Goal: Task Accomplishment & Management: Use online tool/utility

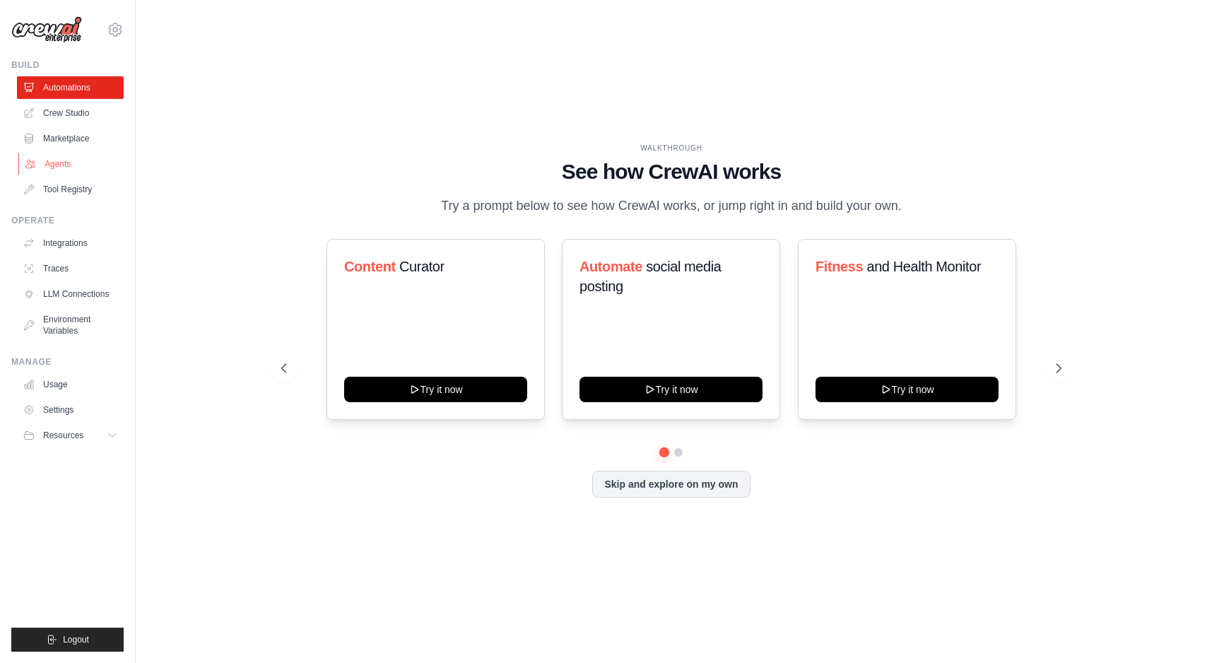
click at [67, 170] on link "Agents" at bounding box center [71, 164] width 107 height 23
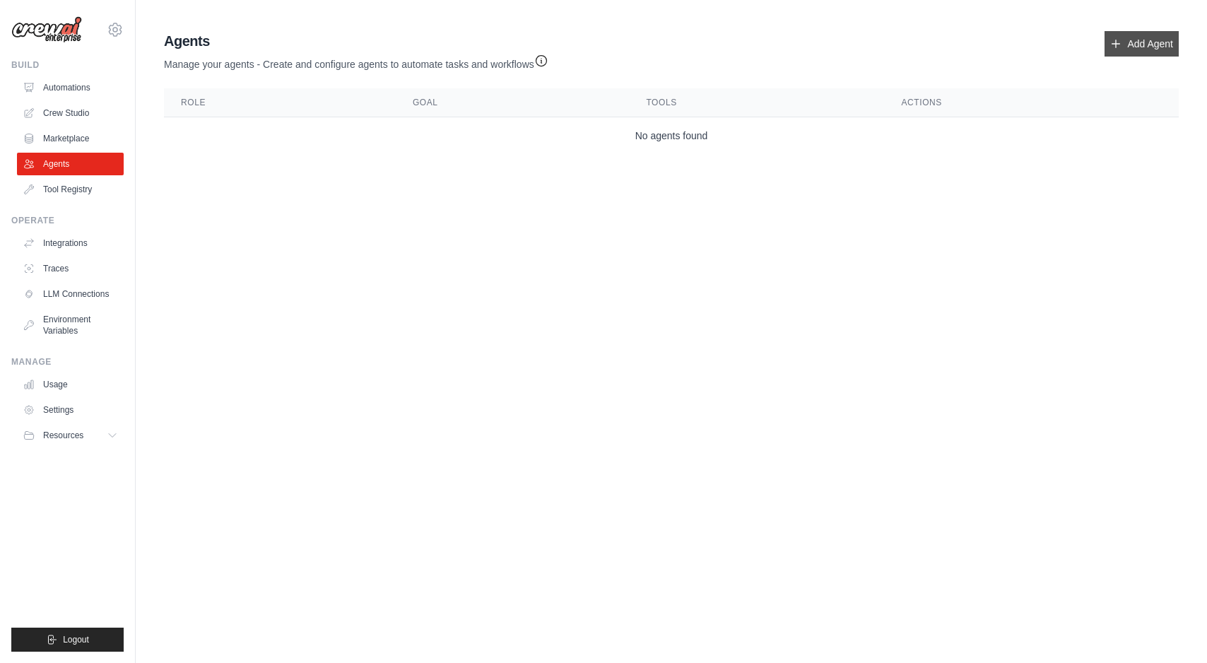
click at [1143, 47] on link "Add Agent" at bounding box center [1142, 43] width 74 height 25
click at [1118, 40] on link "Add Agent" at bounding box center [1142, 43] width 74 height 25
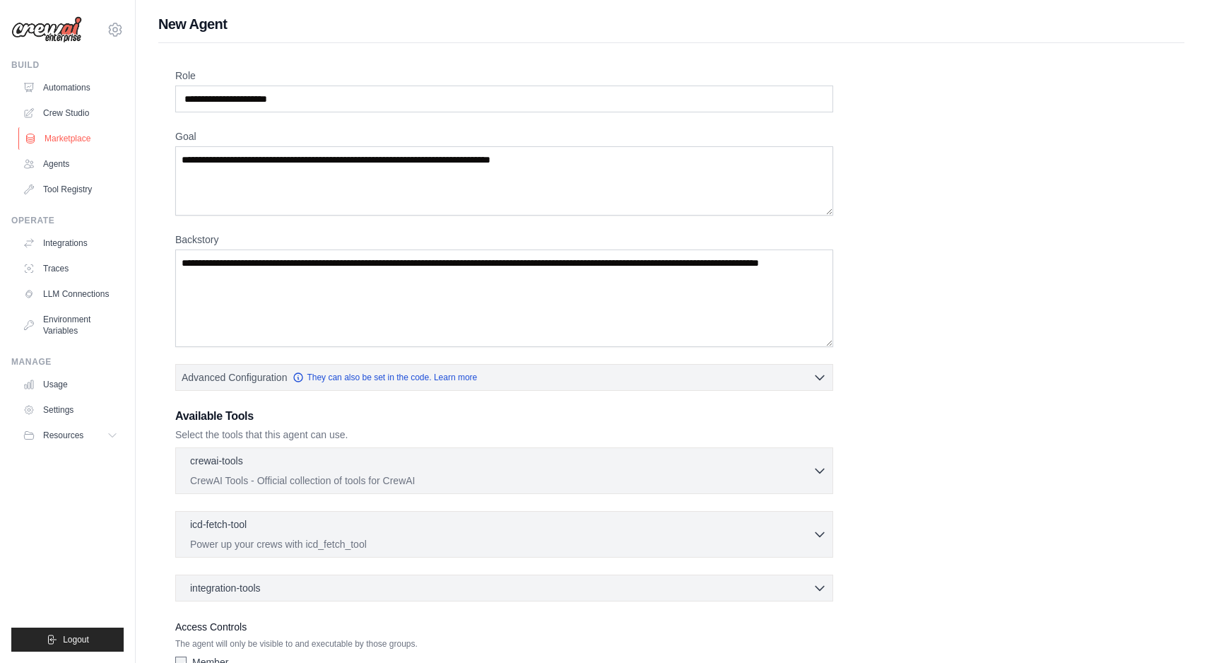
click at [66, 133] on link "Marketplace" at bounding box center [71, 138] width 107 height 23
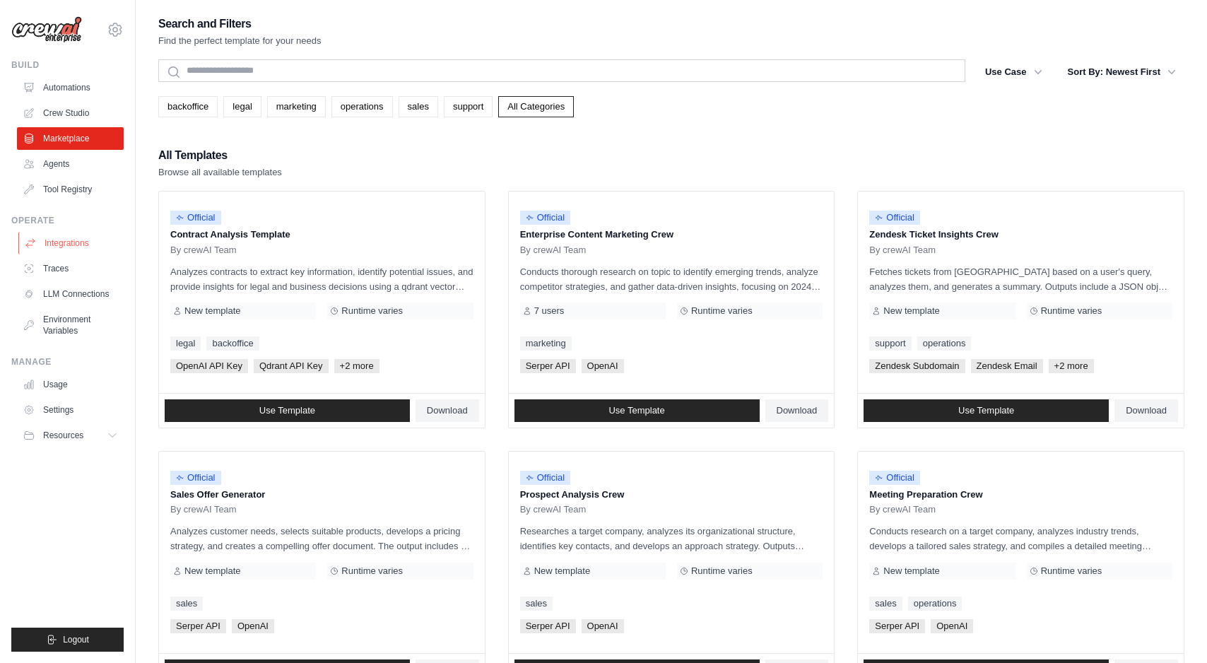
click at [70, 233] on link "Integrations" at bounding box center [71, 243] width 107 height 23
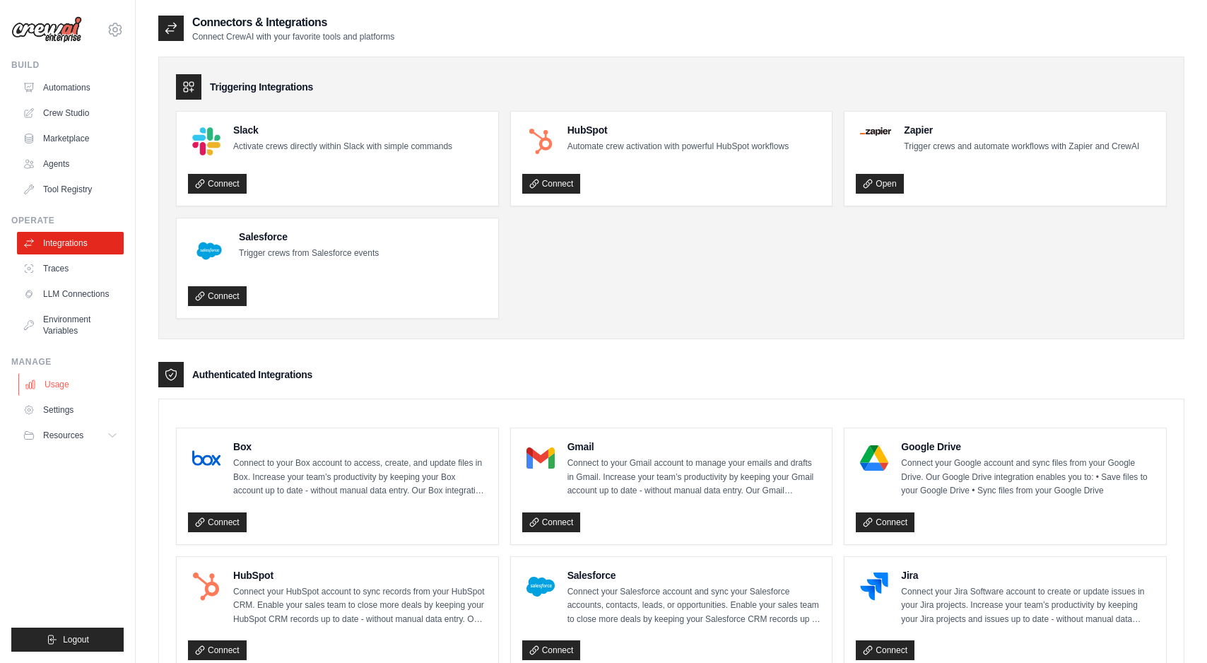
click at [56, 390] on link "Usage" at bounding box center [71, 384] width 107 height 23
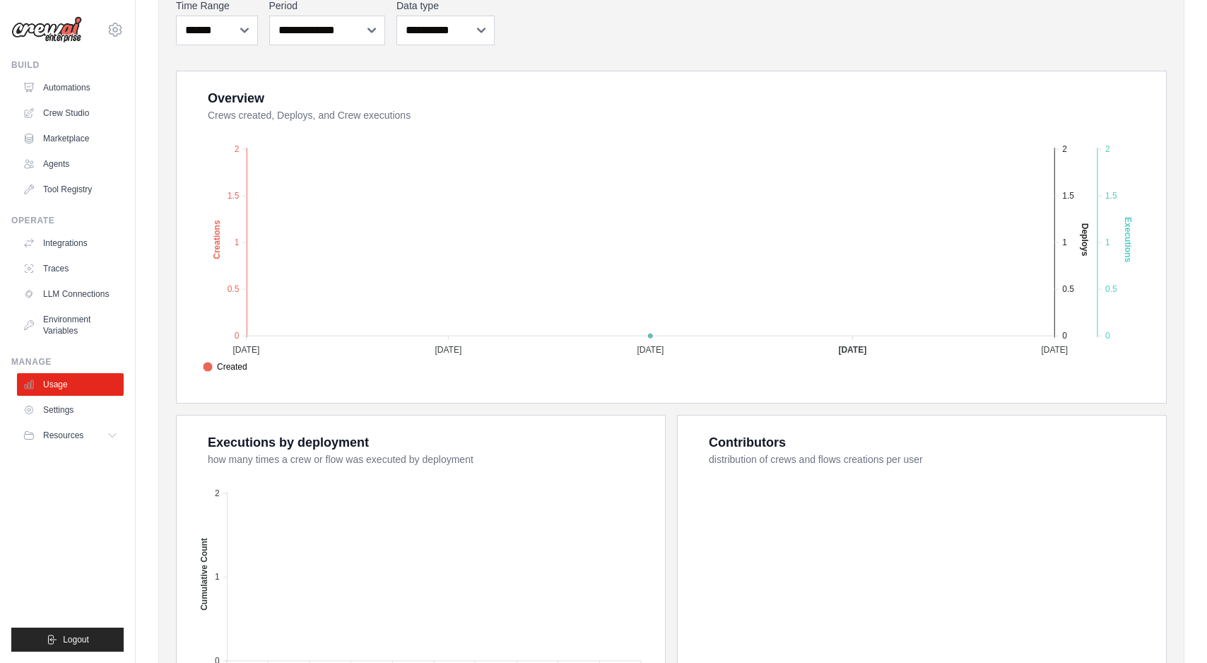
scroll to position [362, 0]
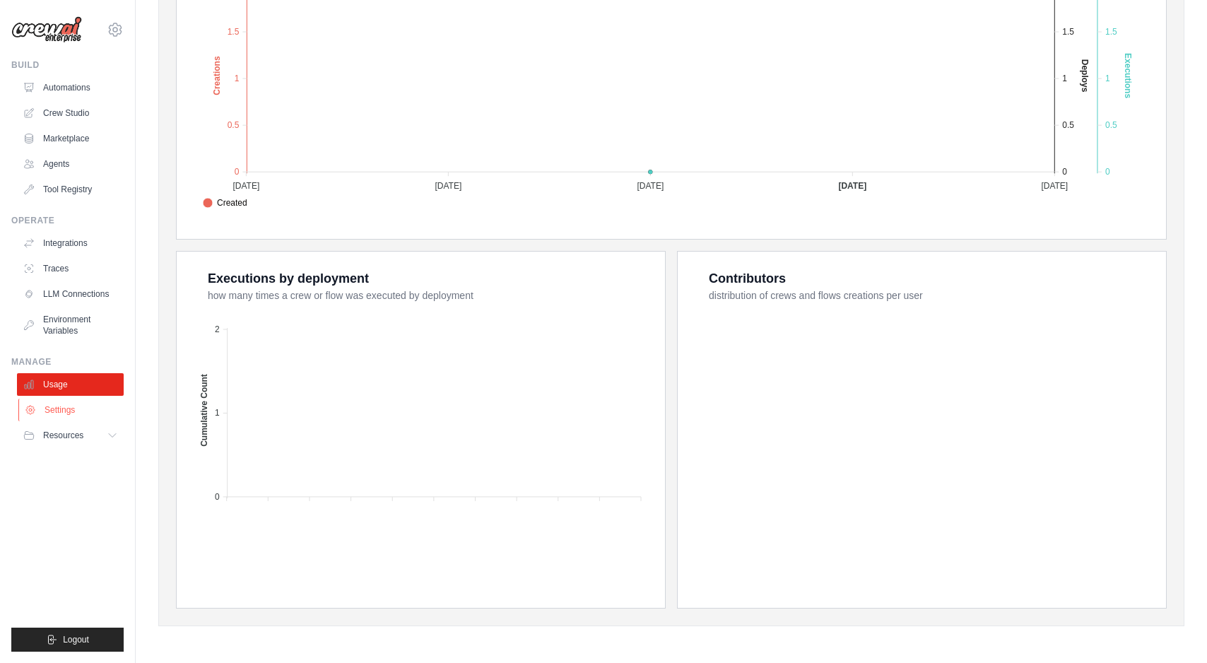
click at [68, 411] on link "Settings" at bounding box center [71, 410] width 107 height 23
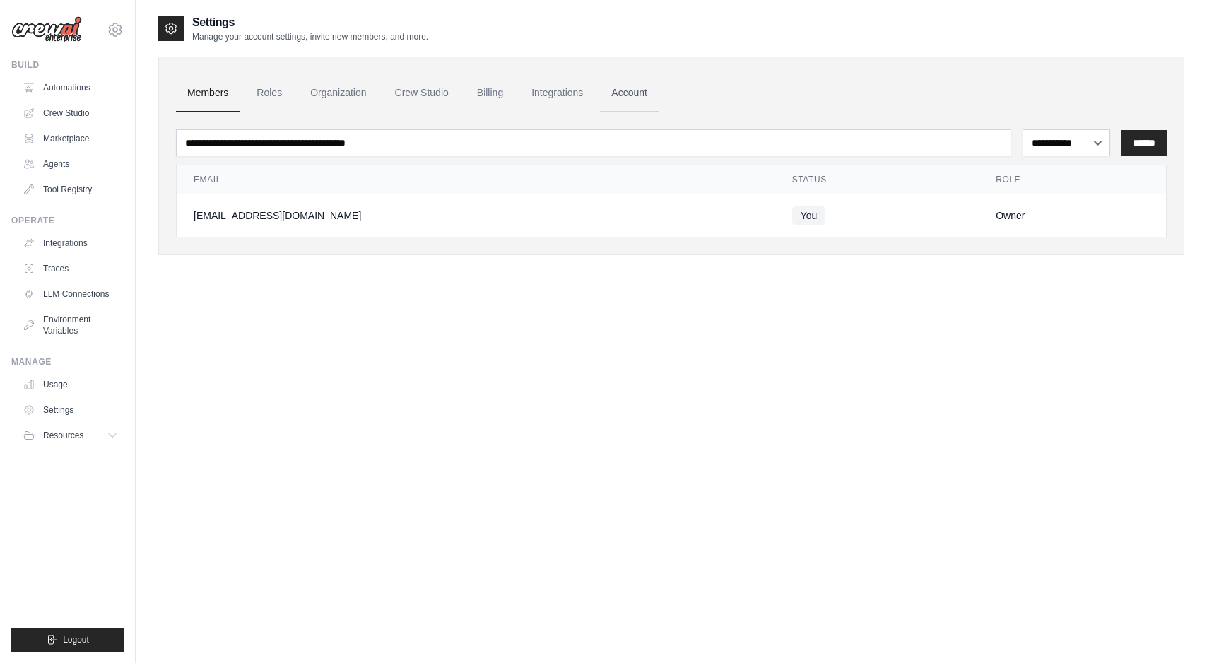
click at [649, 86] on link "Account" at bounding box center [629, 93] width 59 height 38
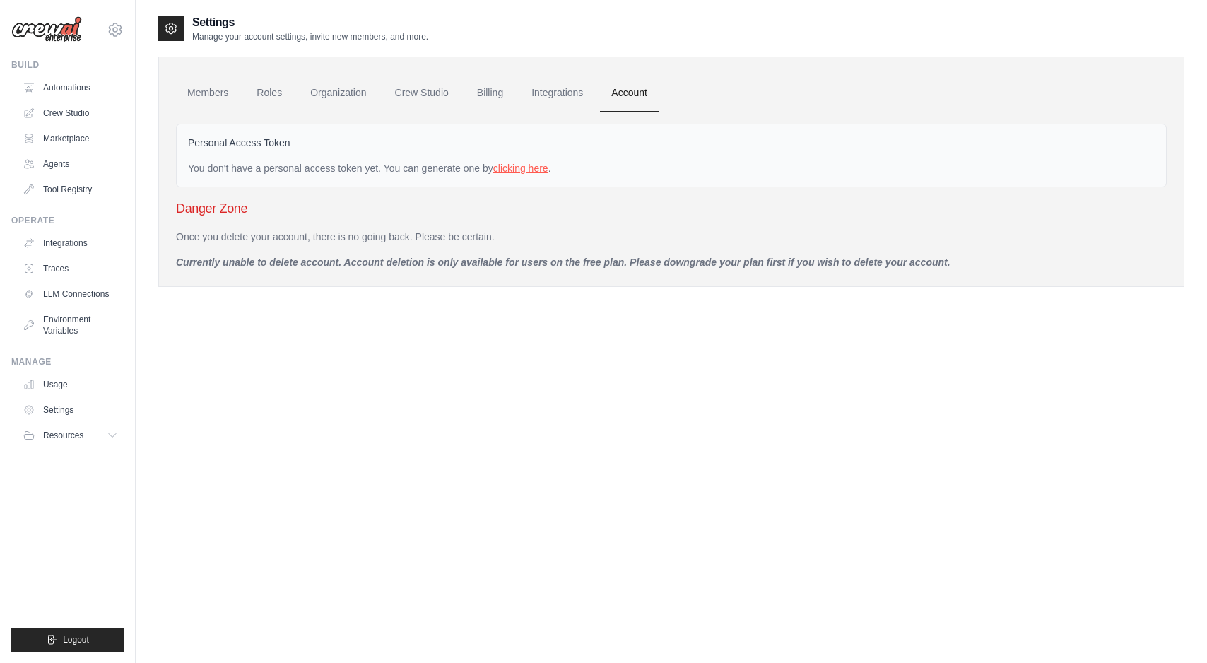
click at [537, 168] on link "clicking here" at bounding box center [520, 168] width 55 height 11
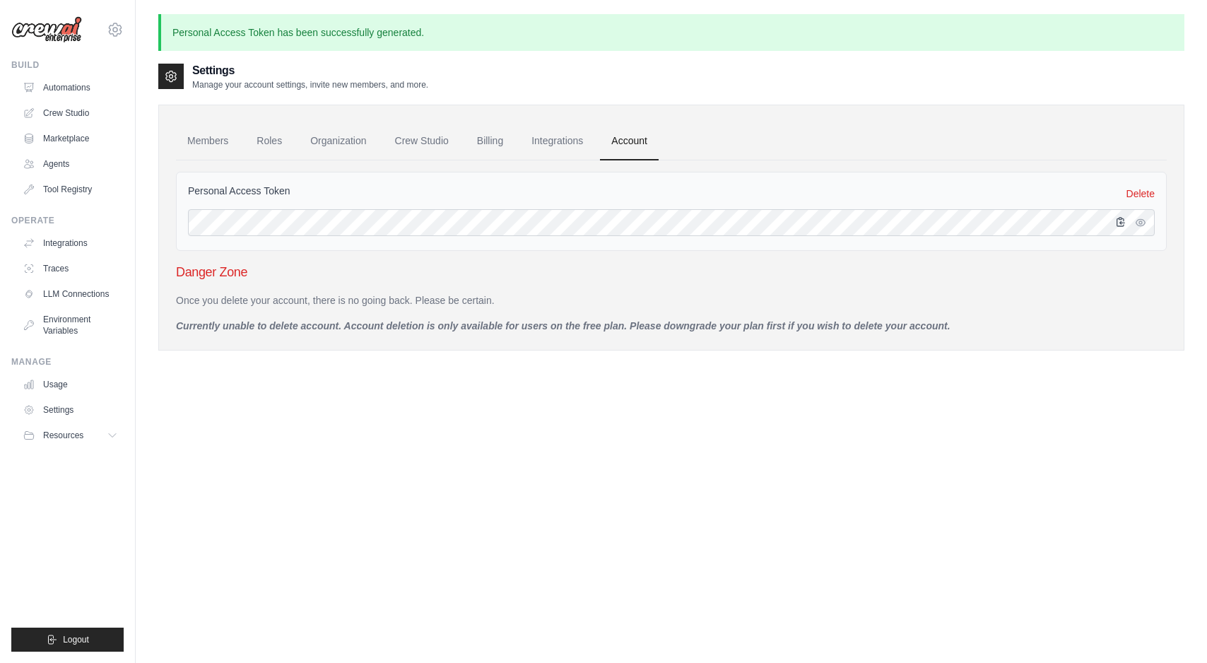
click at [1123, 222] on icon "button" at bounding box center [1121, 221] width 11 height 11
click at [69, 405] on link "Settings" at bounding box center [71, 410] width 107 height 23
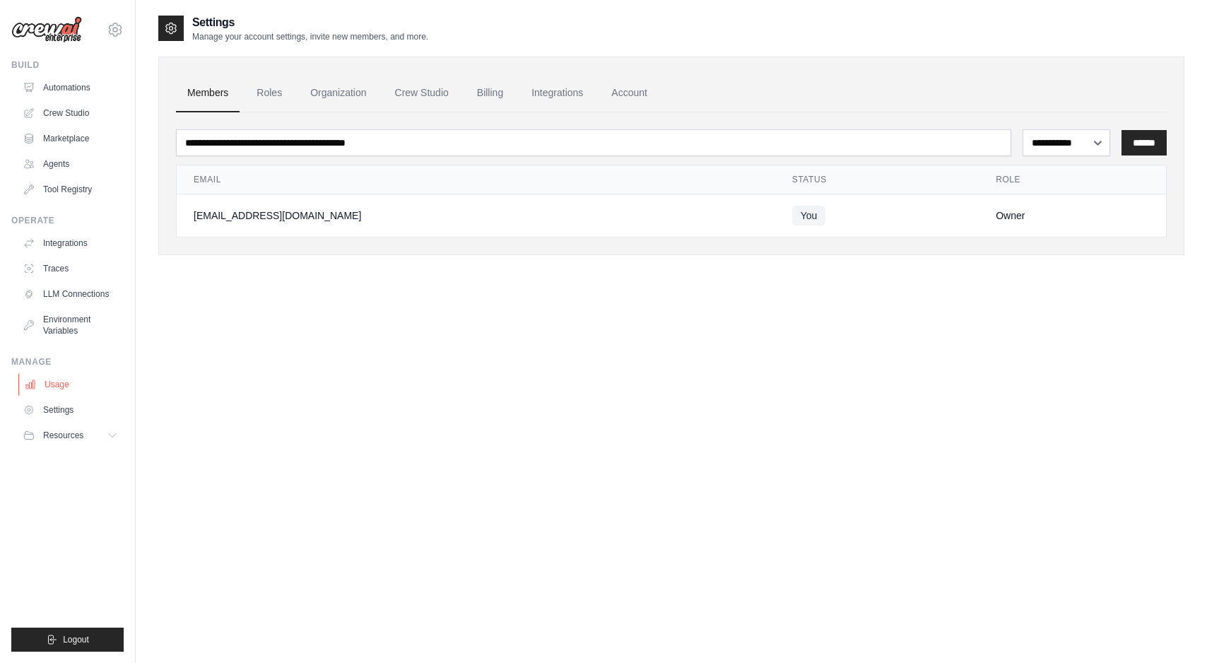
click at [62, 386] on link "Usage" at bounding box center [71, 384] width 107 height 23
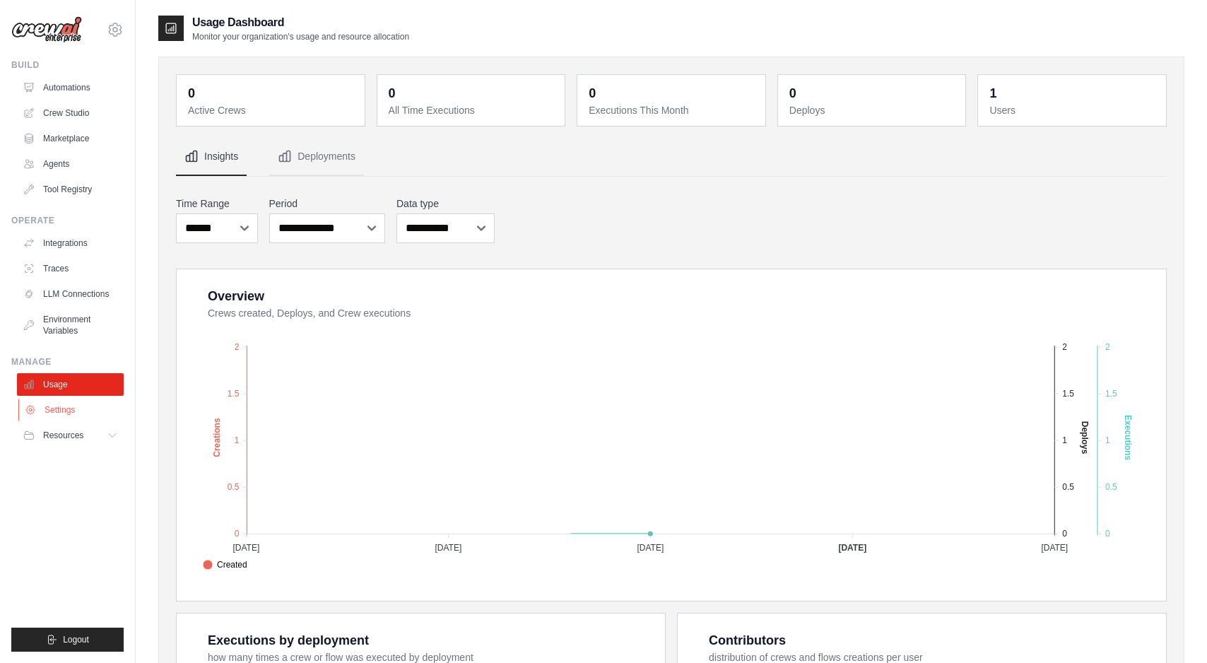
click at [59, 412] on link "Settings" at bounding box center [71, 410] width 107 height 23
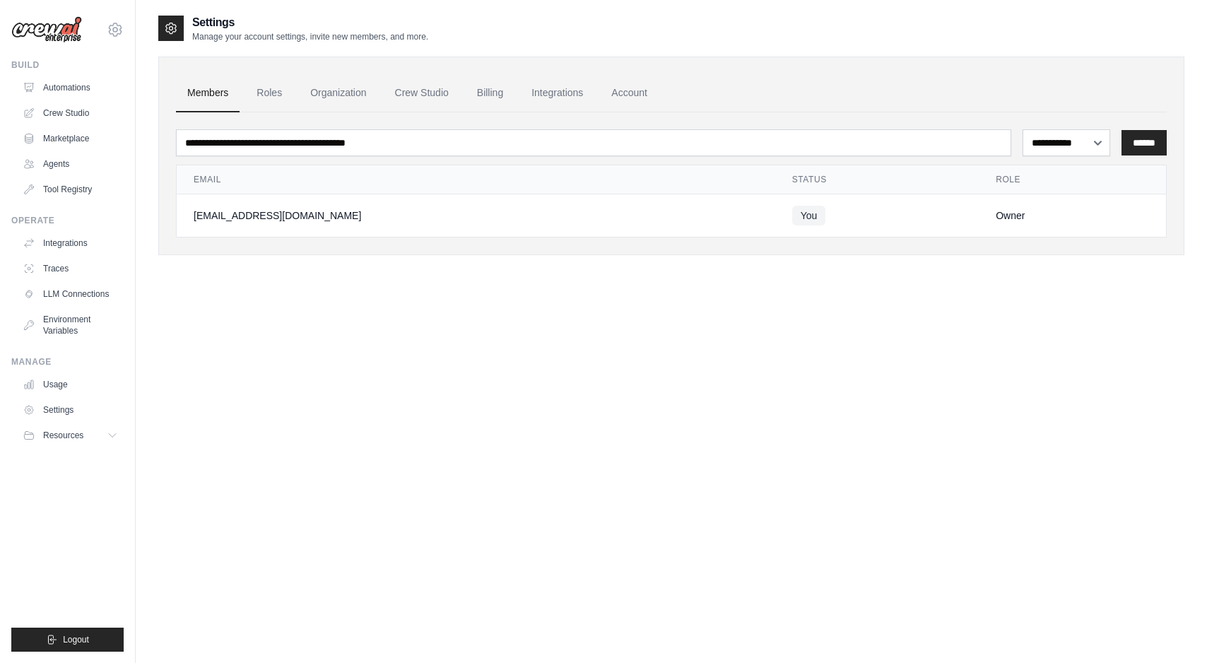
click at [90, 448] on ul "Build Automations Crew Studio Marketplace Agents" at bounding box center [67, 355] width 112 height 592
click at [90, 431] on button "Resources" at bounding box center [71, 435] width 107 height 23
click at [590, 98] on link "Integrations" at bounding box center [557, 93] width 74 height 38
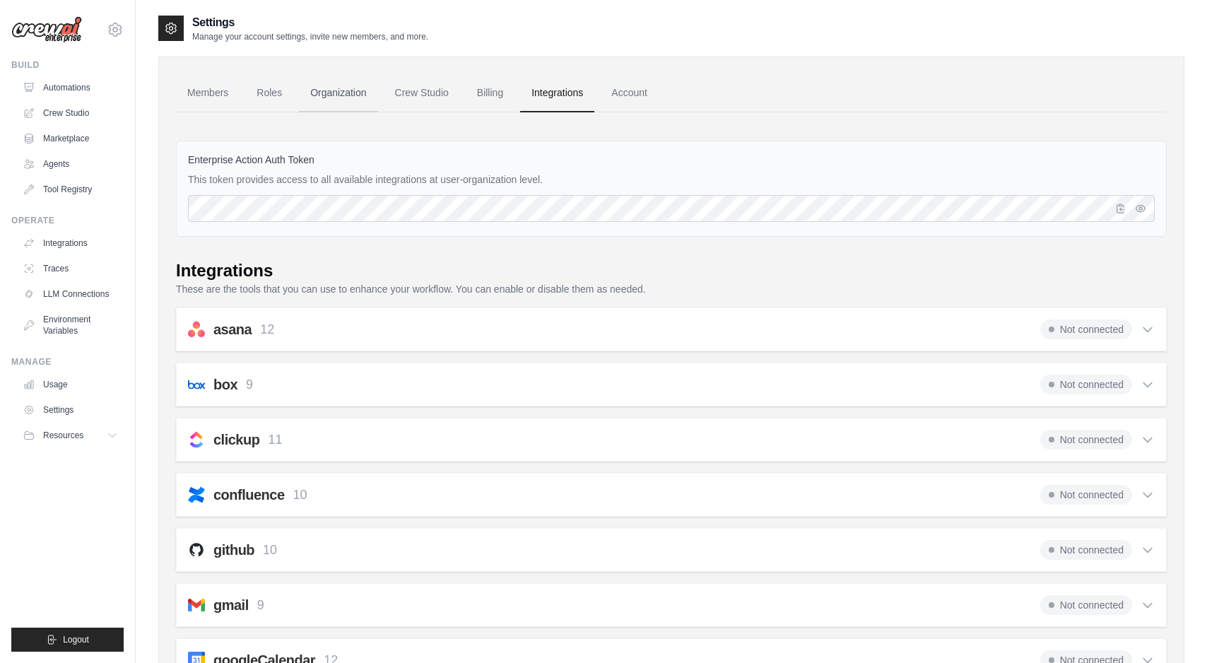
click at [324, 88] on link "Organization" at bounding box center [338, 93] width 78 height 38
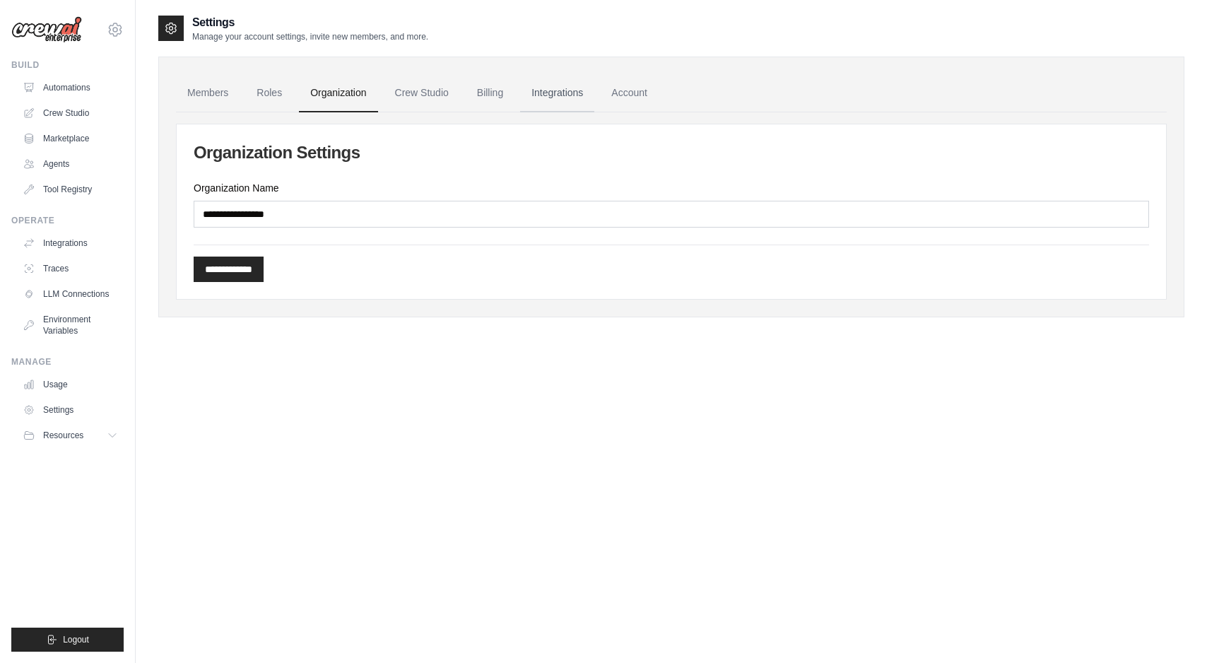
click at [585, 96] on link "Integrations" at bounding box center [557, 93] width 74 height 38
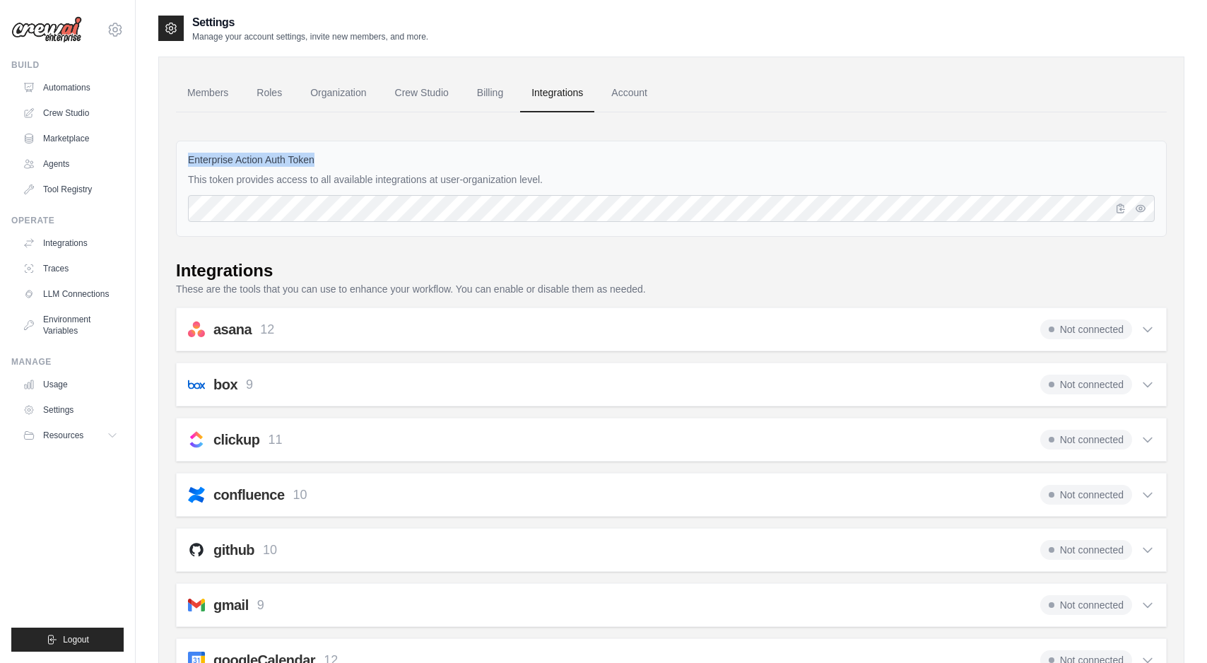
drag, startPoint x: 332, startPoint y: 154, endPoint x: 177, endPoint y: 151, distance: 154.2
click at [177, 151] on div "Enterprise Action Auth Token This token provides access to all available integr…" at bounding box center [671, 189] width 991 height 96
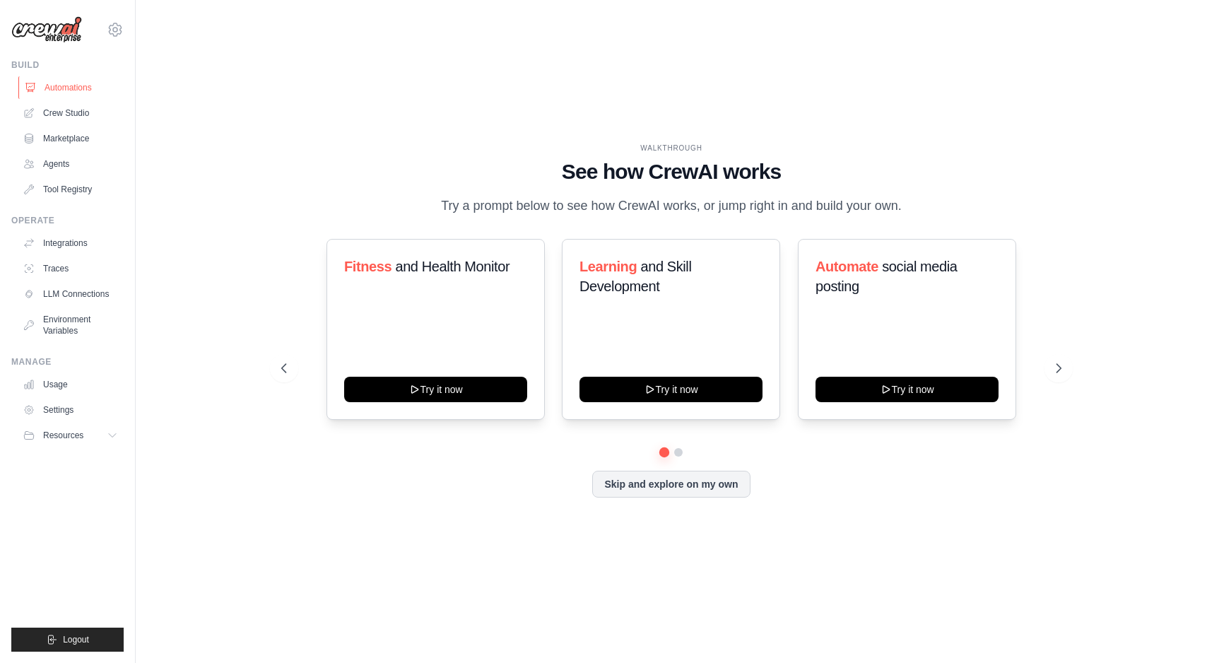
click at [74, 85] on link "Automations" at bounding box center [71, 87] width 107 height 23
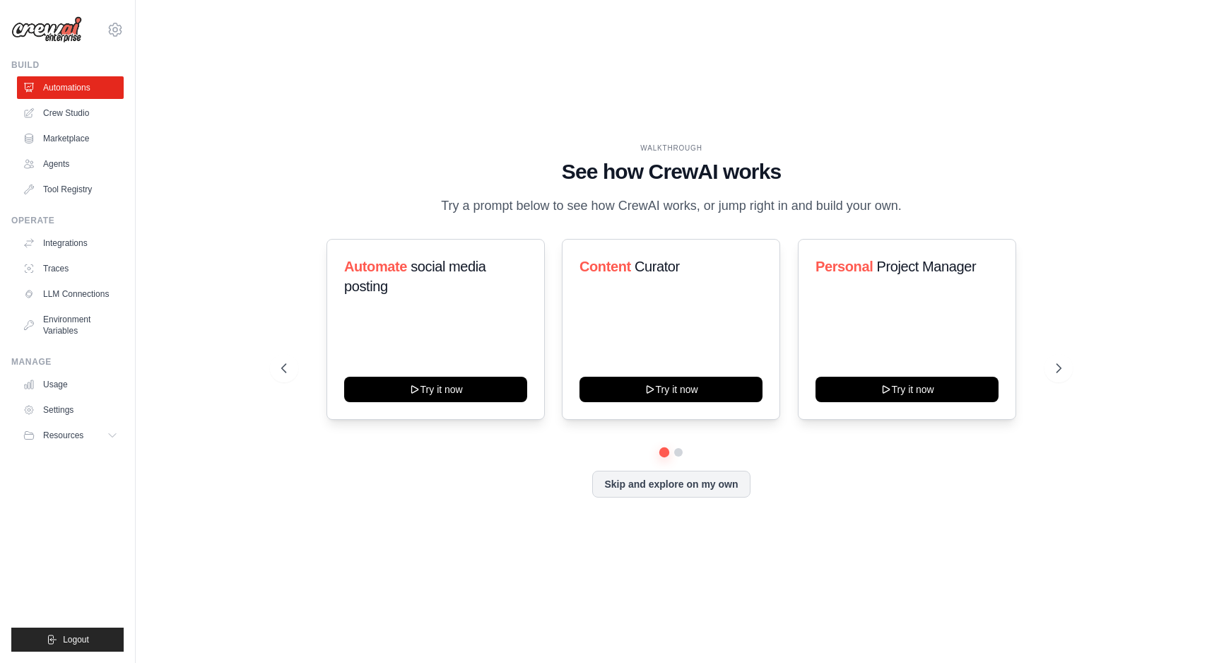
click at [58, 176] on ul "Automations Crew Studio Marketplace Agents Tool Registry" at bounding box center [70, 138] width 107 height 124
click at [54, 159] on link "Agents" at bounding box center [71, 164] width 107 height 23
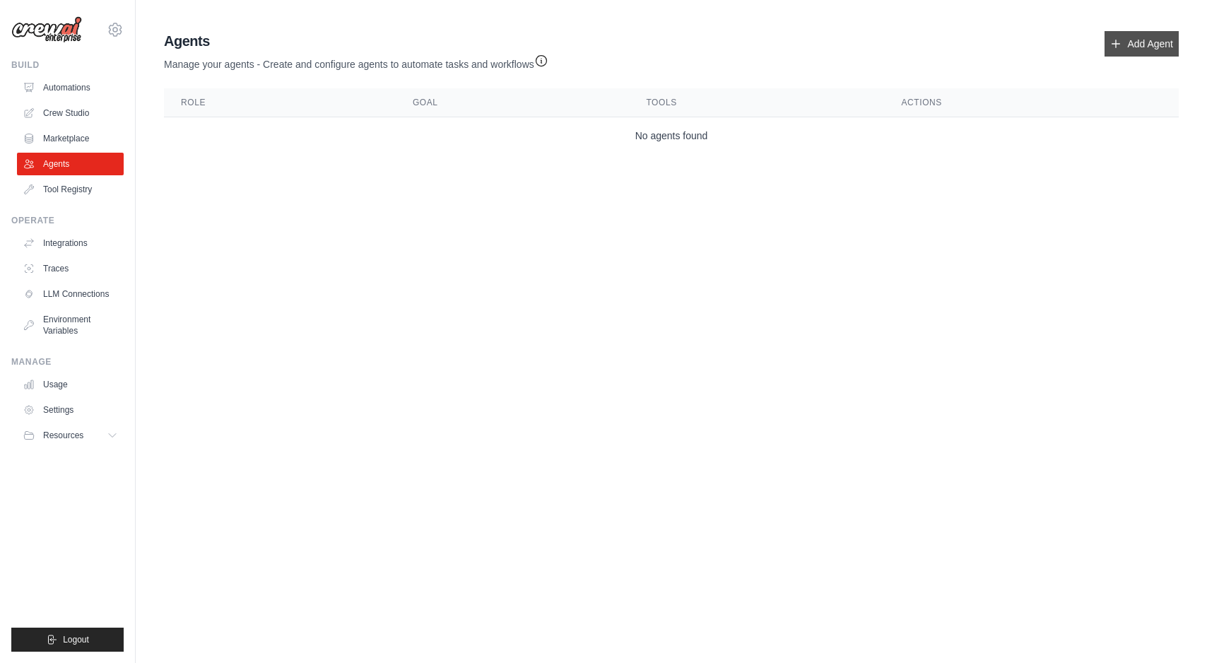
click at [1124, 52] on link "Add Agent" at bounding box center [1142, 43] width 74 height 25
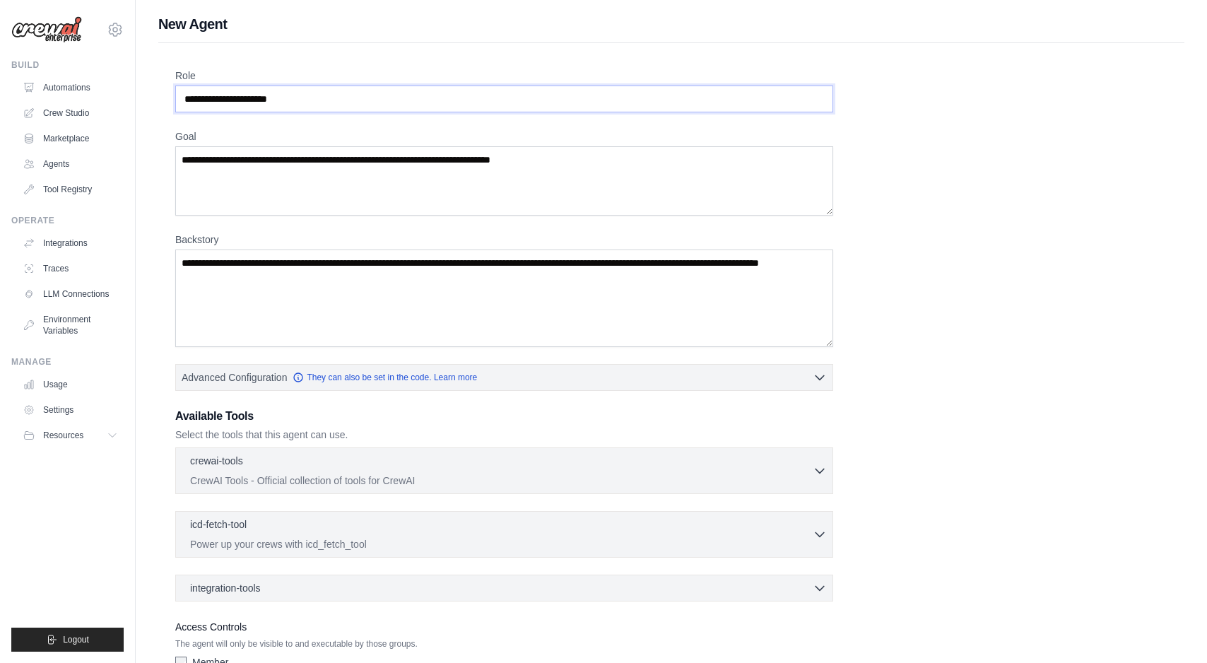
click at [321, 105] on input "Role" at bounding box center [504, 99] width 658 height 27
click at [312, 94] on input "Role" at bounding box center [504, 99] width 658 height 27
click at [220, 27] on h1 "New Agent" at bounding box center [671, 24] width 1026 height 20
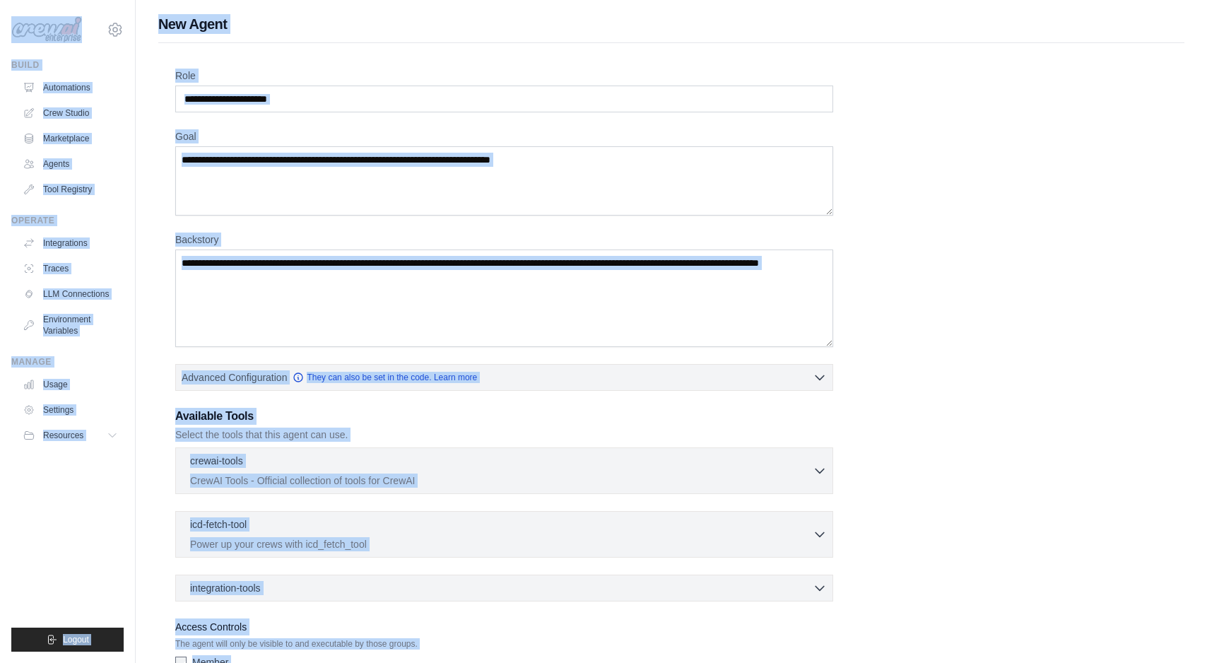
copy div "rishavmitrasaab@gmail.com Settings Build Automations Crew Studio Marketplace Ag…"
click at [296, 305] on textarea "Backstory" at bounding box center [504, 299] width 658 height 98
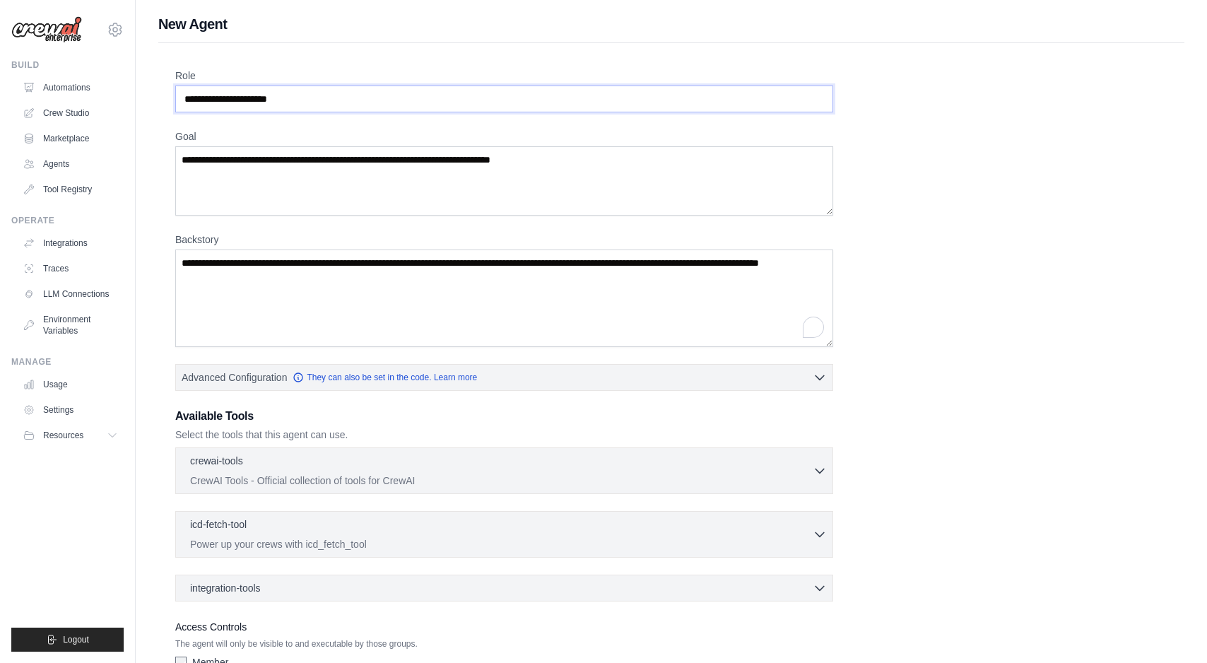
click at [314, 102] on input "Role" at bounding box center [504, 99] width 658 height 27
click at [313, 104] on input "Role" at bounding box center [504, 99] width 658 height 27
click at [309, 100] on input "Role" at bounding box center [504, 99] width 658 height 27
click at [297, 96] on input "Role" at bounding box center [504, 99] width 658 height 27
type input "*"
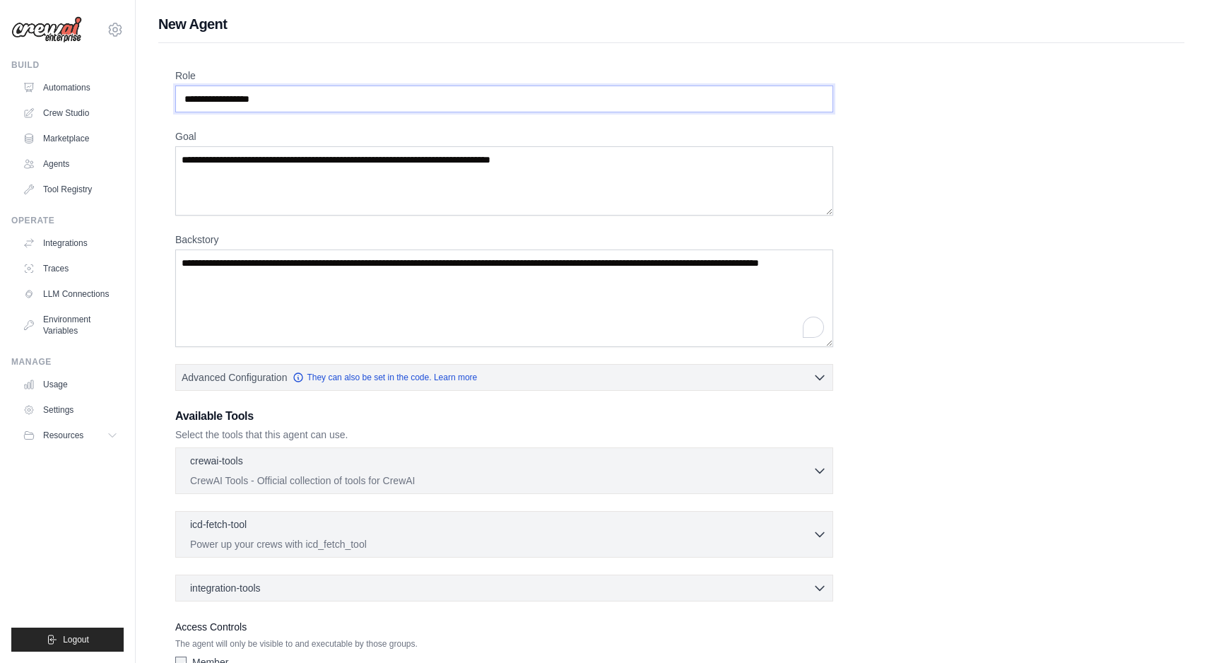
type input "**********"
click at [405, 186] on textarea "Goal" at bounding box center [504, 180] width 658 height 69
click at [382, 164] on textarea "Goal" at bounding box center [504, 180] width 658 height 69
paste textarea "**********"
type textarea "**********"
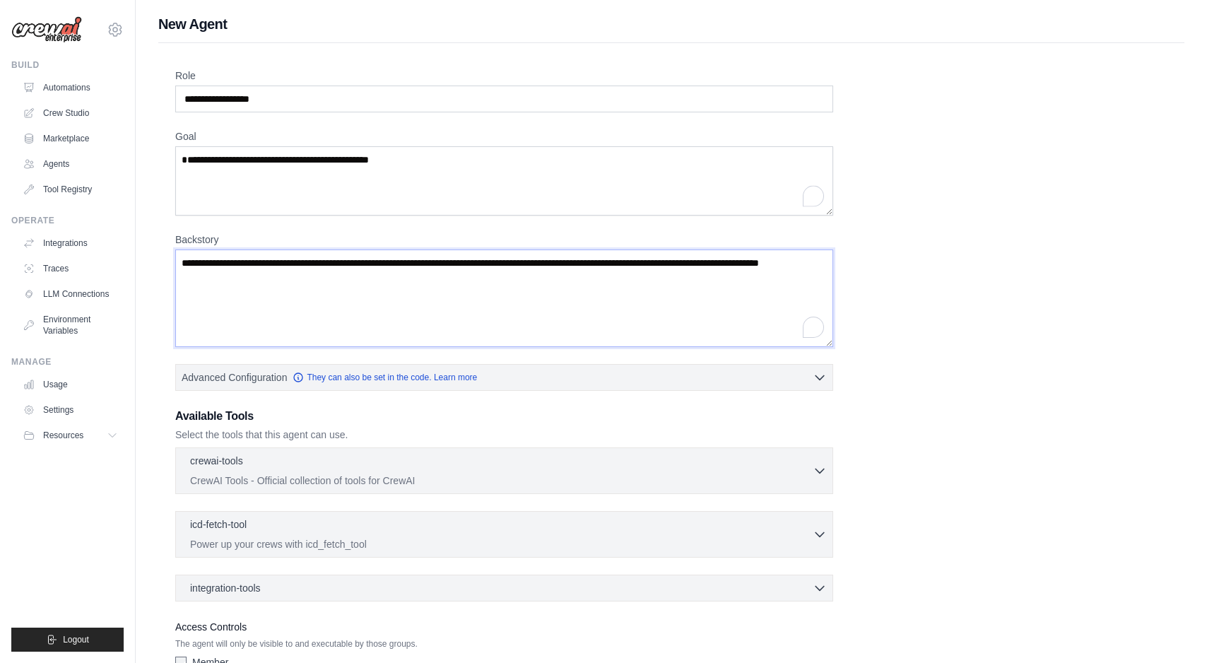
click at [393, 306] on textarea "Backstory" at bounding box center [504, 299] width 658 height 98
click at [624, 303] on textarea "Backstory" at bounding box center [504, 299] width 658 height 98
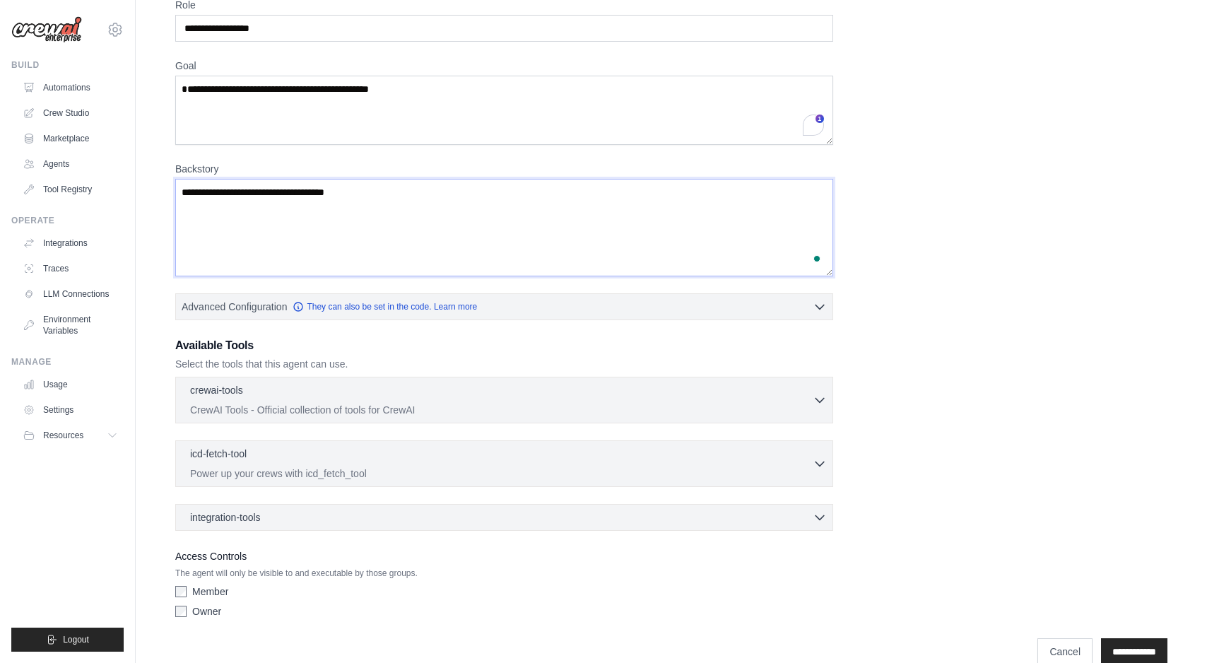
scroll to position [95, 0]
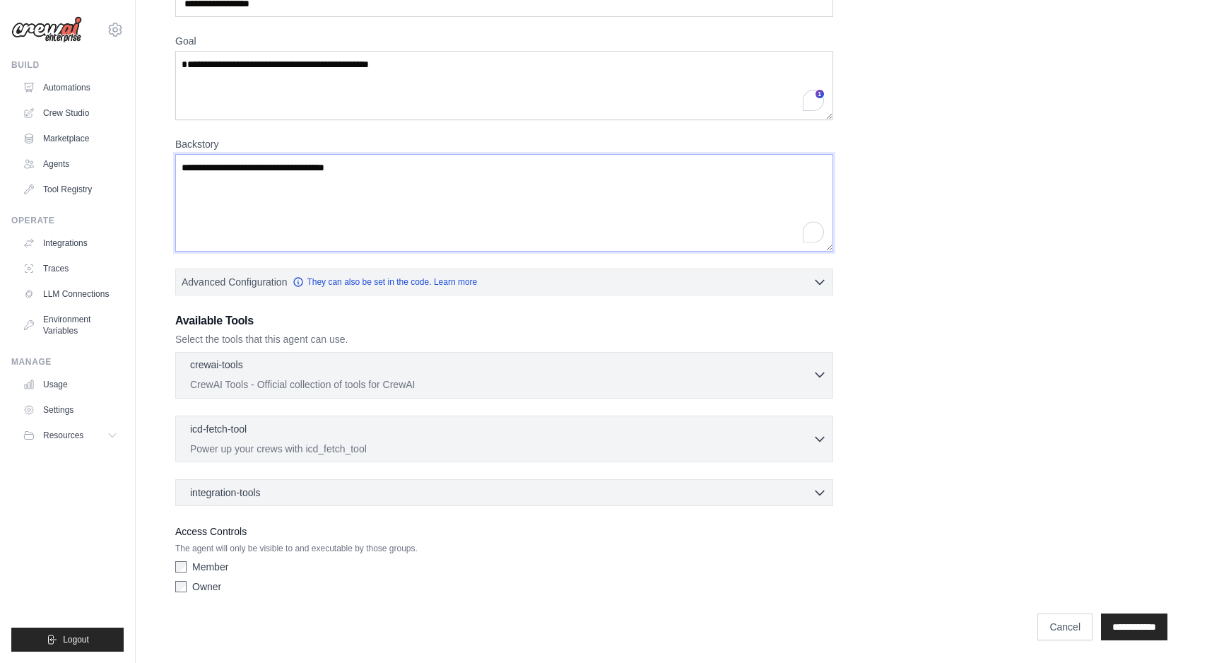
type textarea "**********"
click at [768, 384] on p "CrewAI Tools - Official collection of tools for CrewAI" at bounding box center [501, 385] width 623 height 14
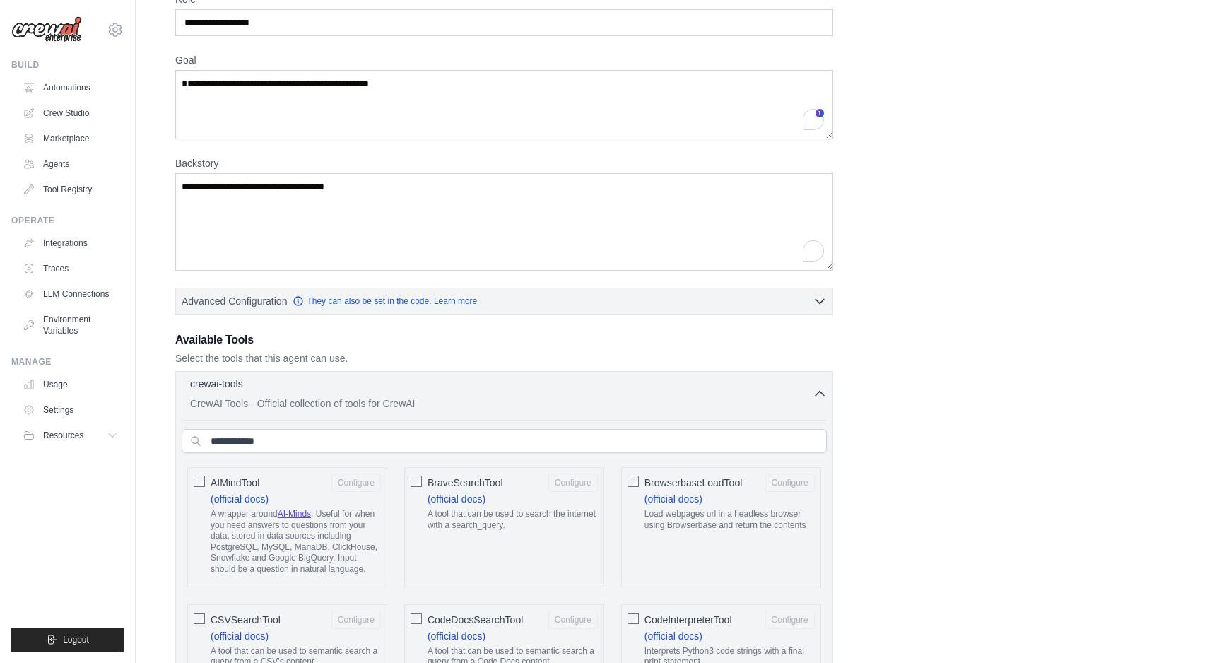
scroll to position [78, 0]
click at [778, 402] on p "CrewAI Tools - Official collection of tools for CrewAI" at bounding box center [501, 402] width 623 height 14
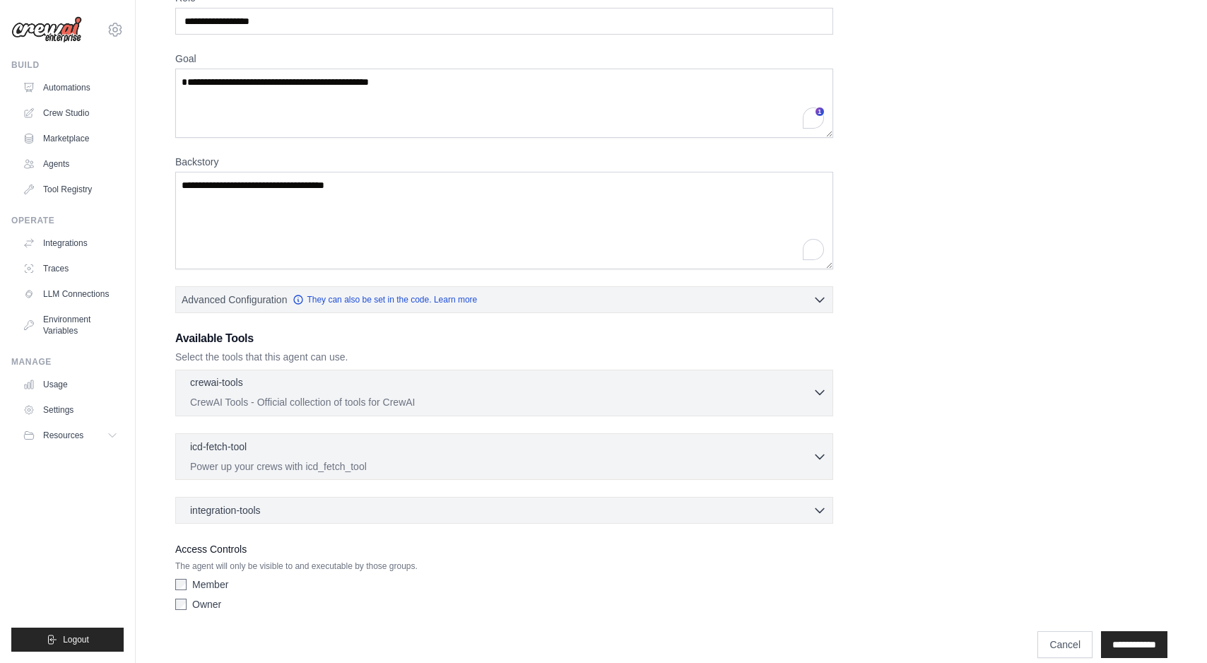
scroll to position [95, 0]
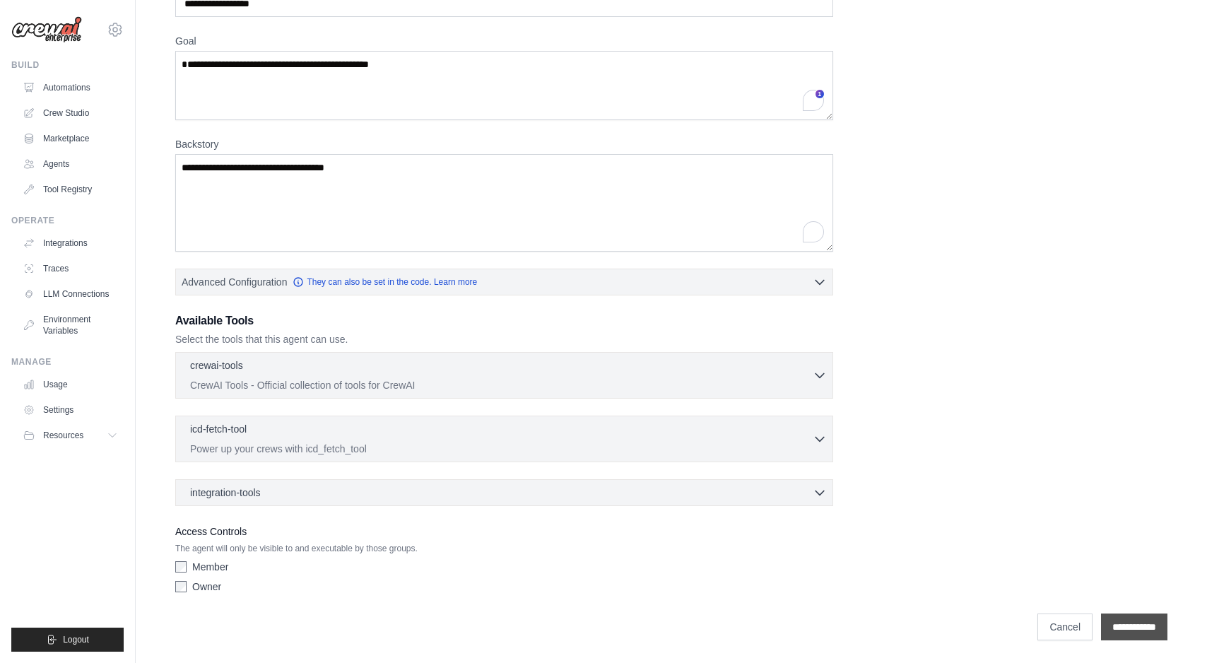
click at [1109, 624] on input "**********" at bounding box center [1134, 627] width 66 height 27
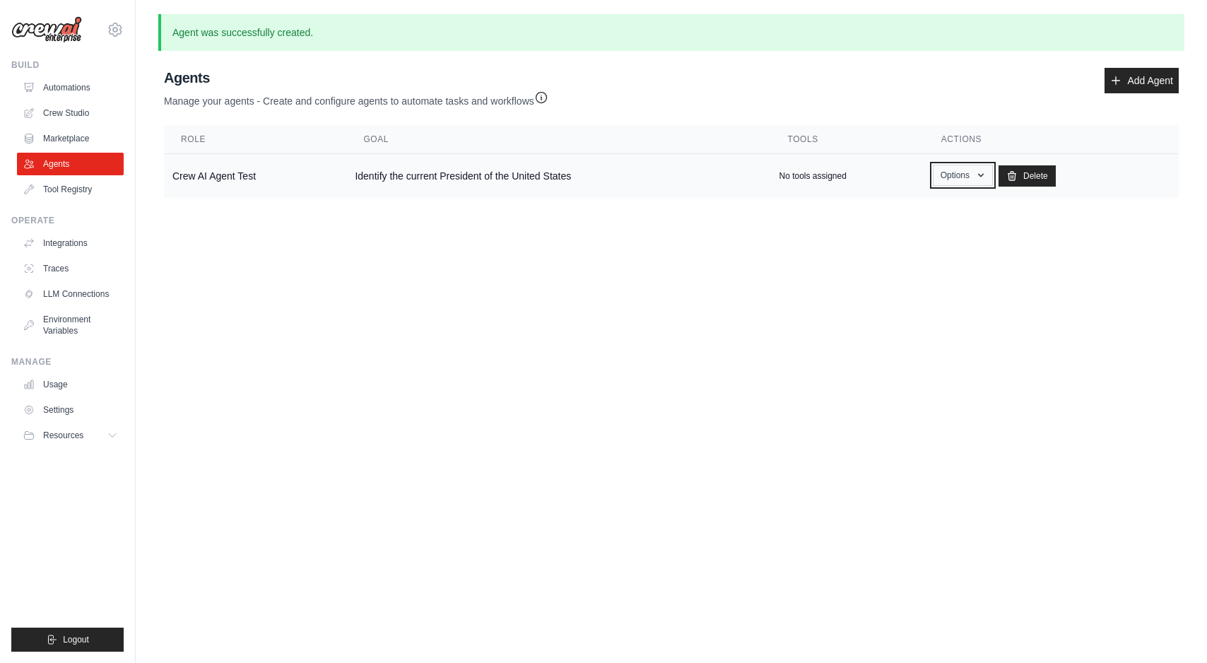
click at [975, 174] on button "Options" at bounding box center [963, 175] width 60 height 21
click at [806, 216] on main "Agent was successfully created. Agent Usage Guide To use an agent in your CrewA…" at bounding box center [672, 117] width 1072 height 235
click at [846, 172] on p "No tools assigned" at bounding box center [812, 175] width 67 height 11
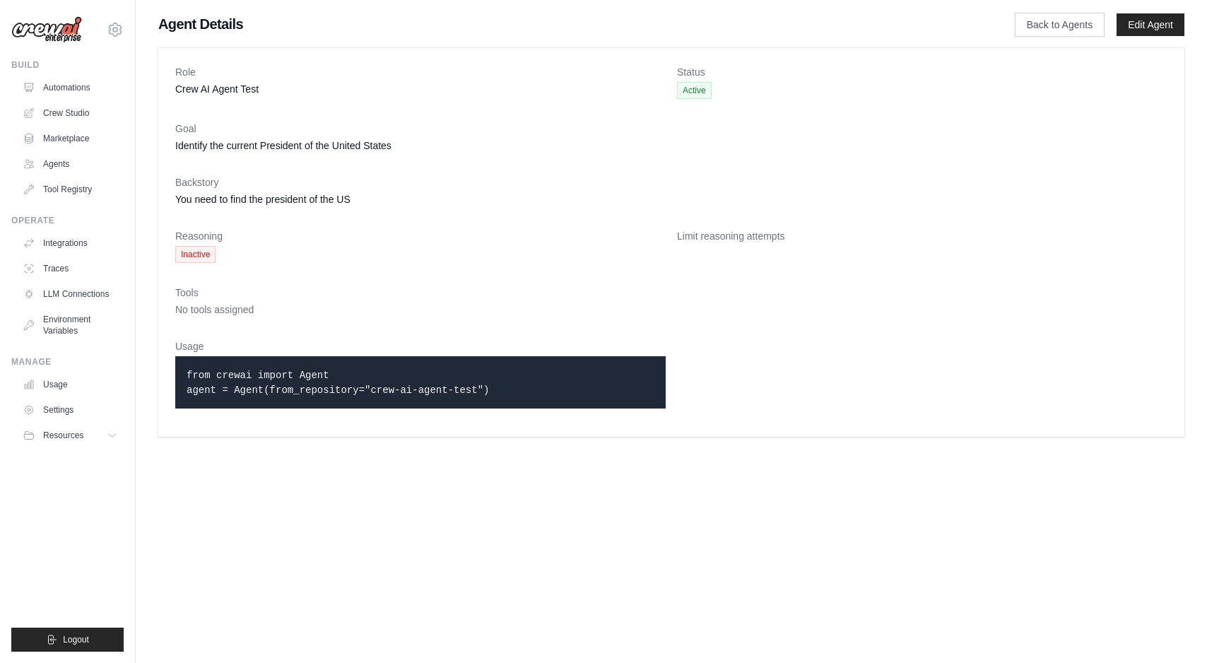
click at [201, 264] on dl "Role Crew AI Agent Test Status Active Goal Identify the current President of th…" at bounding box center [671, 242] width 993 height 355
click at [235, 385] on code "from crewai import Agent agent = Agent(from_repository="crew-ai-agent-test")" at bounding box center [338, 383] width 303 height 26
click at [1075, 25] on link "Back to Agents" at bounding box center [1060, 25] width 90 height 24
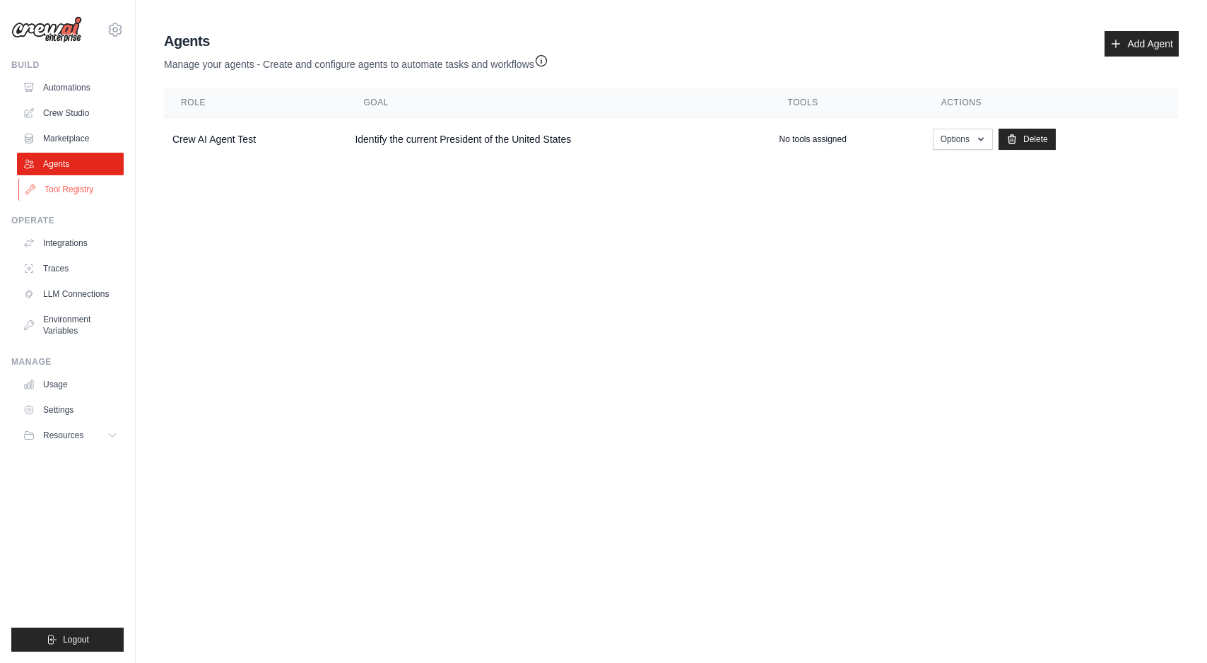
click at [85, 196] on link "Tool Registry" at bounding box center [71, 189] width 107 height 23
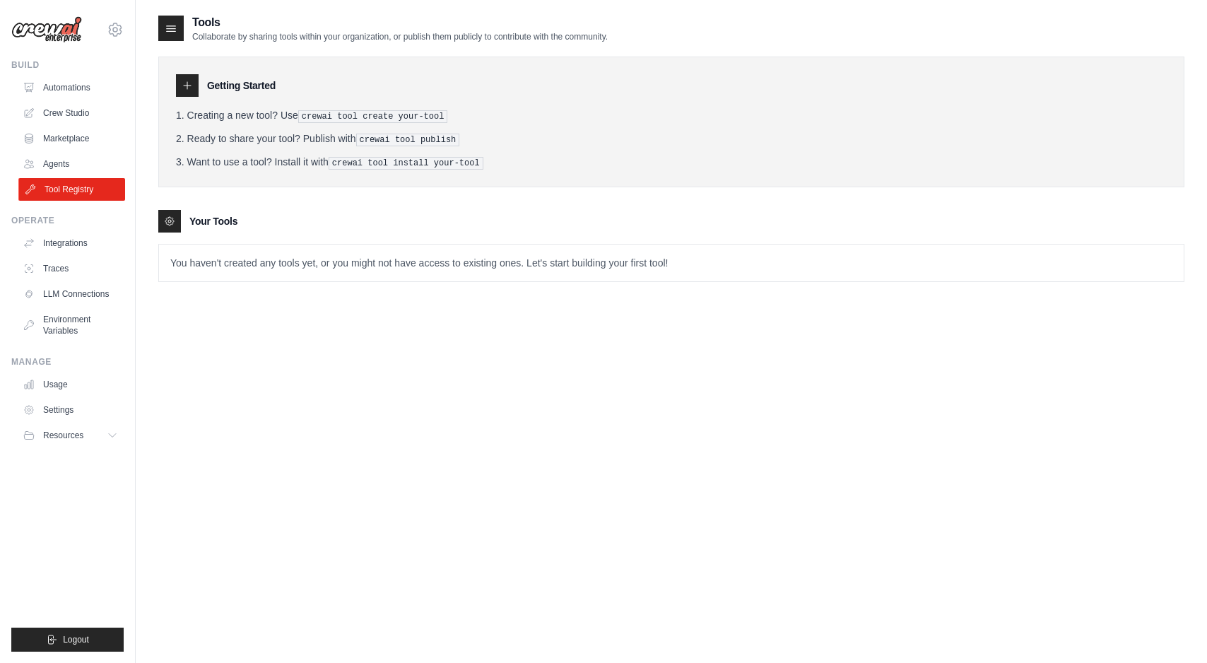
click at [69, 180] on link "Tool Registry" at bounding box center [71, 189] width 107 height 23
click at [69, 159] on link "Agents" at bounding box center [71, 164] width 107 height 23
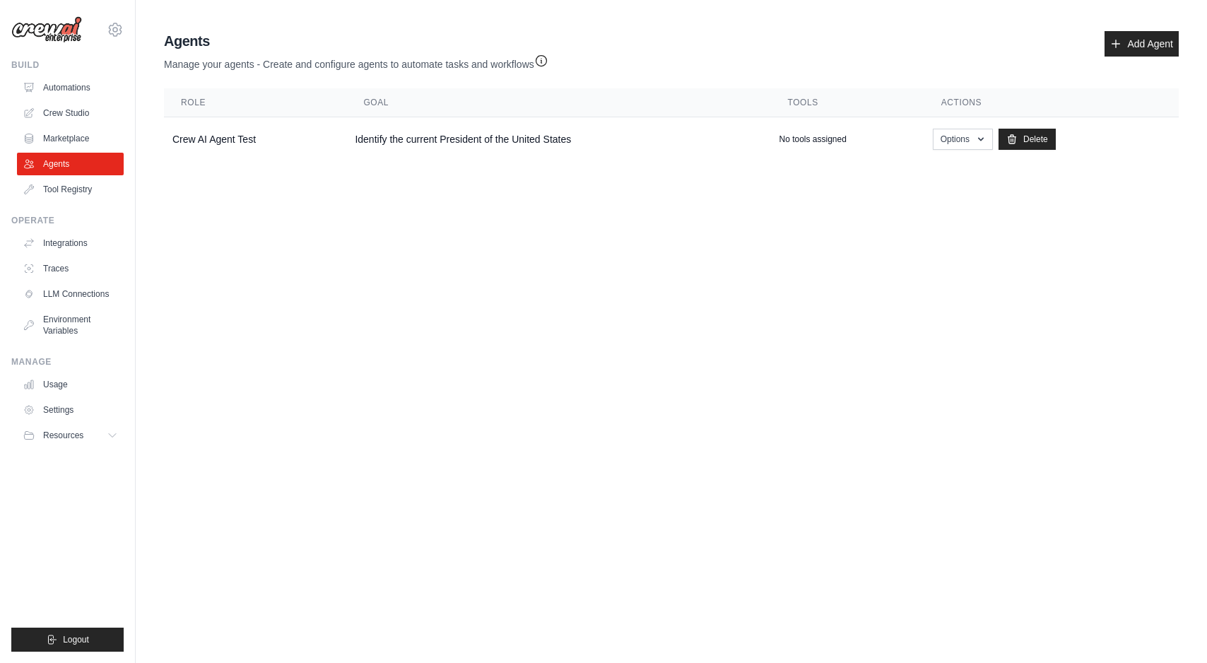
click at [246, 275] on body "rishavmitrasaab@gmail.com Settings Build Automations Crew Studio" at bounding box center [603, 331] width 1207 height 663
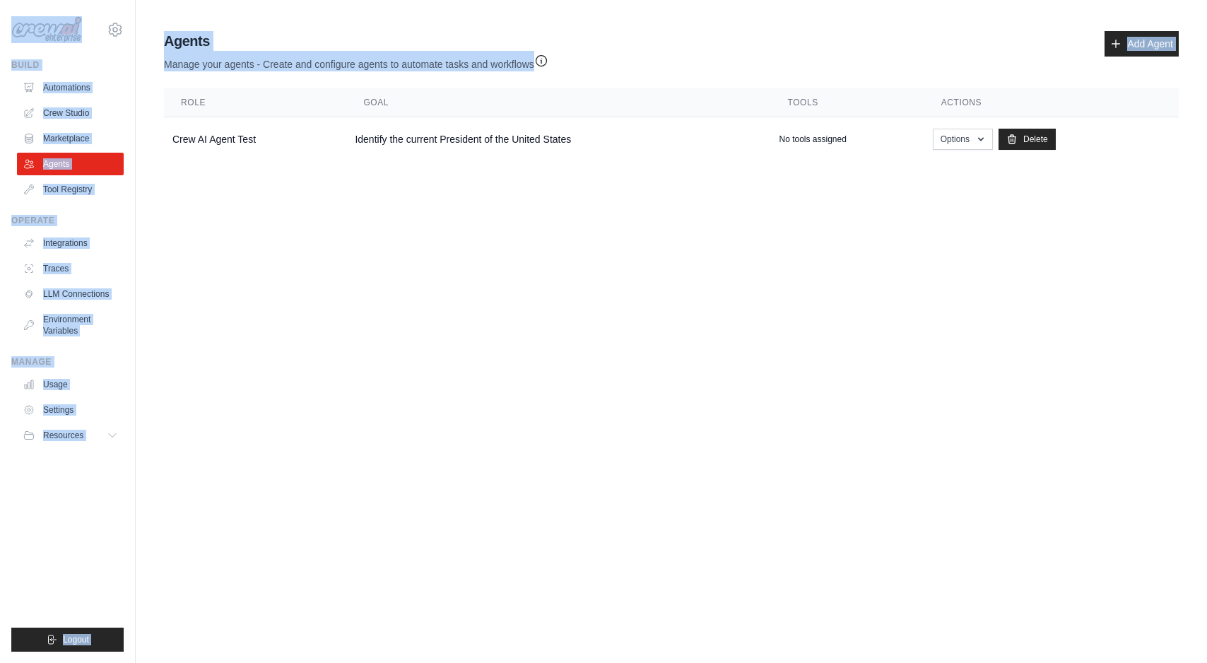
copy div "rishavmitrasaab@gmail.com Settings Build Automations Crew Studio Marketplace Ag…"
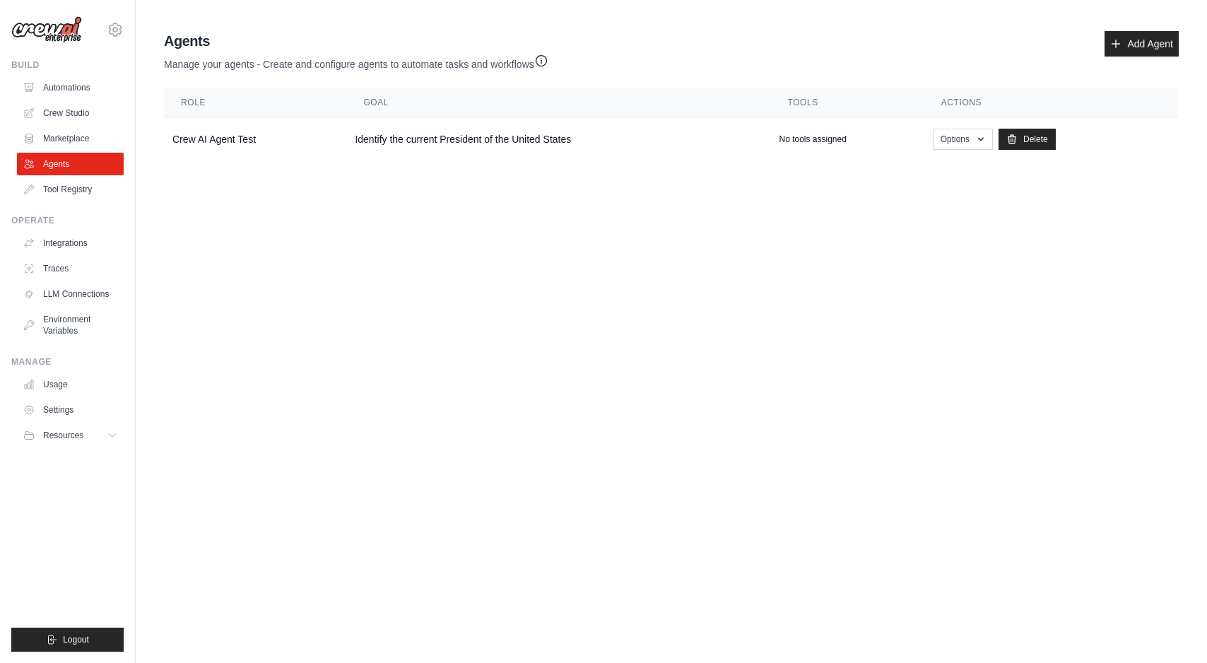
click at [165, 211] on body "rishavmitrasaab@gmail.com Settings Build Automations Crew Studio" at bounding box center [603, 331] width 1207 height 663
click at [67, 192] on link "Tool Registry" at bounding box center [71, 189] width 107 height 23
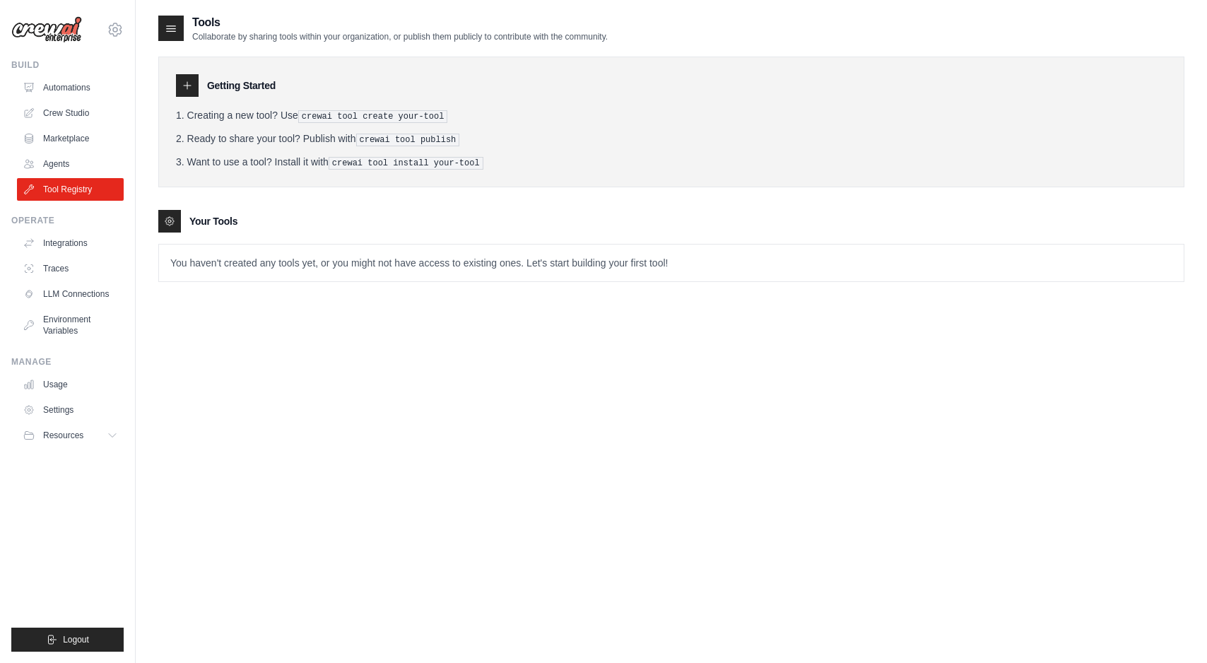
click at [219, 269] on p "You haven't created any tools yet, or you might not have access to existing one…" at bounding box center [671, 263] width 1025 height 37
click at [189, 93] on div at bounding box center [187, 85] width 23 height 23
click at [173, 37] on div at bounding box center [170, 28] width 25 height 25
click at [172, 30] on icon at bounding box center [171, 28] width 14 height 14
click at [198, 82] on div at bounding box center [187, 85] width 23 height 23
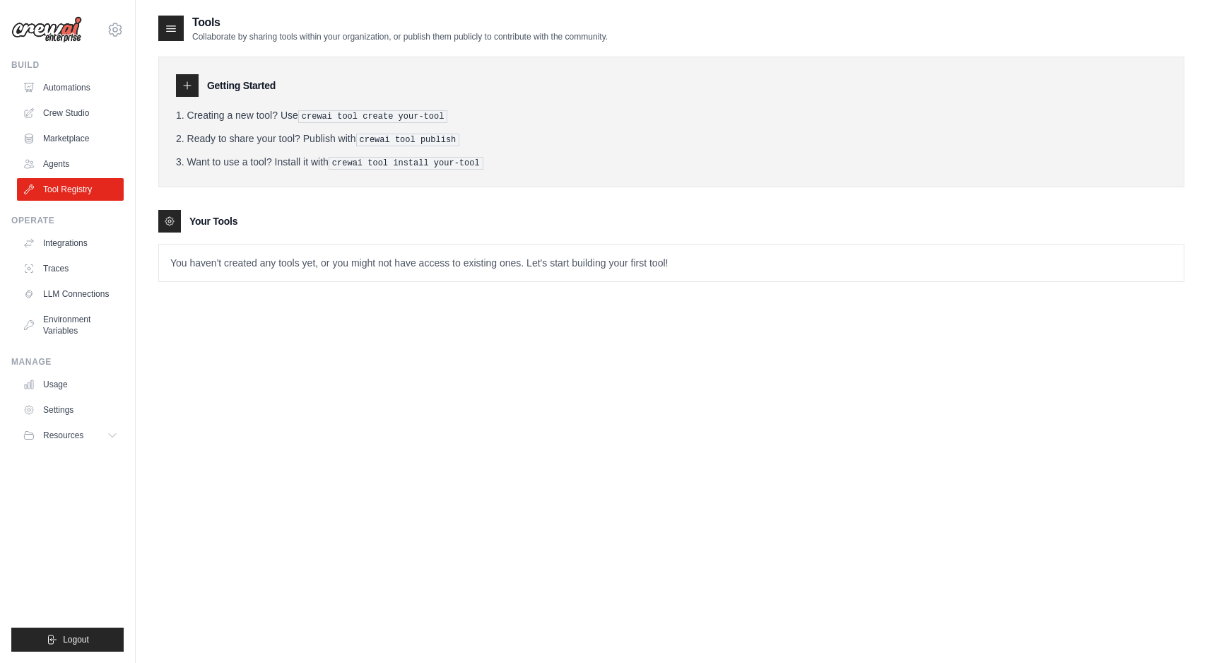
click at [192, 75] on div at bounding box center [187, 85] width 23 height 23
click at [177, 218] on div at bounding box center [169, 221] width 23 height 23
click at [172, 217] on icon at bounding box center [169, 221] width 8 height 8
click at [165, 216] on icon at bounding box center [169, 221] width 11 height 11
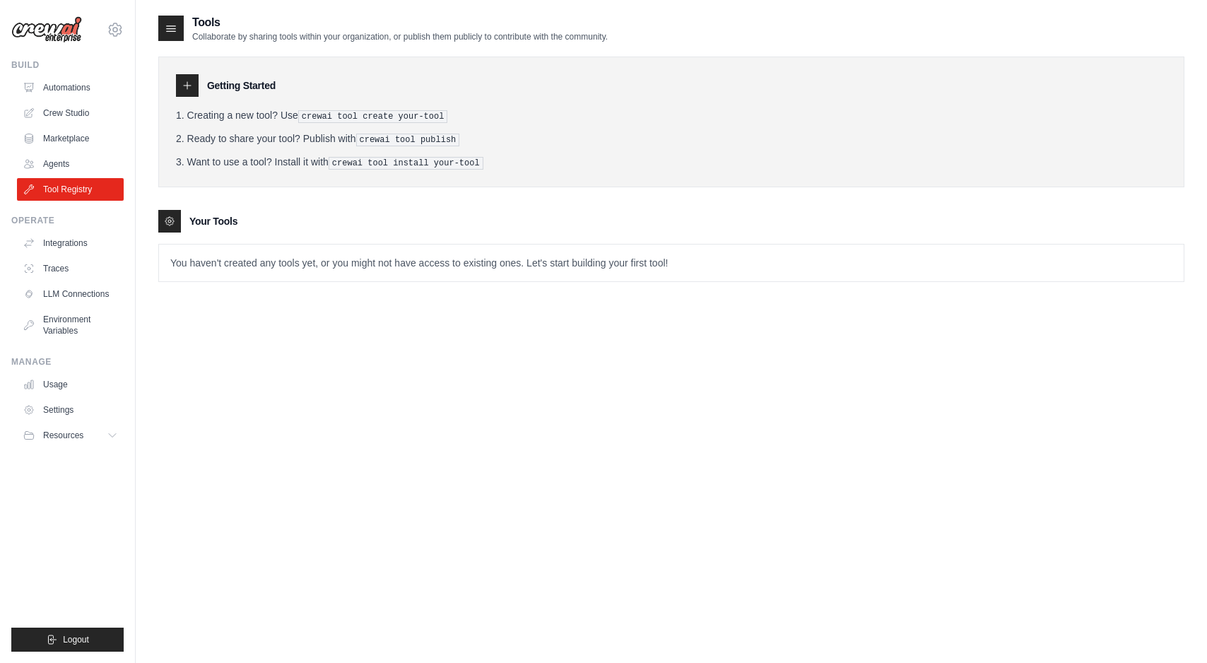
click at [170, 16] on div at bounding box center [170, 28] width 25 height 25
click at [170, 22] on icon at bounding box center [171, 28] width 14 height 14
click at [170, 23] on icon at bounding box center [171, 28] width 14 height 14
click at [184, 85] on icon at bounding box center [187, 85] width 7 height 7
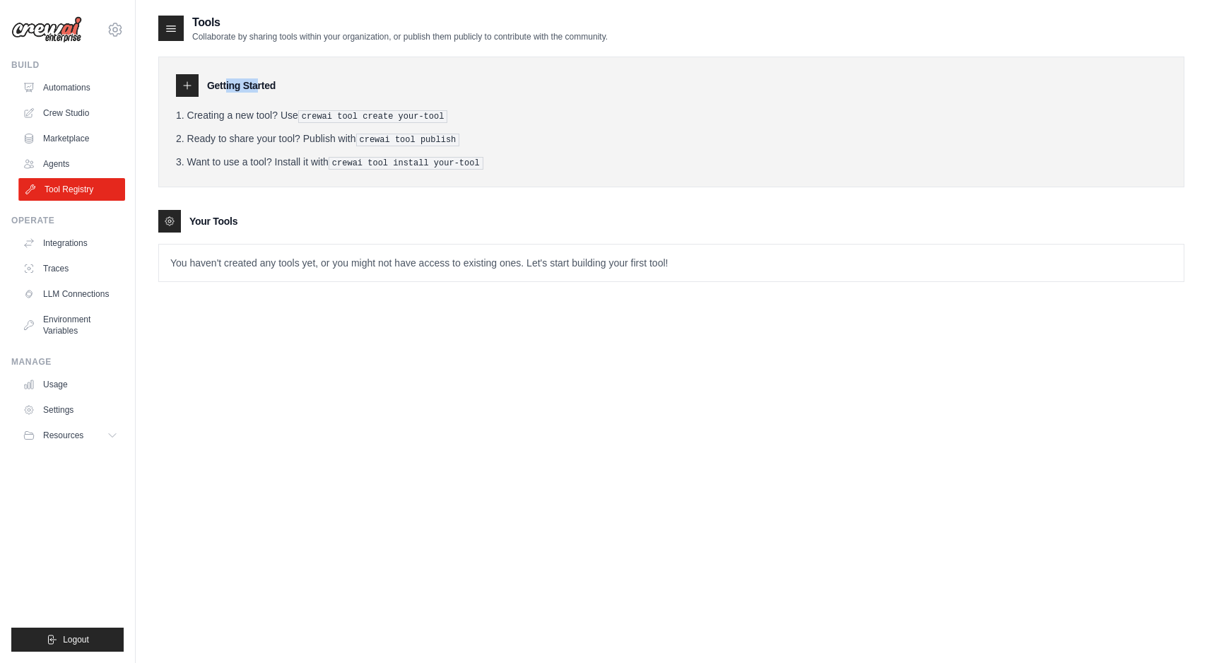
click at [77, 193] on link "Tool Registry" at bounding box center [71, 189] width 107 height 23
click at [189, 90] on icon at bounding box center [187, 85] width 11 height 11
click at [300, 252] on p "You haven't created any tools yet, or you might not have access to existing one…" at bounding box center [671, 263] width 1025 height 37
click at [322, 250] on p "You haven't created any tools yet, or you might not have access to existing one…" at bounding box center [671, 263] width 1025 height 37
click at [308, 270] on p "You haven't created any tools yet, or you might not have access to existing one…" at bounding box center [671, 263] width 1025 height 37
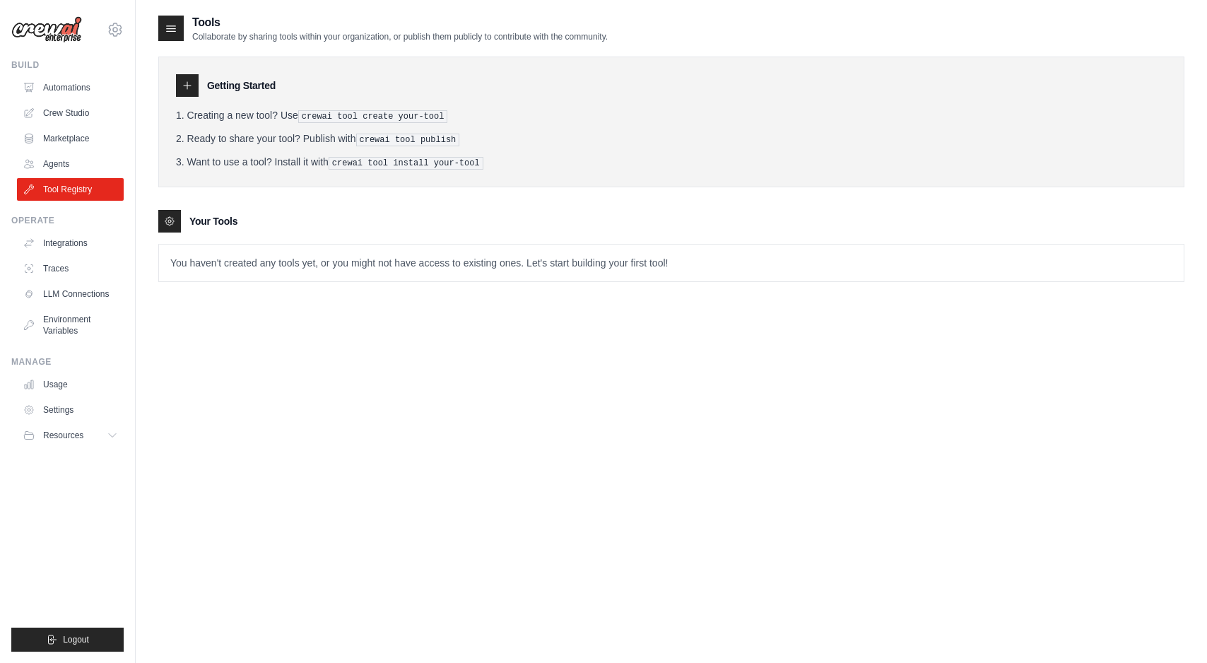
click at [172, 216] on icon at bounding box center [169, 221] width 11 height 11
click at [232, 221] on h3 "Your Tools" at bounding box center [213, 221] width 48 height 14
click at [262, 255] on p "You haven't created any tools yet, or you might not have access to existing one…" at bounding box center [671, 263] width 1025 height 37
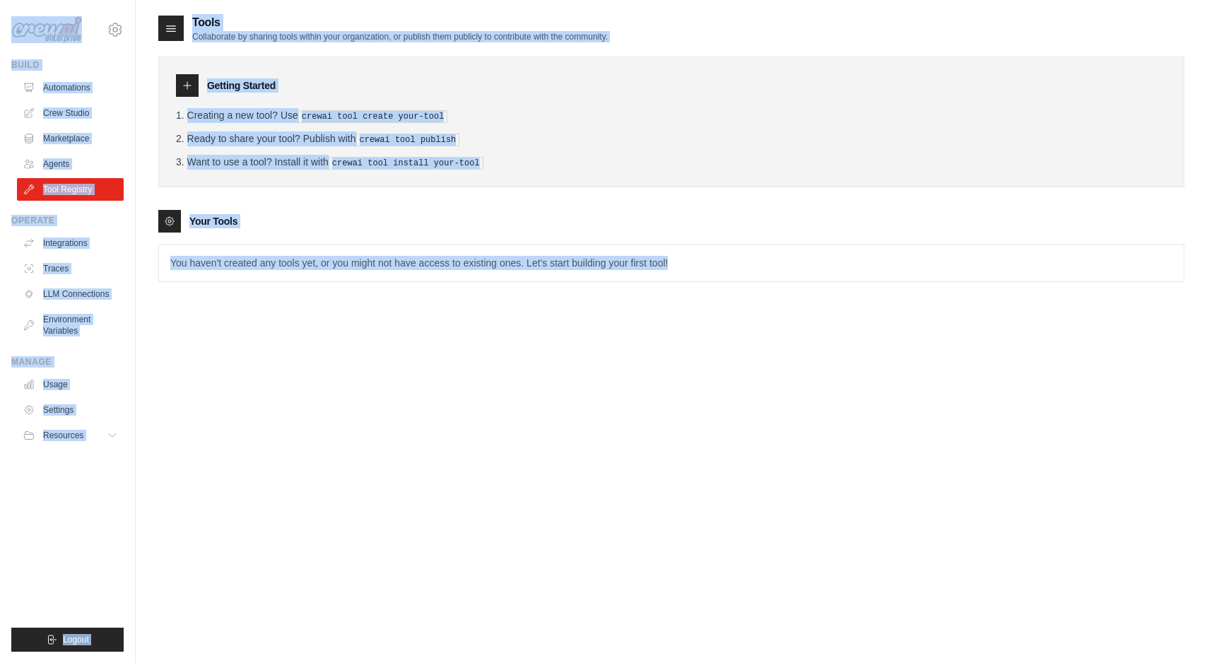
copy div "rishavmitrasaab@gmail.com Settings Build Automations Crew Studio Marketplace Ag…"
click at [73, 107] on link "Crew Studio" at bounding box center [71, 113] width 107 height 23
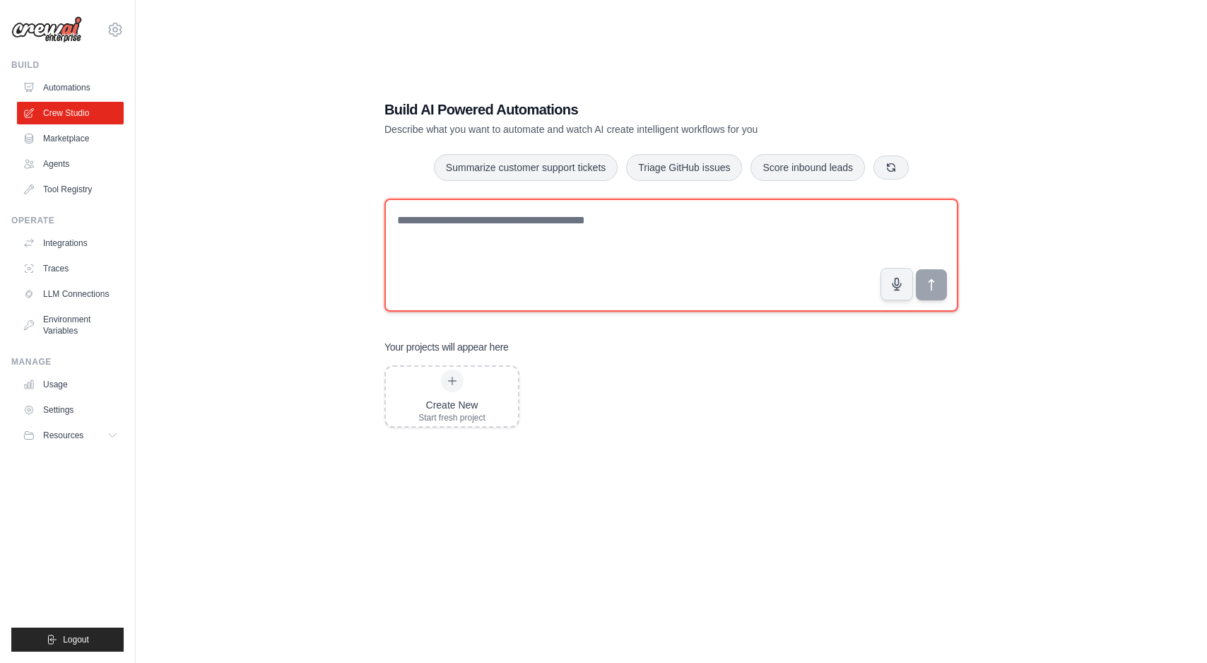
click at [640, 230] on textarea at bounding box center [672, 255] width 574 height 113
type textarea "**********"
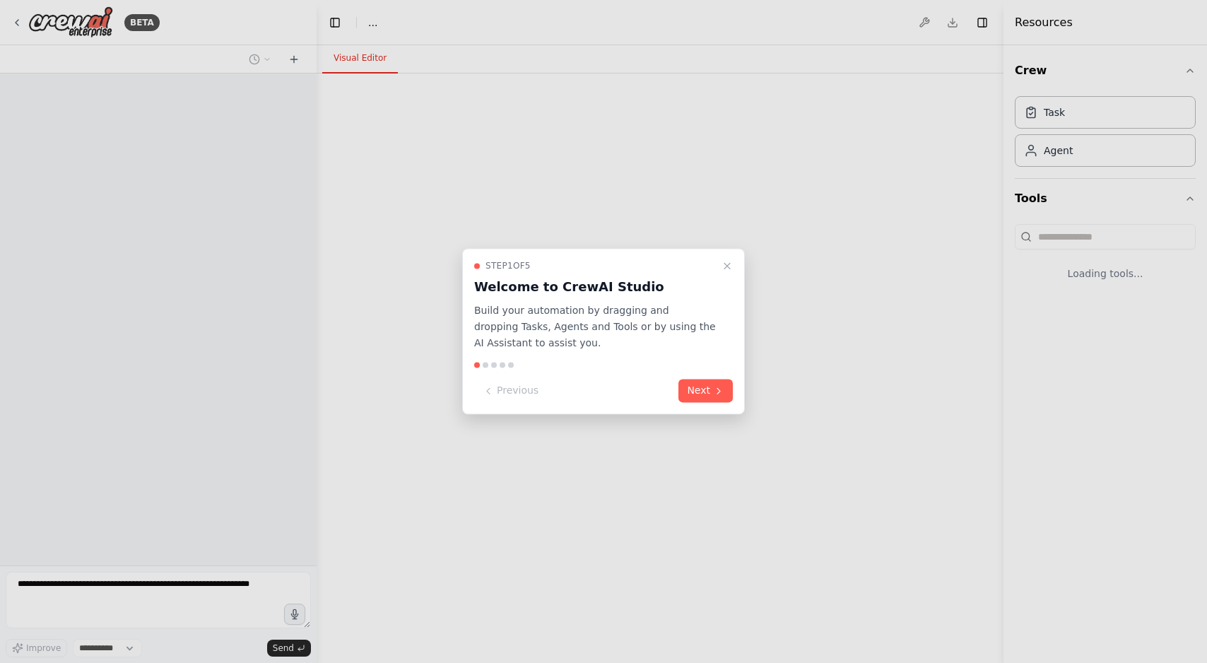
select select "****"
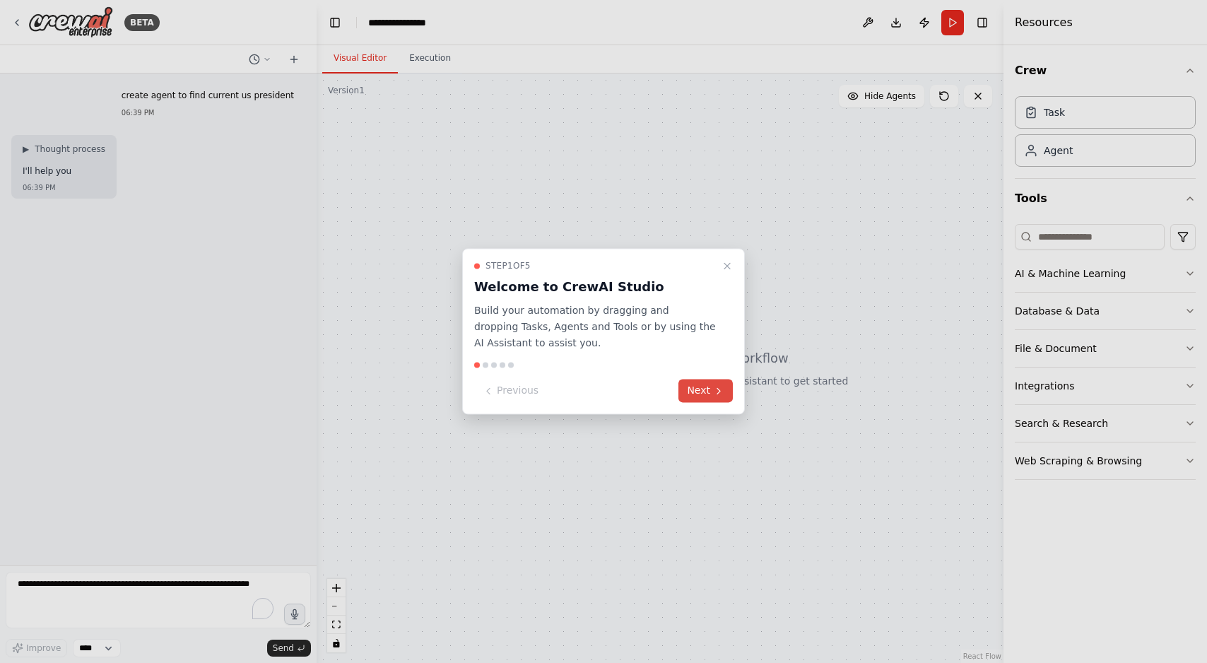
click at [704, 383] on button "Next" at bounding box center [706, 391] width 54 height 23
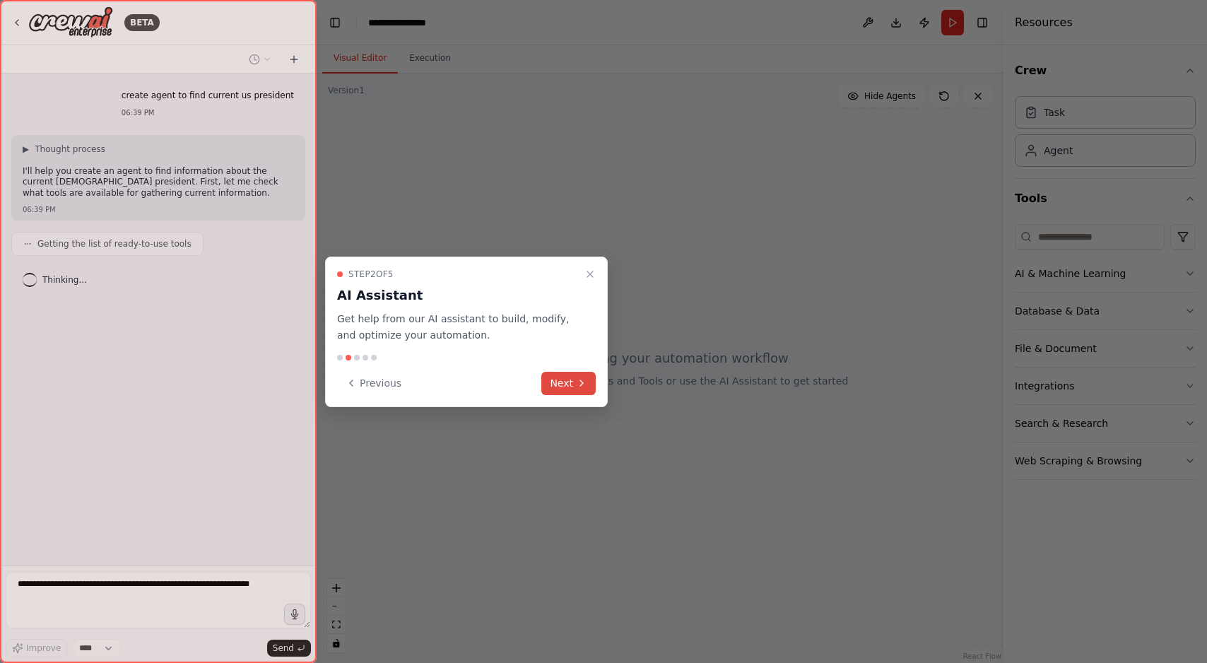
click at [563, 383] on button "Next" at bounding box center [569, 383] width 54 height 23
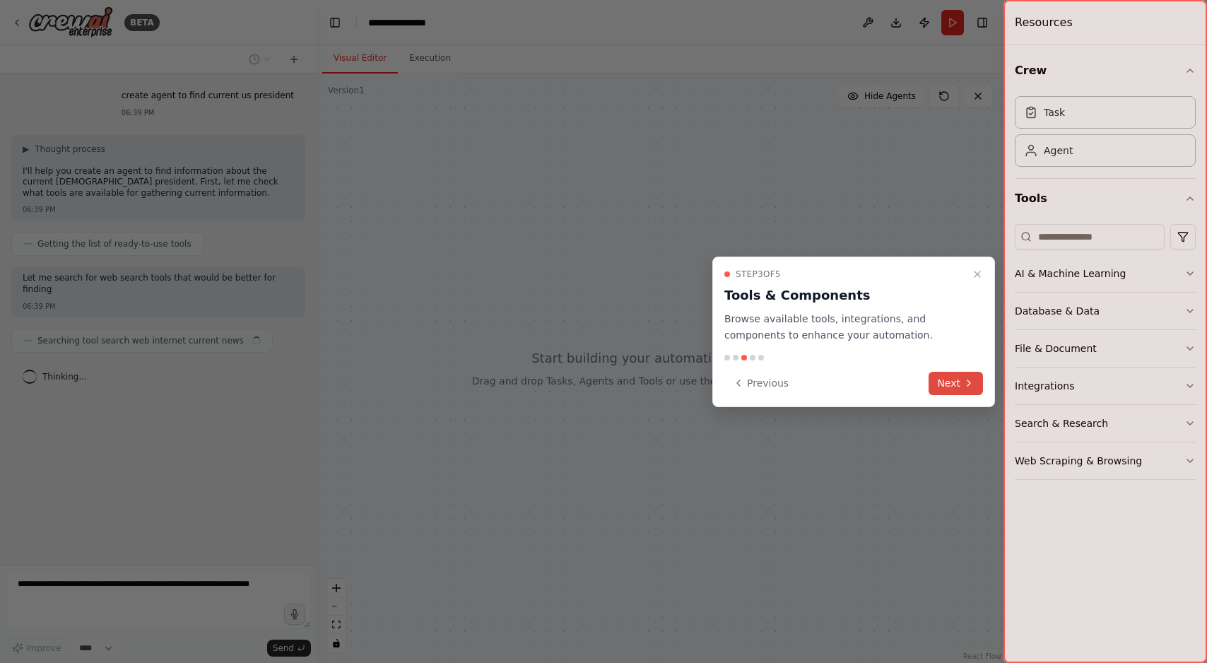
click at [972, 381] on icon at bounding box center [969, 383] width 11 height 11
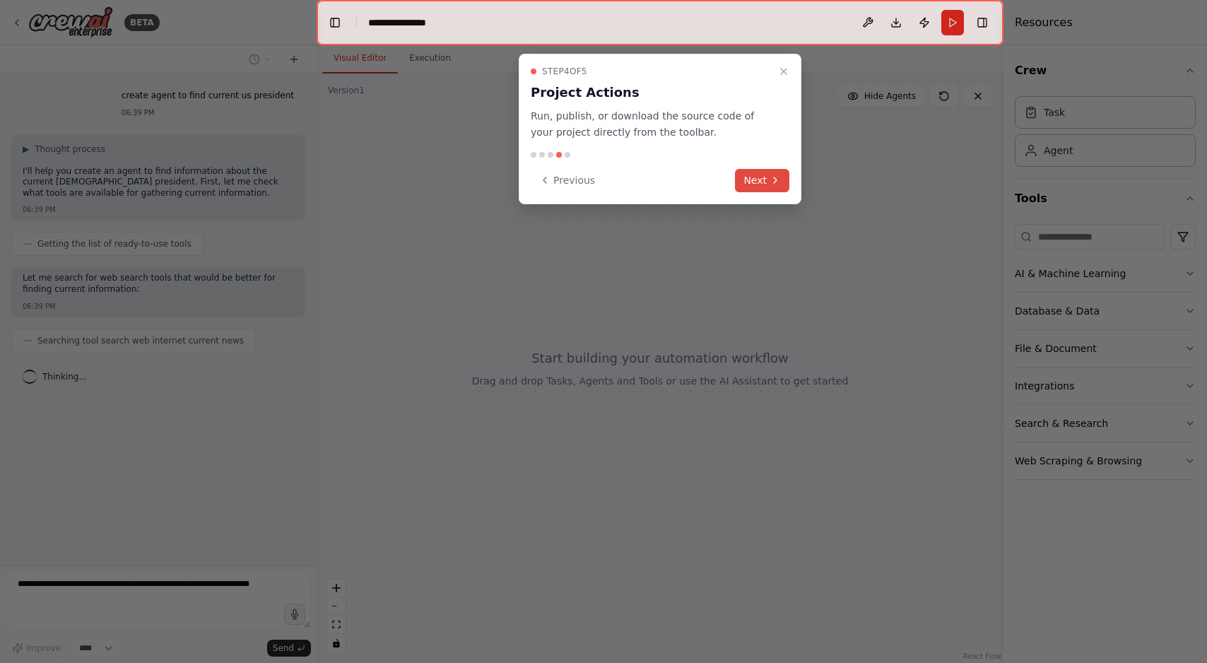
click at [748, 180] on button "Next" at bounding box center [762, 180] width 54 height 23
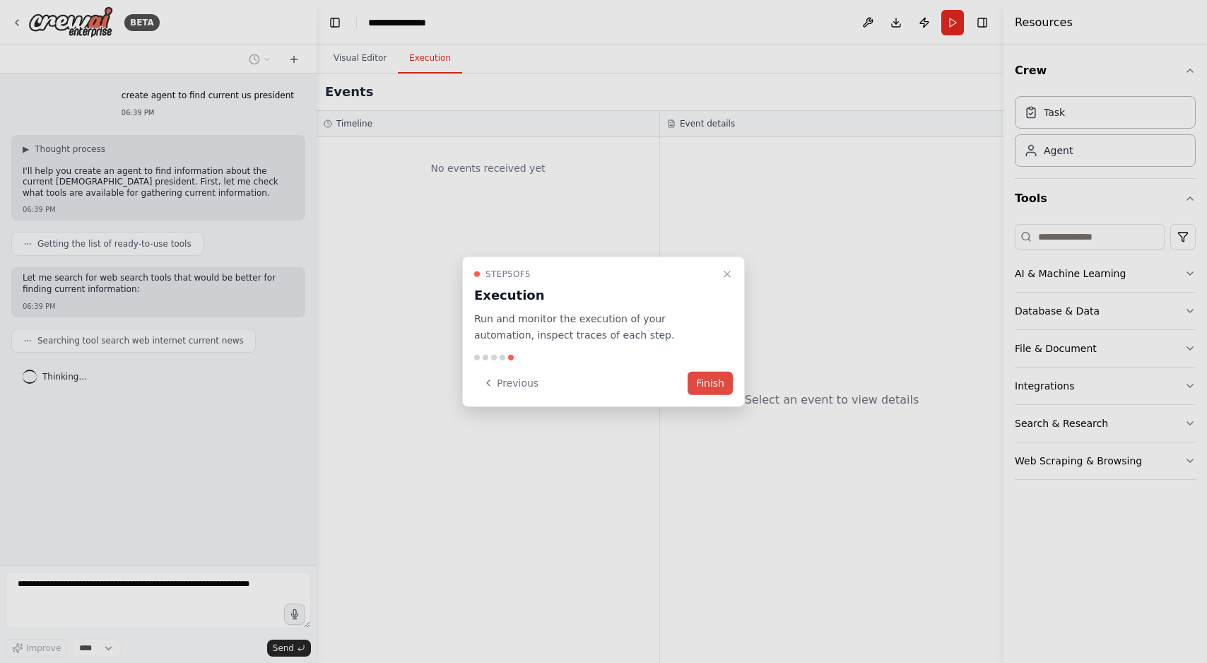
click at [713, 386] on button "Finish" at bounding box center [710, 382] width 45 height 23
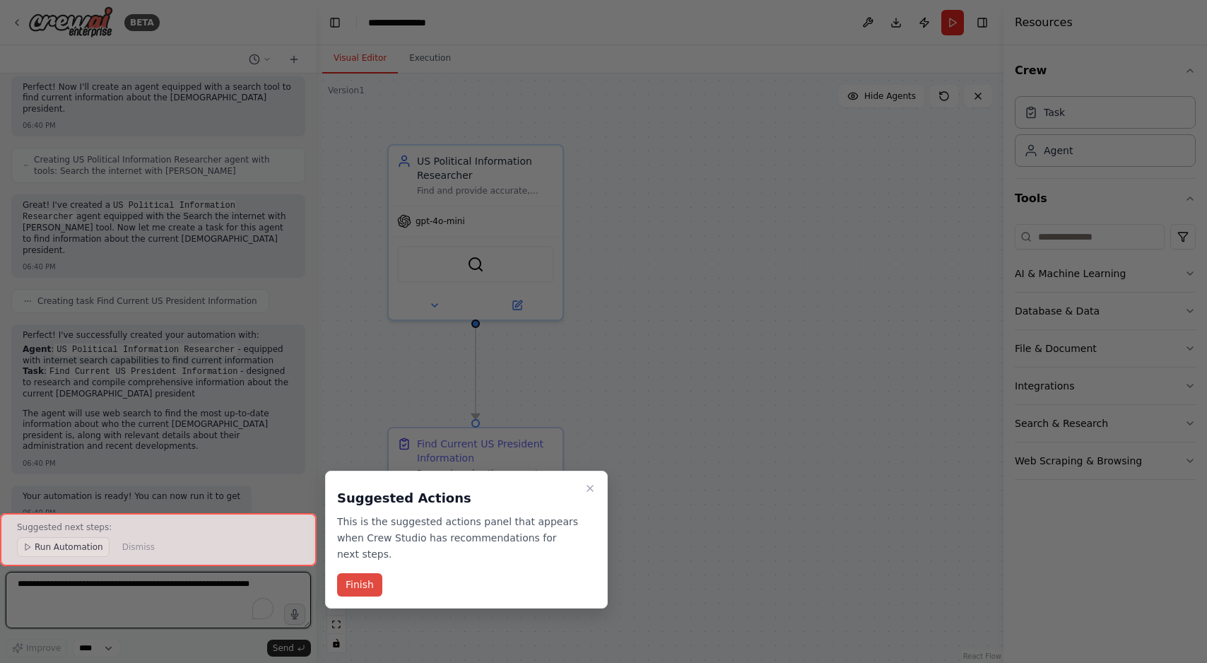
scroll to position [298, 0]
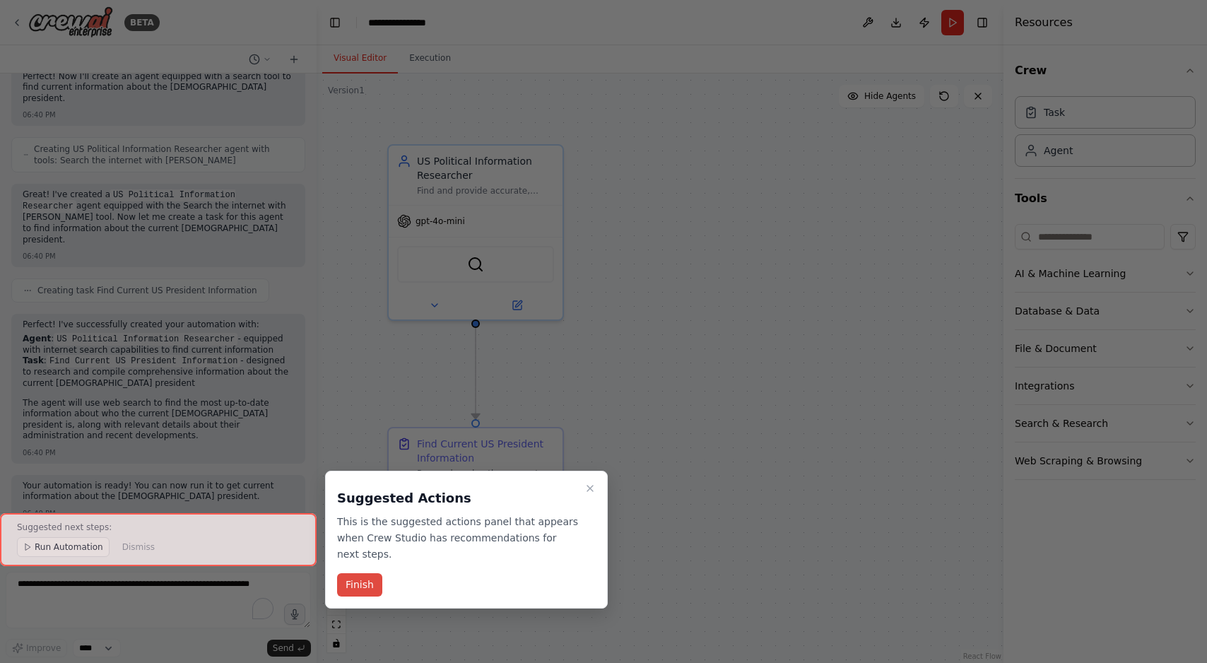
click at [353, 578] on button "Finish" at bounding box center [359, 584] width 45 height 23
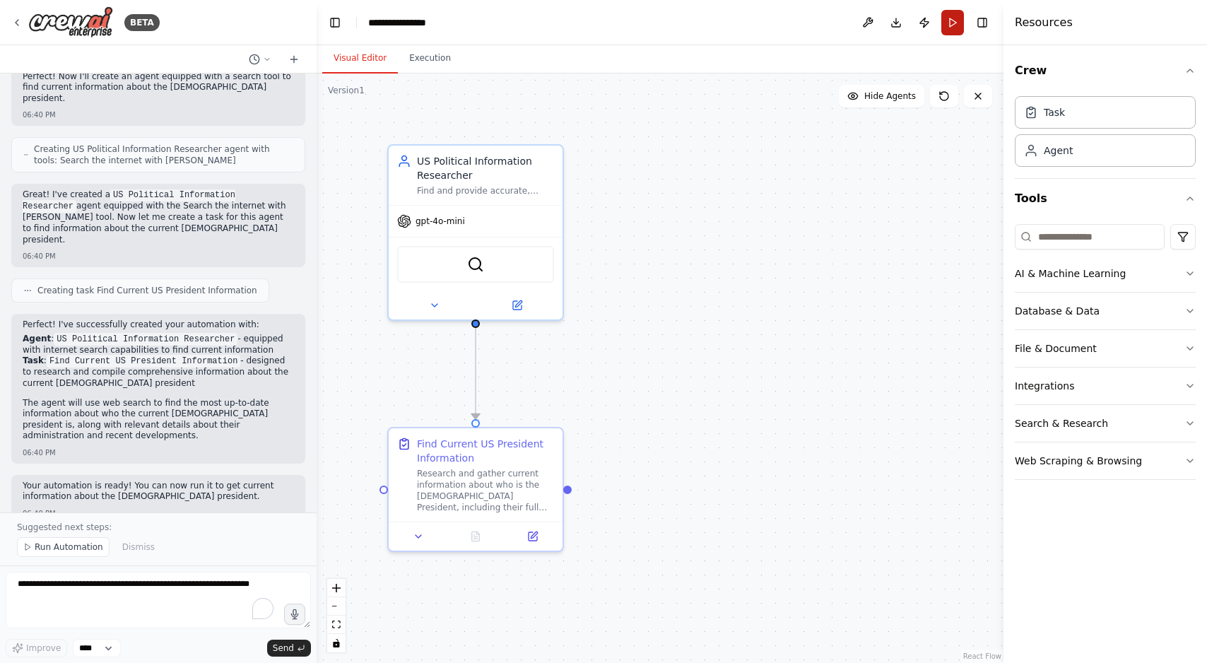
click at [954, 14] on button "Run" at bounding box center [953, 22] width 23 height 25
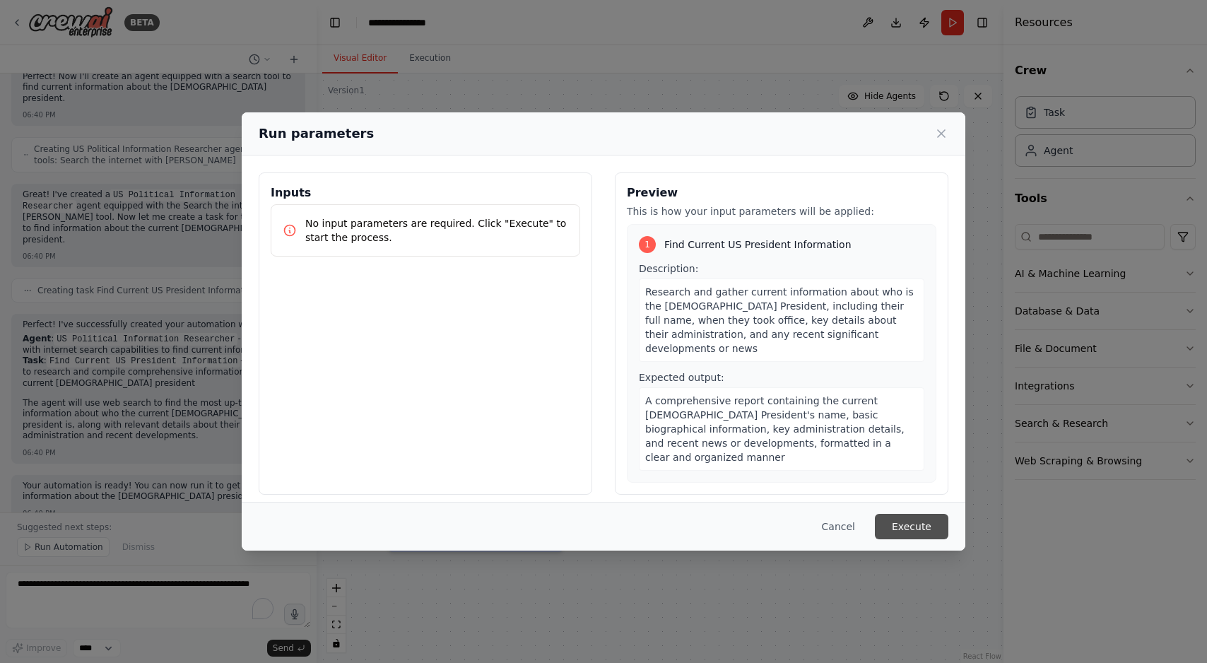
click at [902, 532] on button "Execute" at bounding box center [912, 526] width 74 height 25
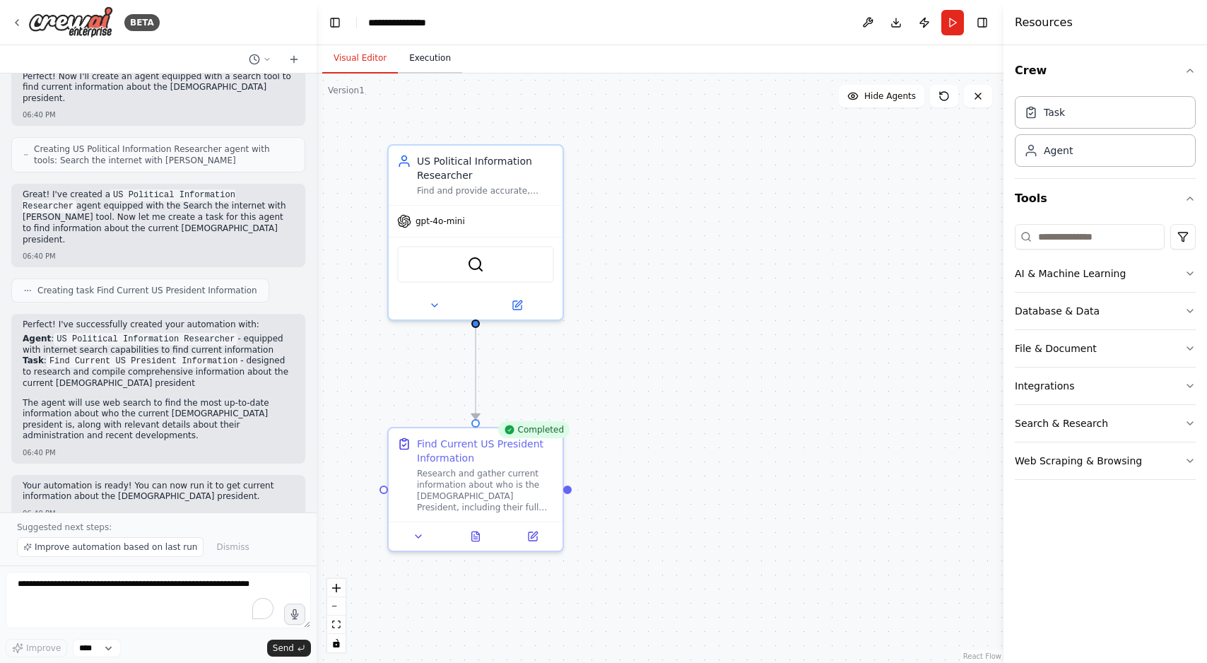
click at [426, 54] on button "Execution" at bounding box center [430, 59] width 64 height 30
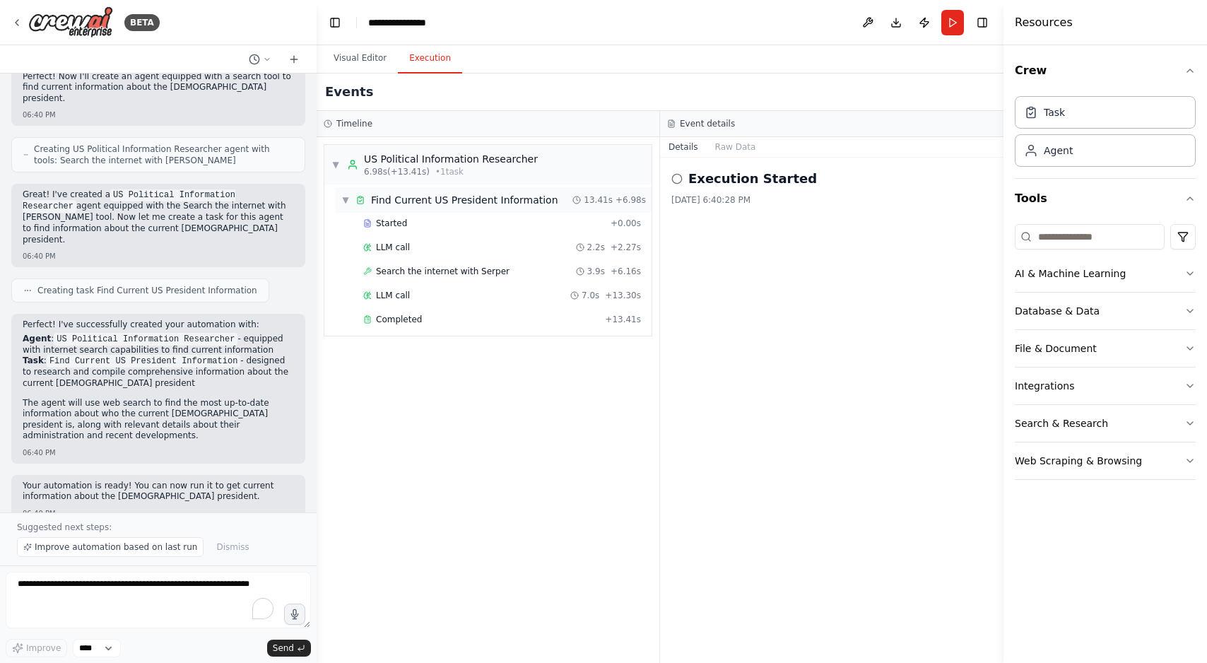
click at [349, 198] on span "▼" at bounding box center [345, 199] width 8 height 11
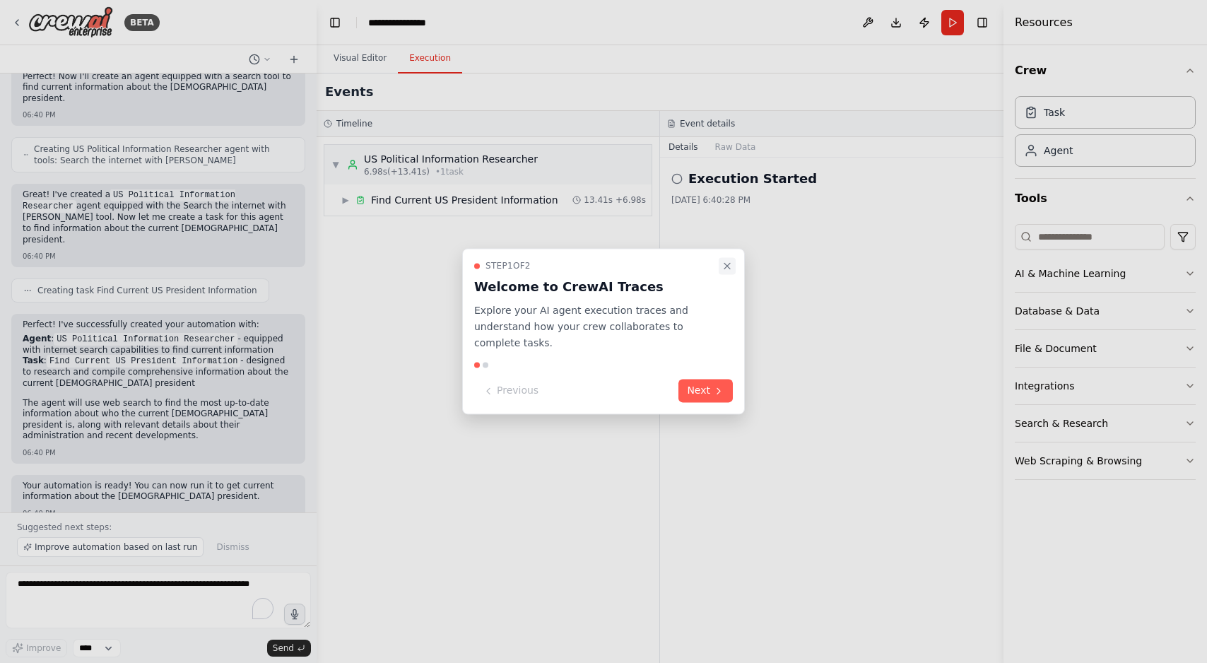
click at [728, 264] on icon "Close walkthrough" at bounding box center [727, 265] width 11 height 11
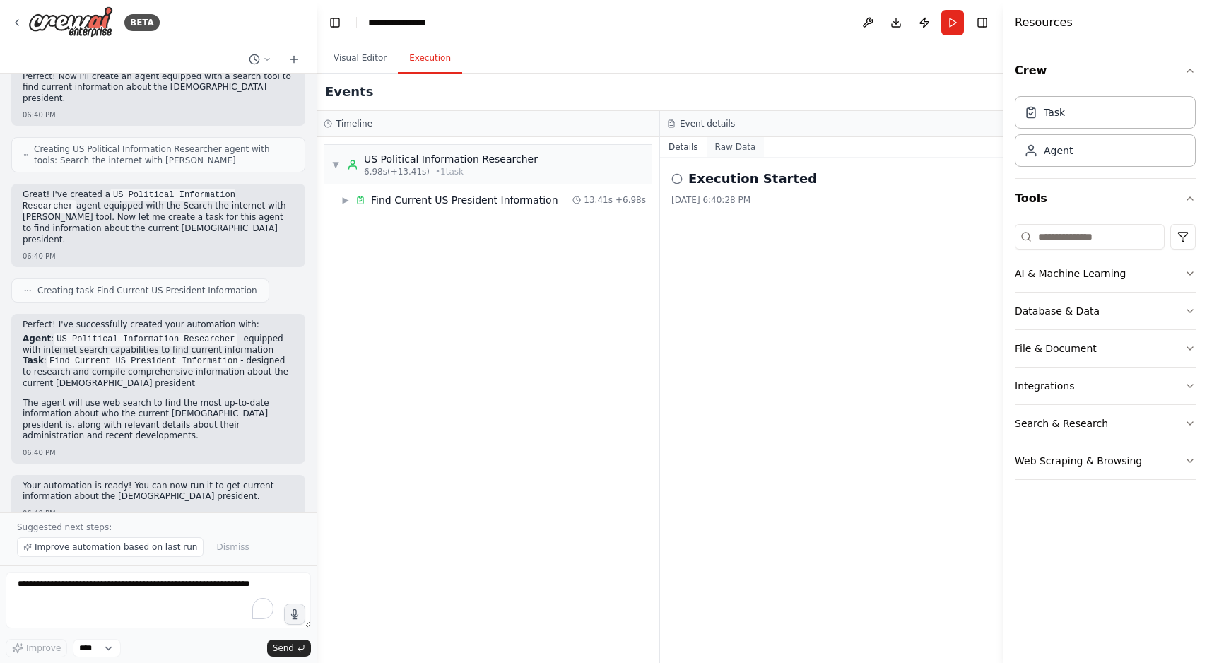
click at [730, 150] on button "Raw Data" at bounding box center [736, 147] width 58 height 20
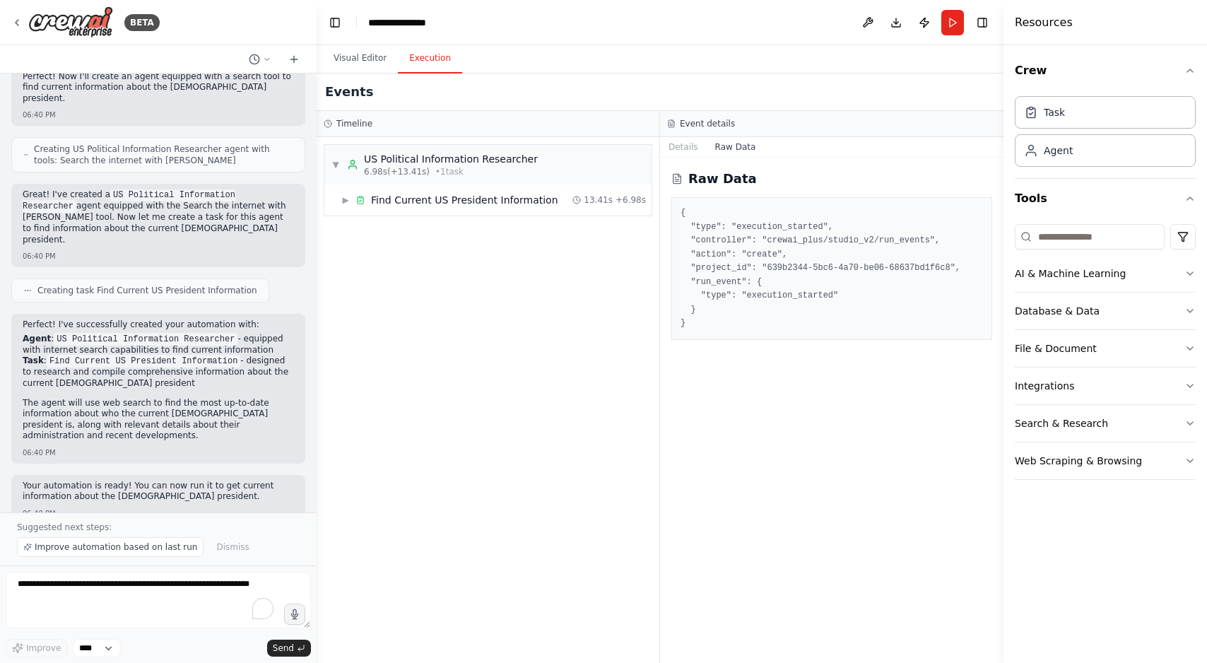
click at [735, 302] on pre "{ "type": "execution_started", "controller": "crewai_plus/studio_v2/run_events"…" at bounding box center [832, 268] width 303 height 124
click at [677, 140] on button "Details" at bounding box center [683, 147] width 47 height 20
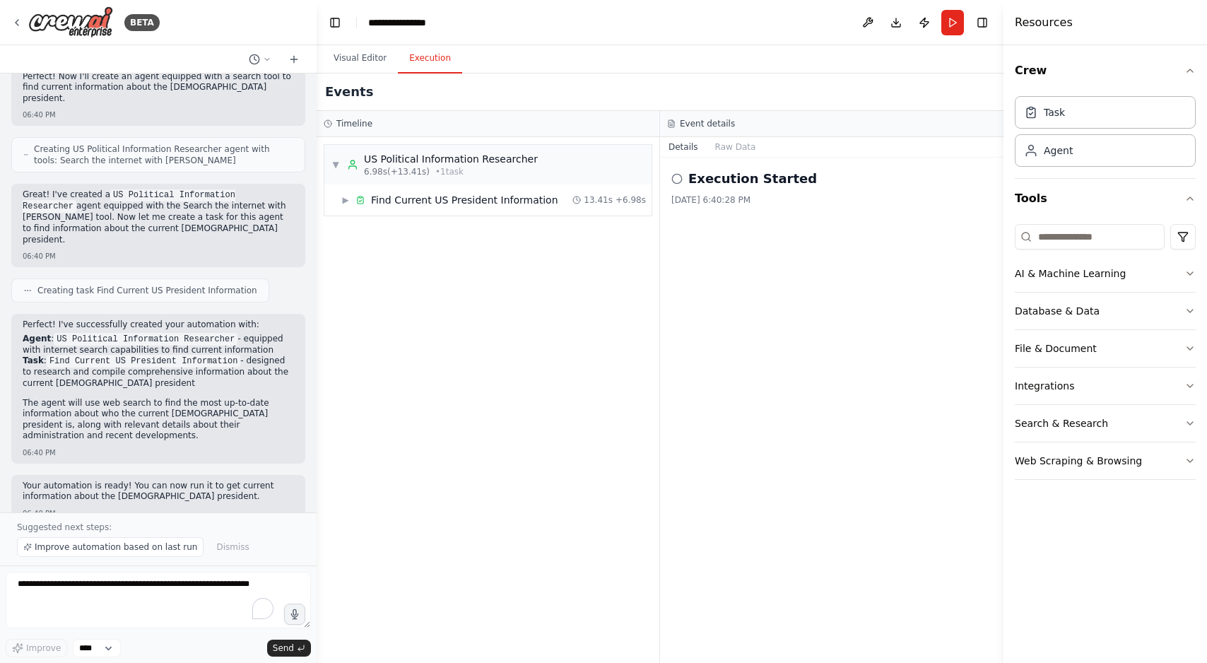
click at [693, 113] on div "Event details" at bounding box center [832, 124] width 344 height 26
click at [693, 119] on h3 "Event details" at bounding box center [707, 123] width 55 height 11
click at [349, 199] on span "▶" at bounding box center [345, 199] width 8 height 11
click at [344, 163] on div "▼ US Political Information Researcher 6.98s (+13.41s) • 1 task" at bounding box center [435, 164] width 206 height 25
click at [344, 163] on div "▶ US Political Information Researcher 6.98s (+13.41s) • 1 task" at bounding box center [435, 164] width 206 height 25
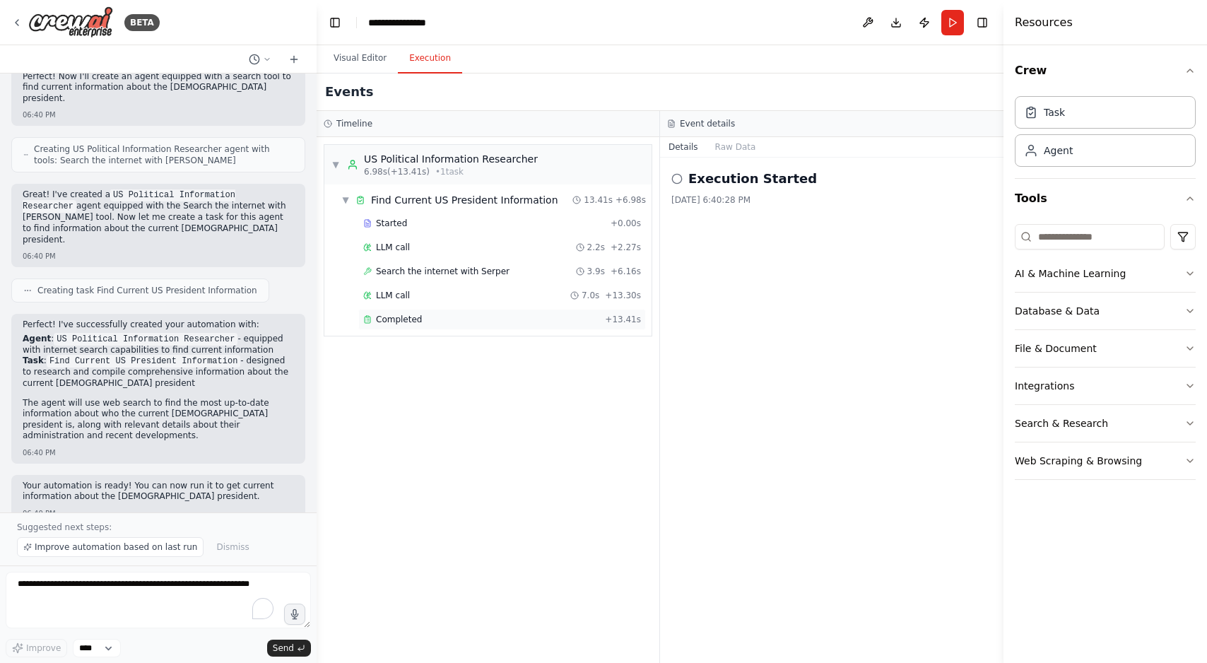
click at [403, 317] on span "Completed" at bounding box center [399, 319] width 46 height 11
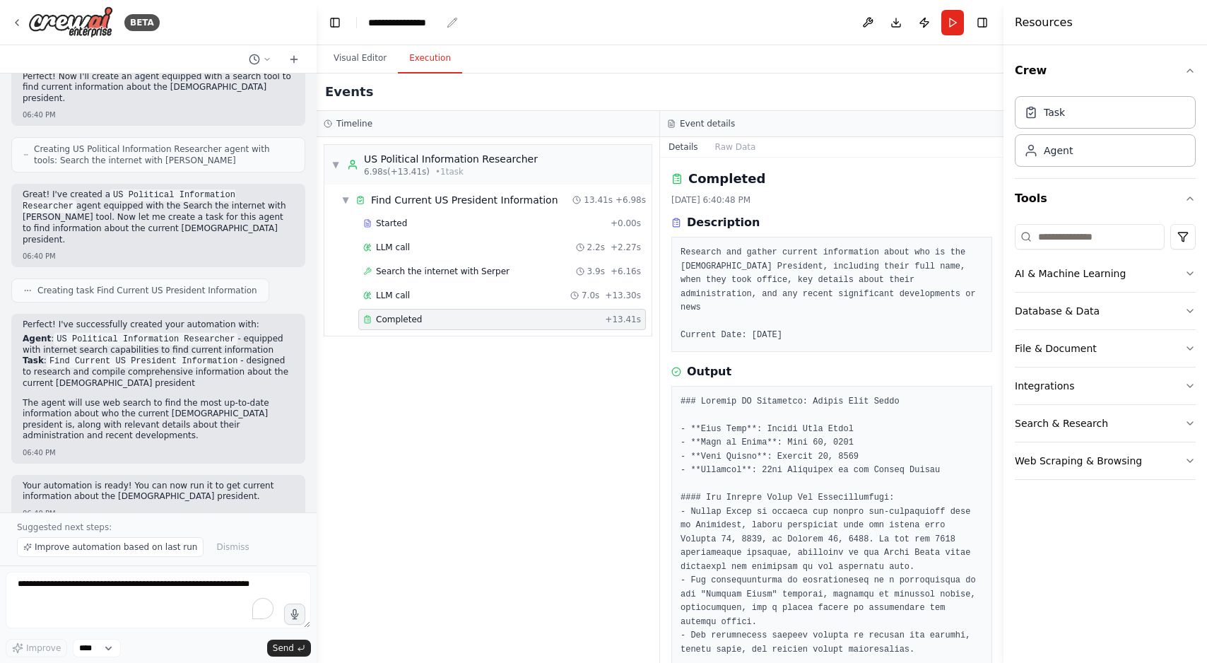
click at [409, 19] on div "**********" at bounding box center [404, 23] width 73 height 14
click at [448, 28] on div "**********" at bounding box center [421, 23] width 106 height 14
click at [424, 21] on div "**********" at bounding box center [421, 23] width 106 height 14
click at [438, 23] on div "**********" at bounding box center [421, 23] width 106 height 14
click at [67, 26] on img at bounding box center [70, 22] width 85 height 32
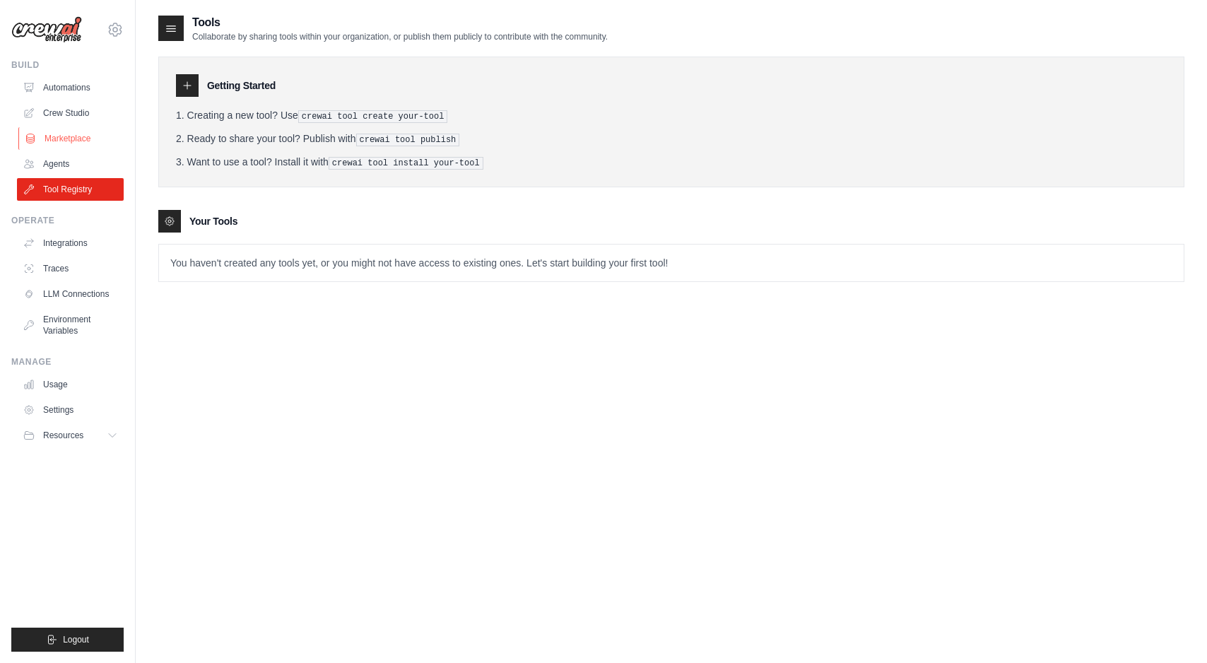
click at [69, 136] on link "Marketplace" at bounding box center [71, 138] width 107 height 23
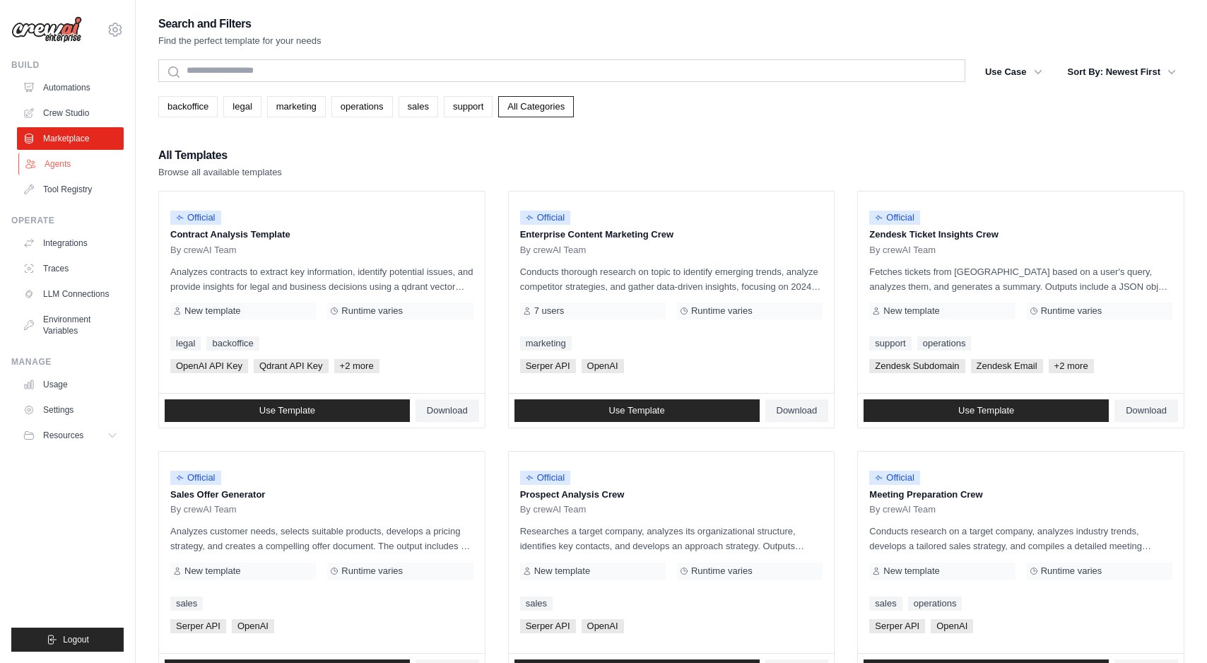
click at [71, 163] on link "Agents" at bounding box center [71, 164] width 107 height 23
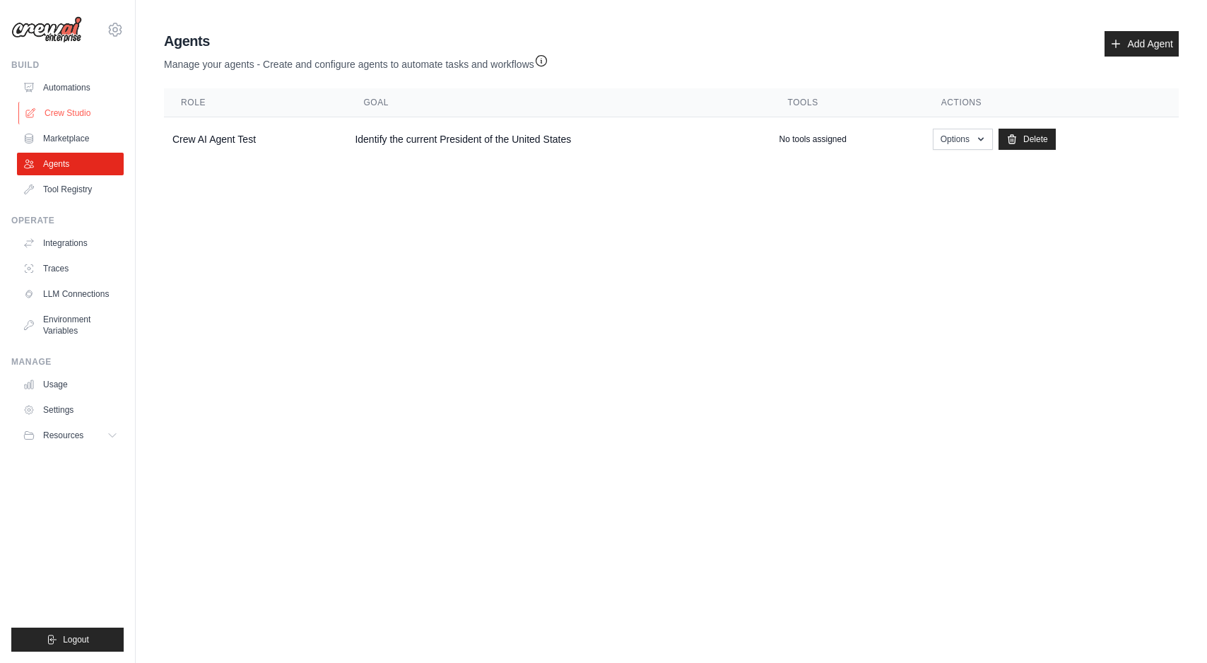
click at [78, 118] on link "Crew Studio" at bounding box center [71, 113] width 107 height 23
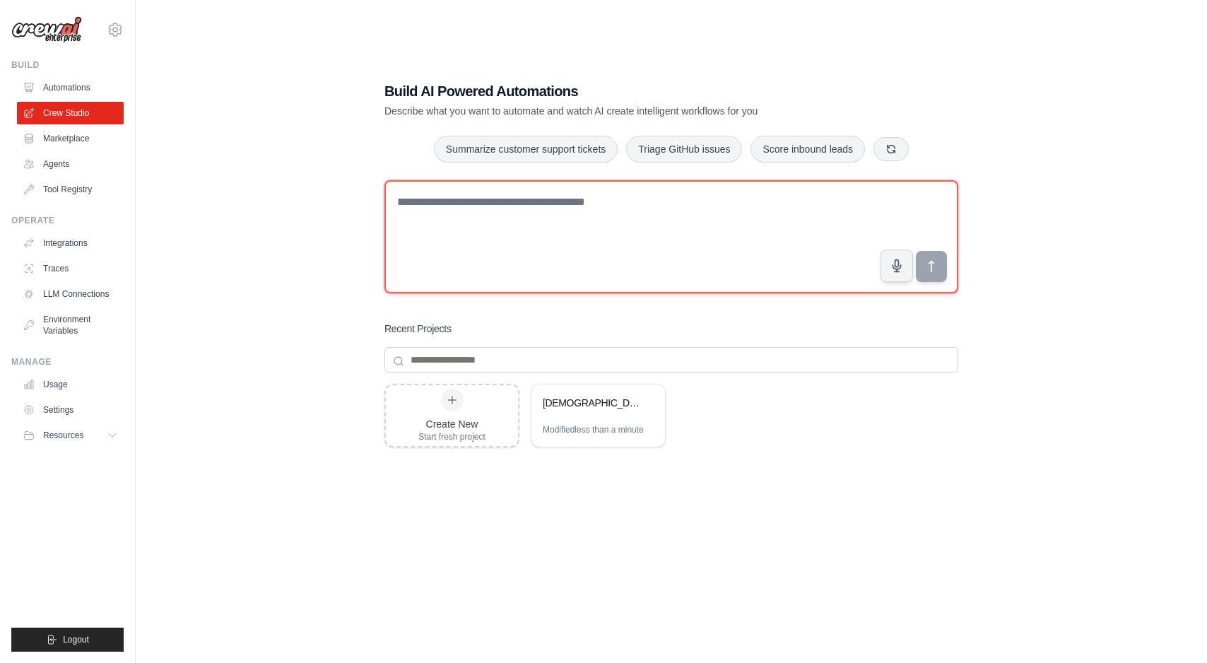
click at [706, 211] on textarea at bounding box center [672, 236] width 574 height 113
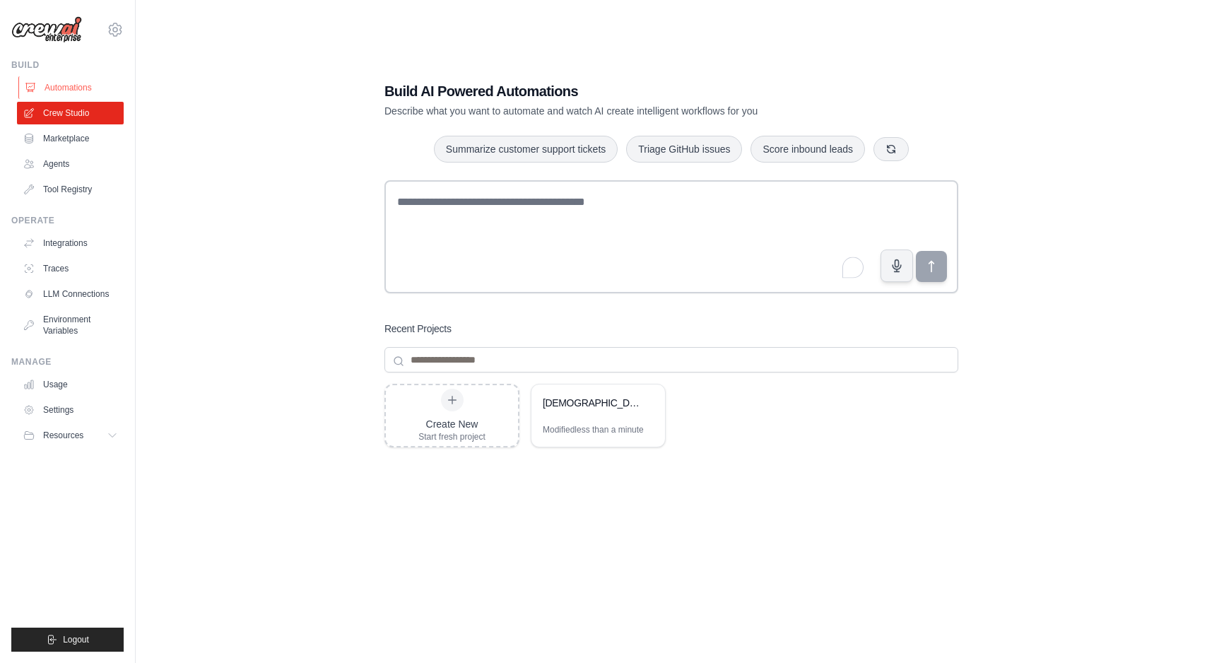
click at [76, 89] on link "Automations" at bounding box center [71, 87] width 107 height 23
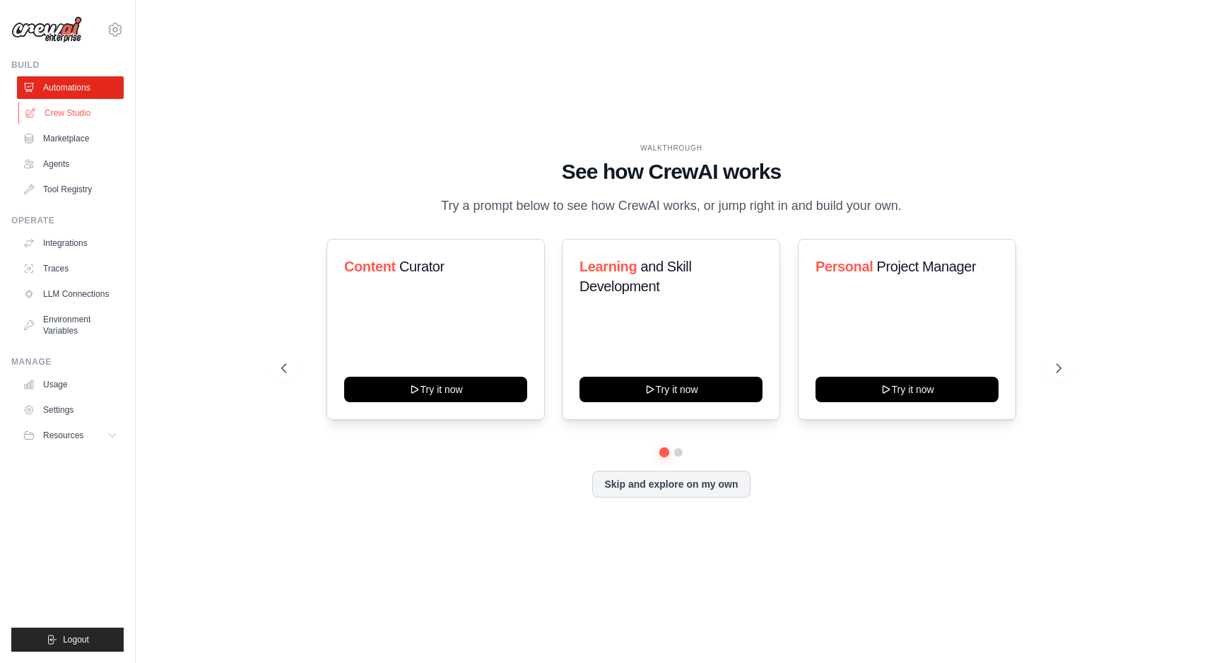
click at [73, 114] on link "Crew Studio" at bounding box center [71, 113] width 107 height 23
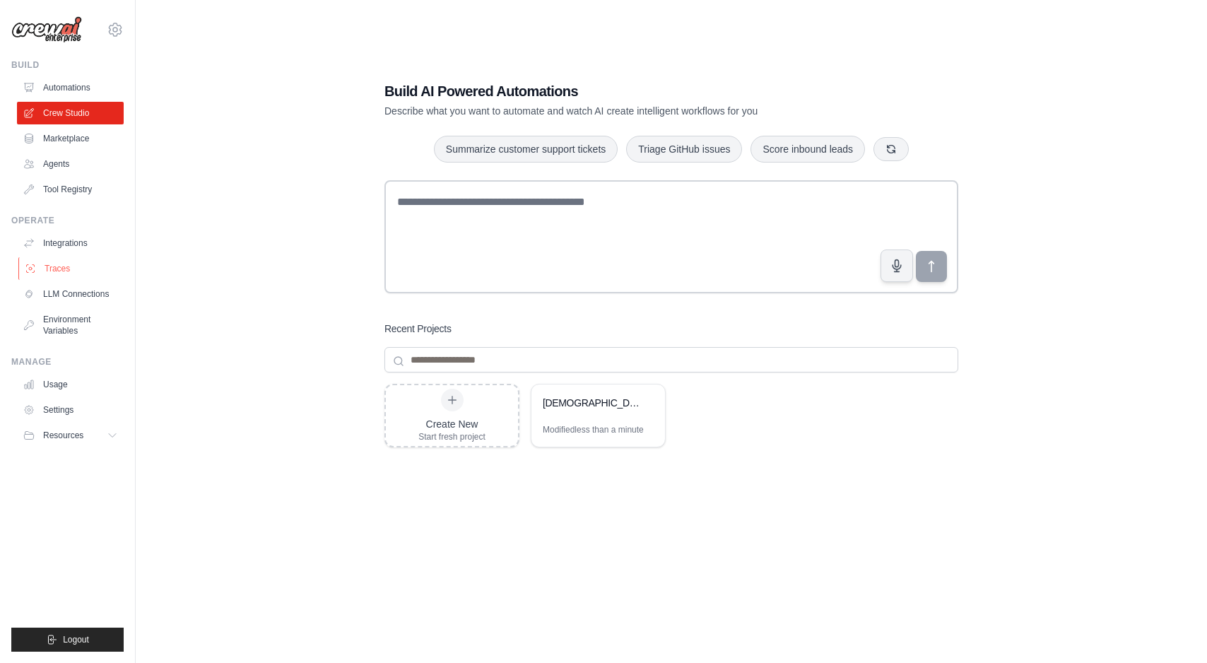
click at [70, 262] on link "Traces" at bounding box center [71, 268] width 107 height 23
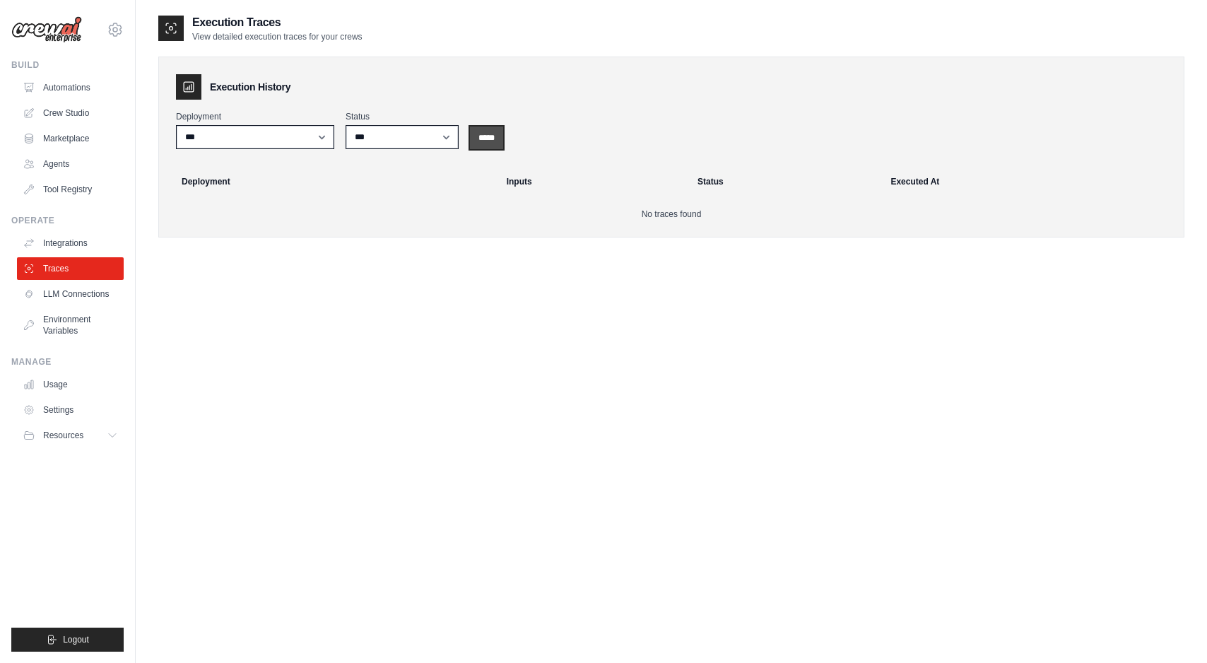
click at [491, 130] on input "*****" at bounding box center [486, 138] width 33 height 23
click at [240, 148] on select "***" at bounding box center [255, 137] width 158 height 24
click at [83, 115] on link "Crew Studio" at bounding box center [71, 113] width 107 height 23
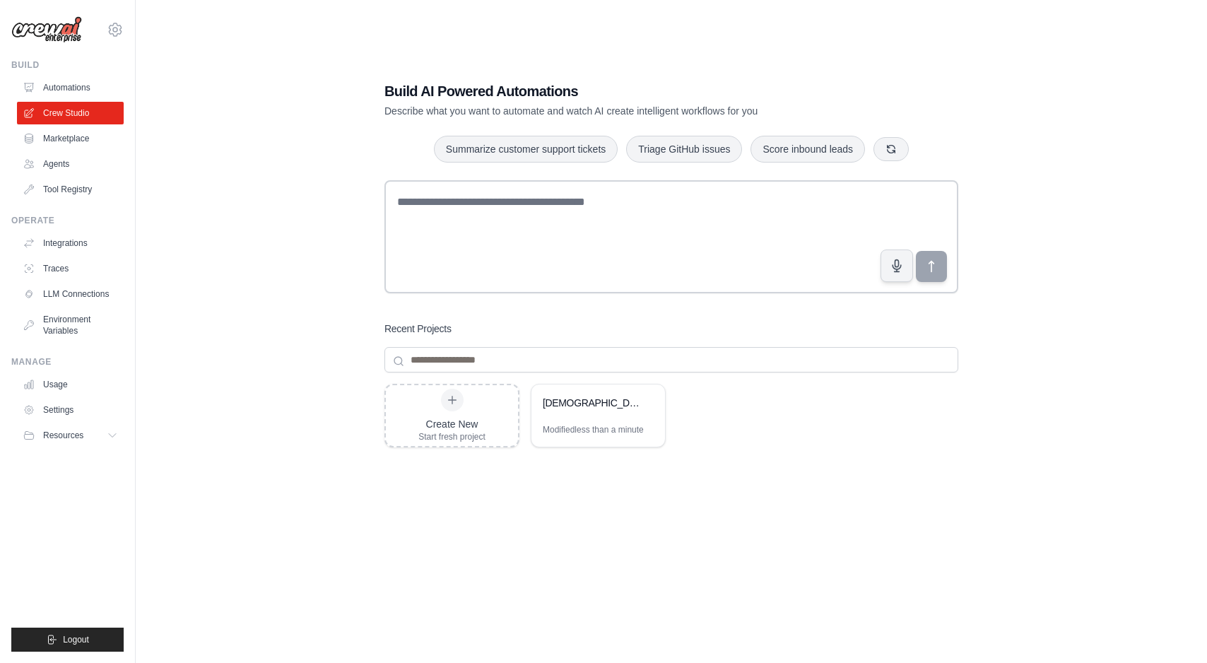
click at [78, 165] on link "Agents" at bounding box center [70, 164] width 107 height 23
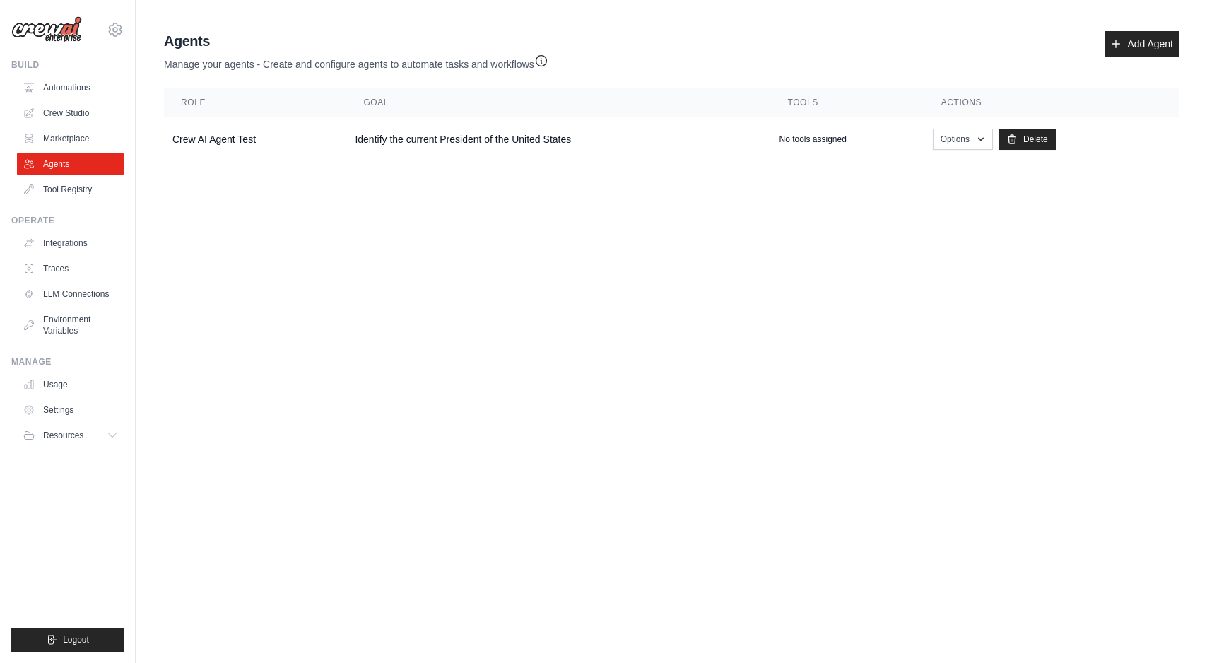
click at [73, 125] on ul "Automations Crew Studio Marketplace Agents Tool Registry" at bounding box center [70, 138] width 107 height 124
click at [966, 144] on button "Options" at bounding box center [963, 138] width 60 height 21
click at [687, 124] on td "Identify the current President of the United States" at bounding box center [558, 139] width 424 height 45
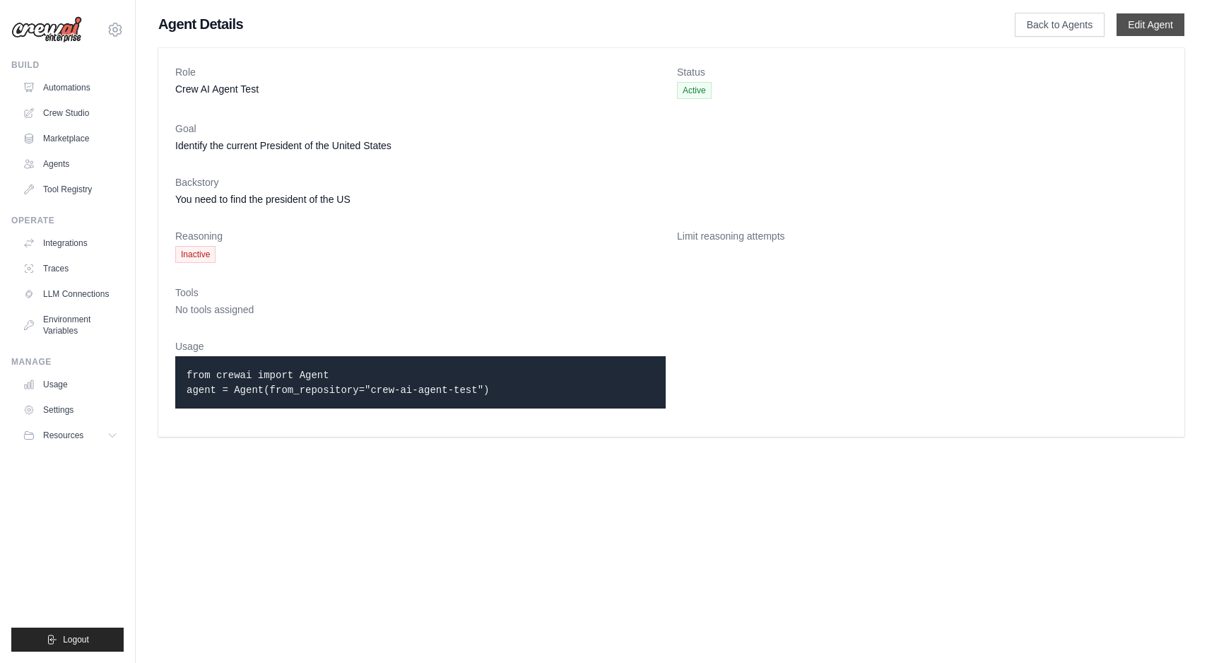
click at [1147, 25] on link "Edit Agent" at bounding box center [1151, 24] width 68 height 23
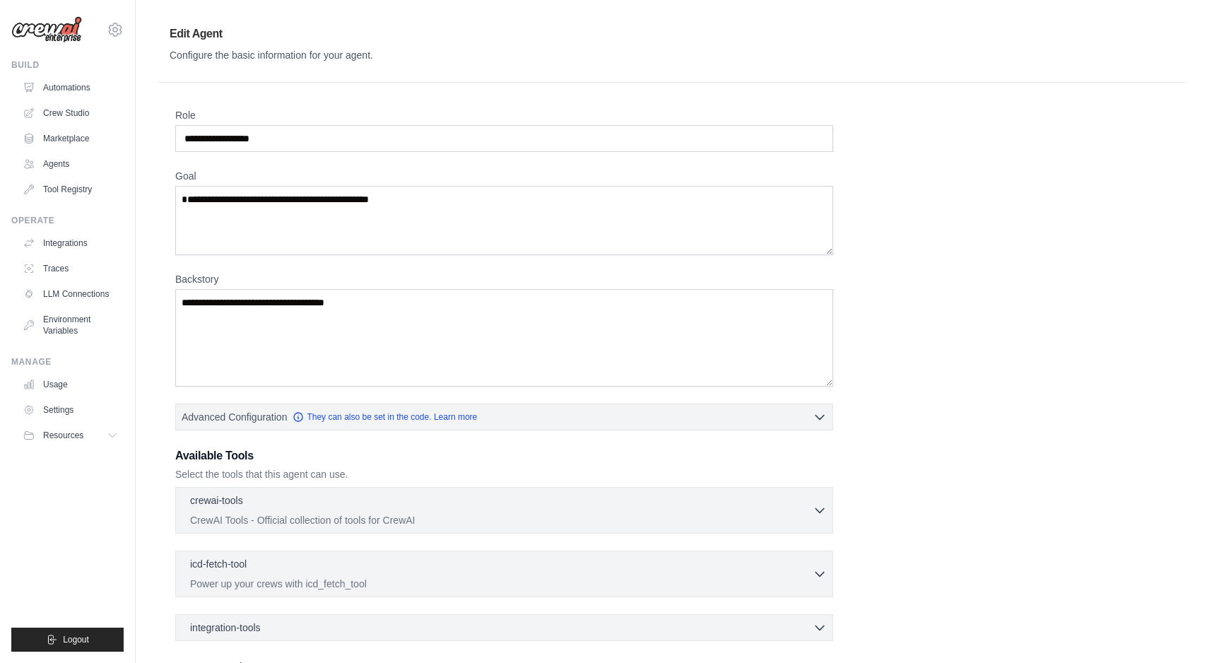
scroll to position [135, 0]
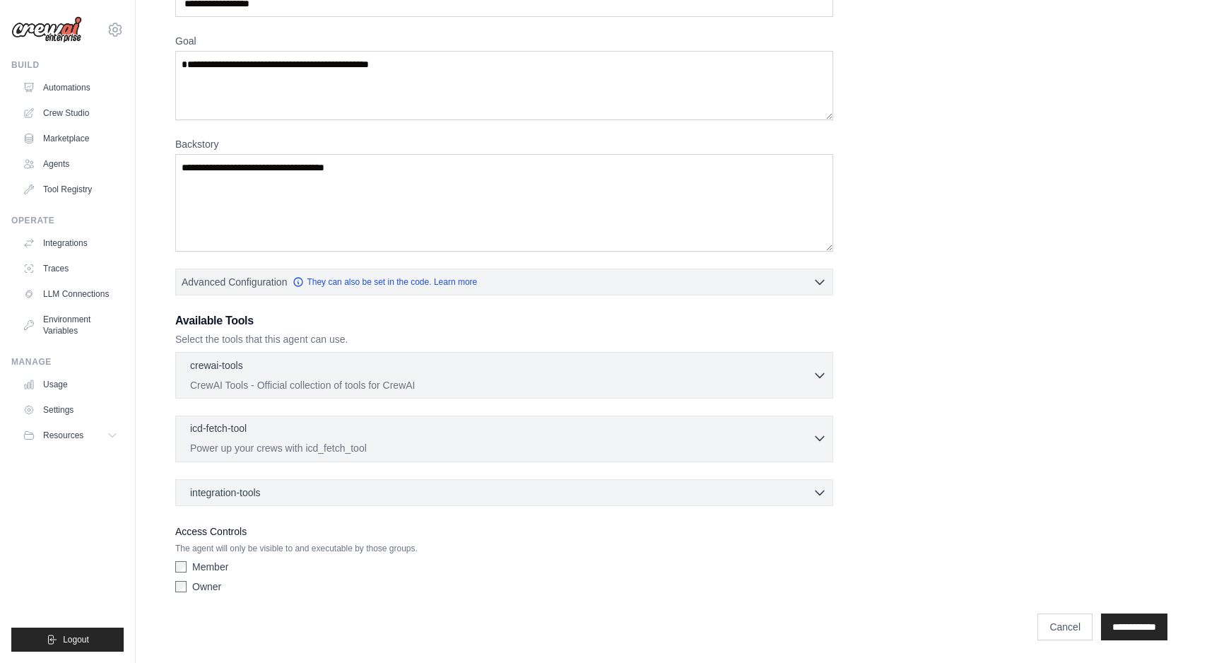
click at [402, 440] on div "icd-fetch-tool 0 selected Power up your crews with icd_fetch_tool" at bounding box center [501, 438] width 623 height 34
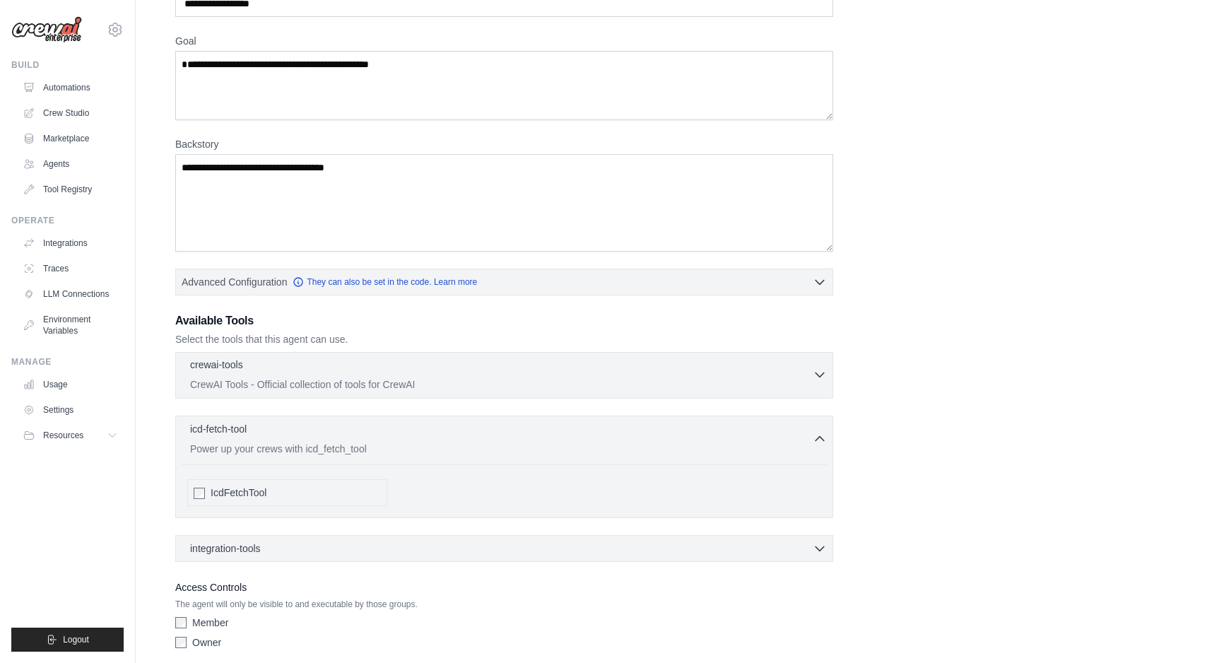
click at [421, 388] on p "CrewAI Tools - Official collection of tools for CrewAI" at bounding box center [501, 385] width 623 height 14
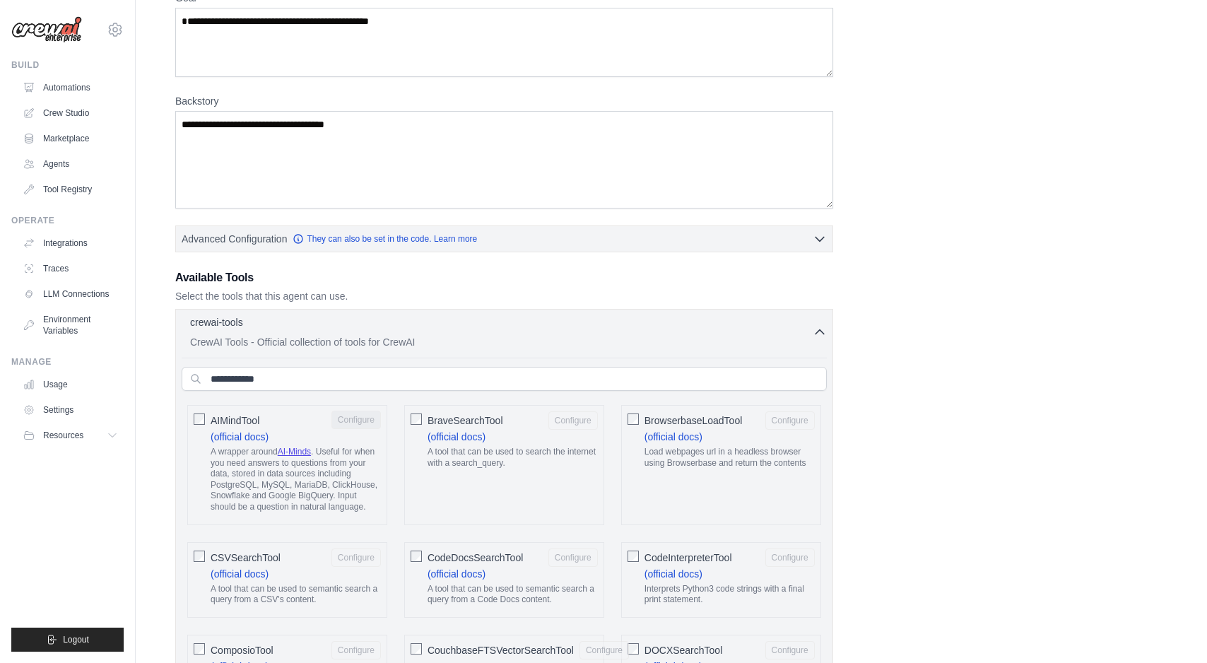
scroll to position [187, 0]
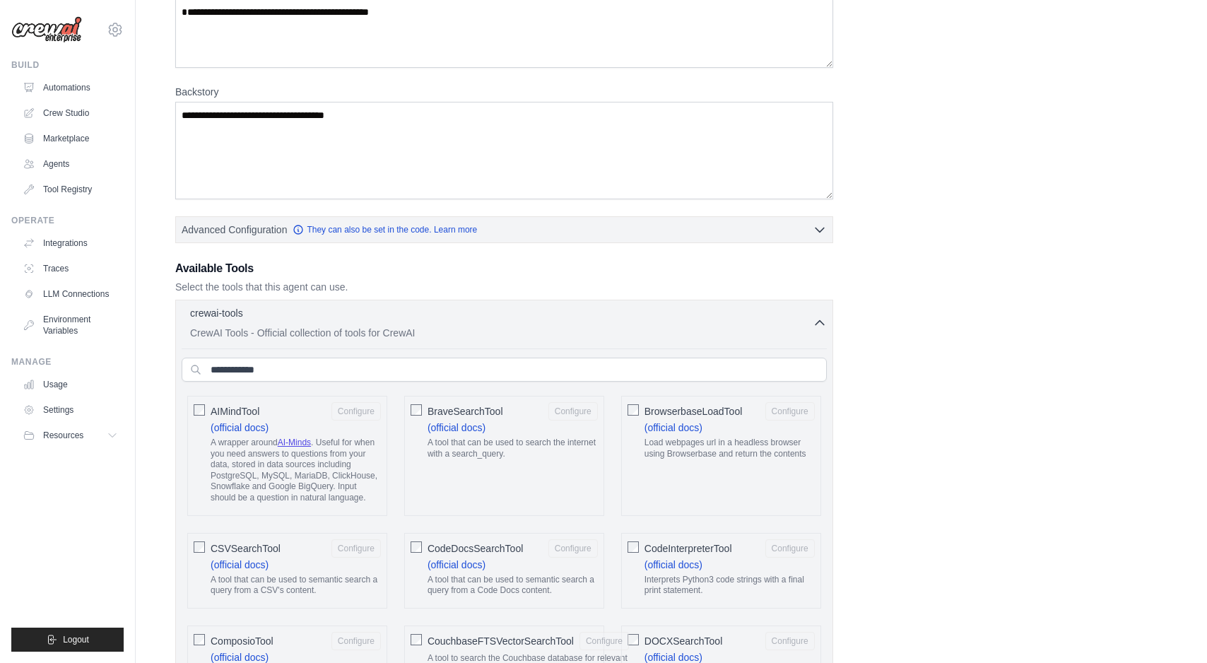
click at [428, 409] on span "BraveSearchTool" at bounding box center [466, 411] width 76 height 14
click at [706, 310] on div "crewai-tools 1 selected" at bounding box center [501, 313] width 623 height 17
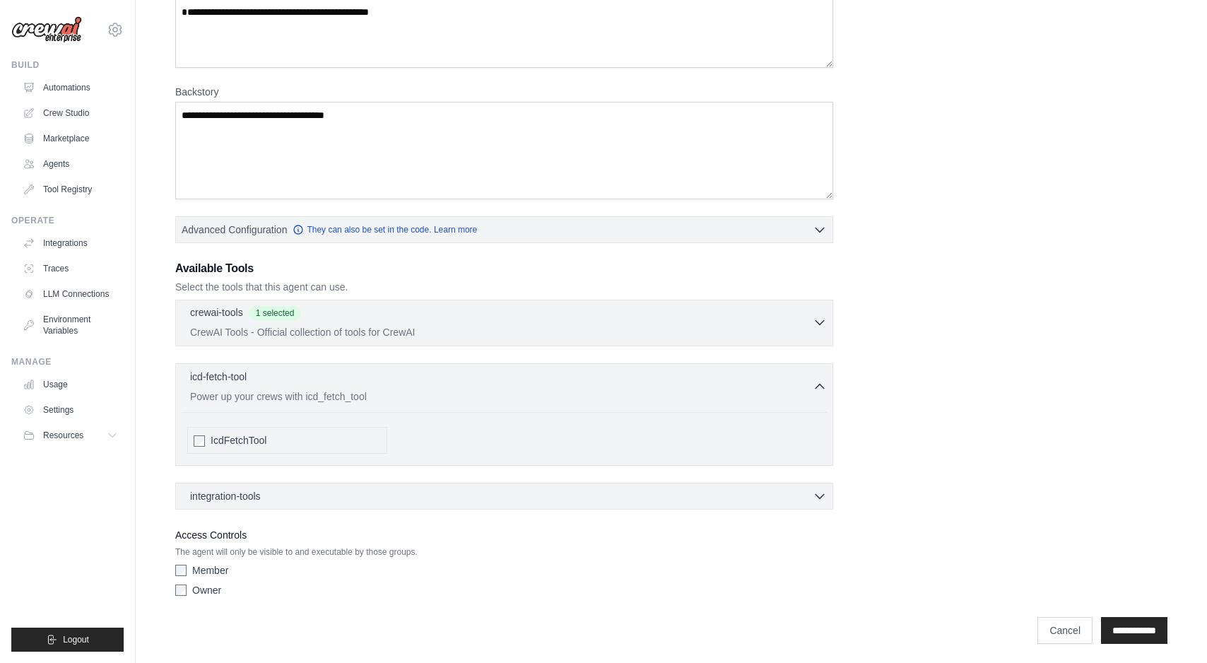
click at [474, 374] on div "icd-fetch-tool 0 selected" at bounding box center [501, 378] width 623 height 17
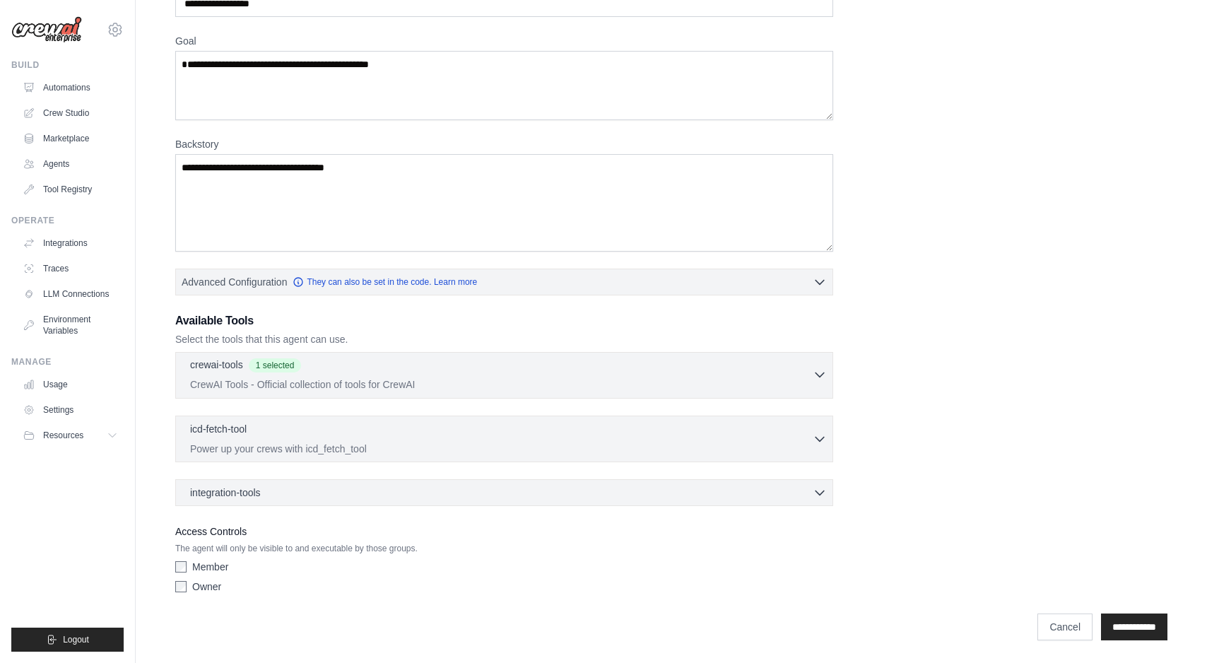
scroll to position [135, 0]
click at [451, 420] on div "icd-fetch-tool 0 selected Power up your crews with icd_fetch_tool IcdFetchTool" at bounding box center [504, 439] width 658 height 47
click at [430, 427] on div "icd-fetch-tool 0 selected" at bounding box center [501, 429] width 623 height 17
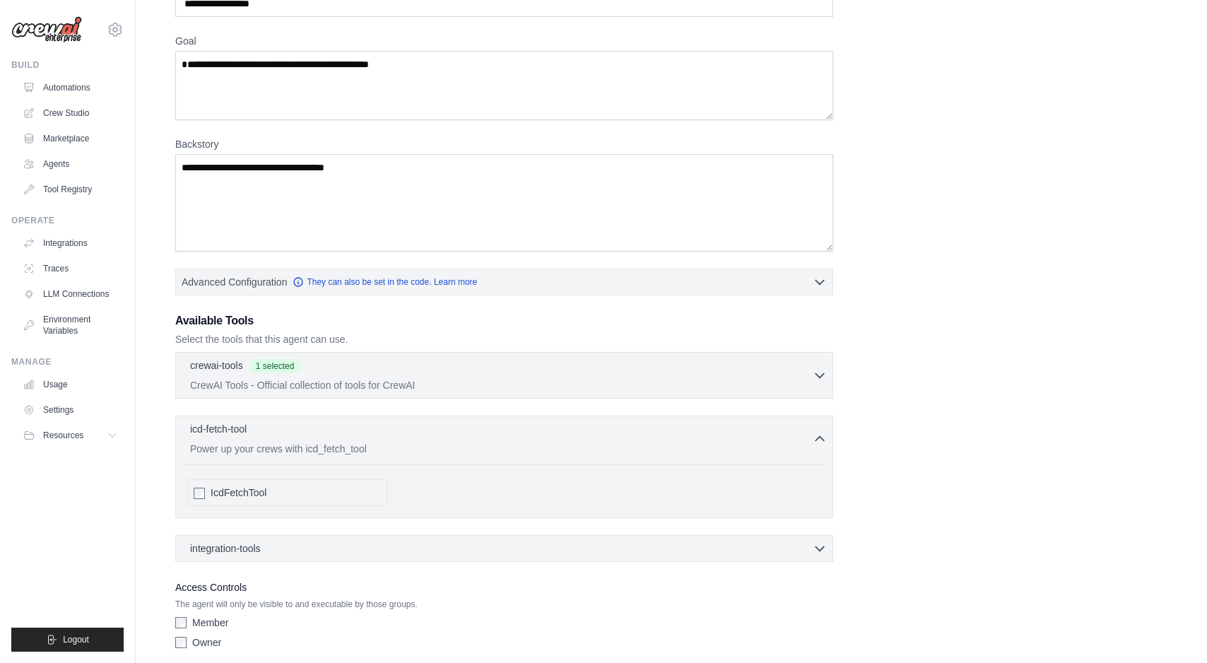
click at [201, 487] on div at bounding box center [199, 493] width 11 height 14
click at [214, 489] on span "IcdFetchTool" at bounding box center [239, 493] width 56 height 14
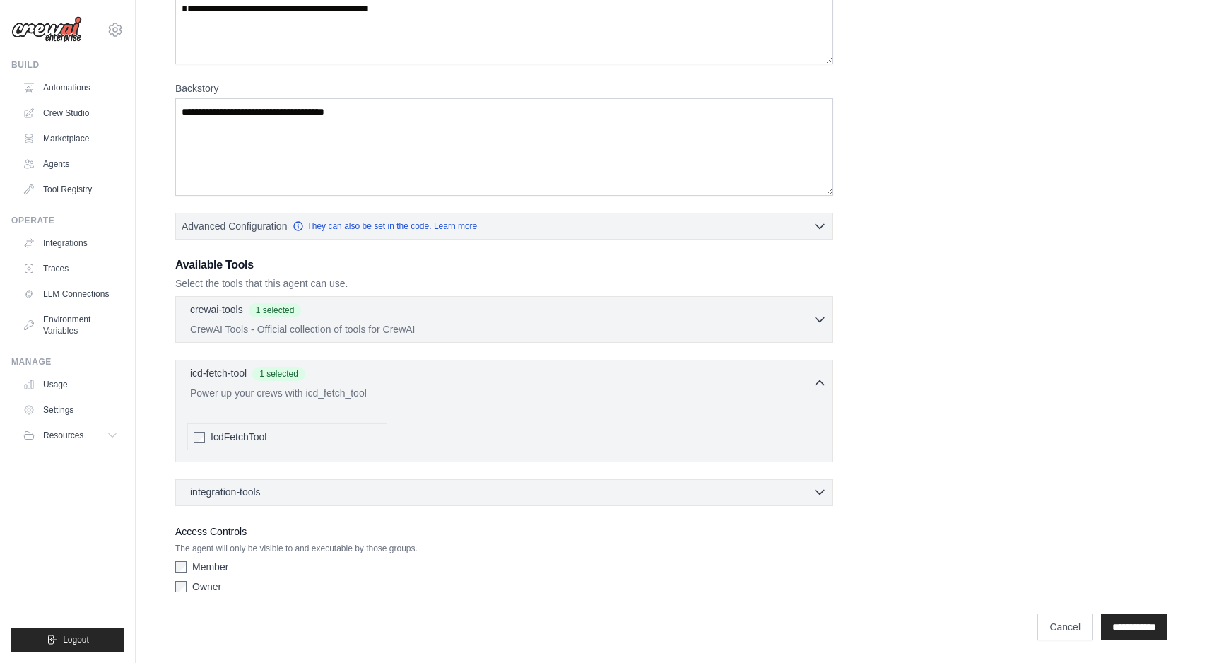
click at [435, 488] on div "integration-tools 0 selected" at bounding box center [508, 492] width 637 height 14
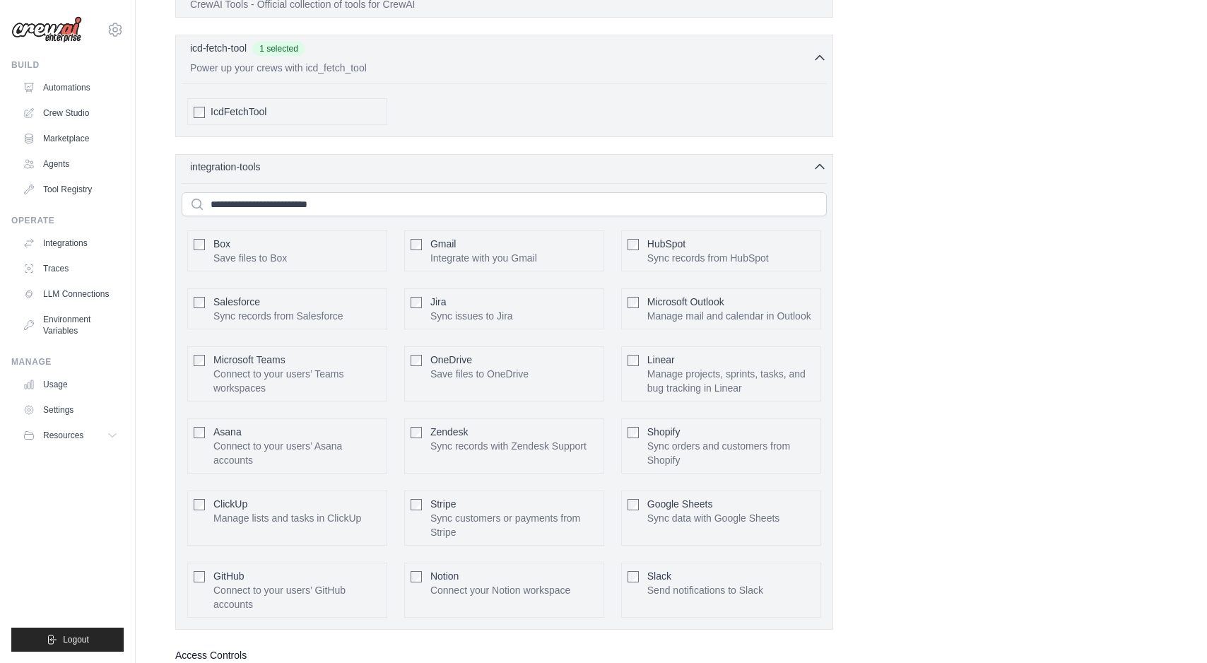
scroll to position [654, 0]
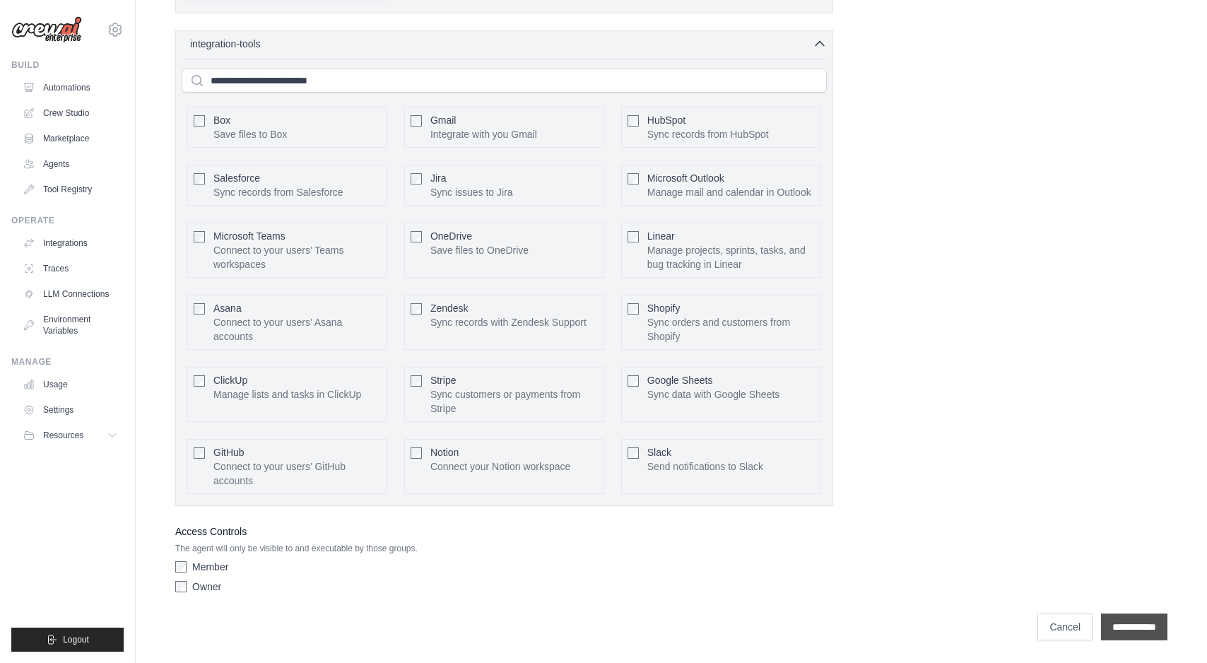
click at [1143, 616] on input "**********" at bounding box center [1134, 627] width 66 height 27
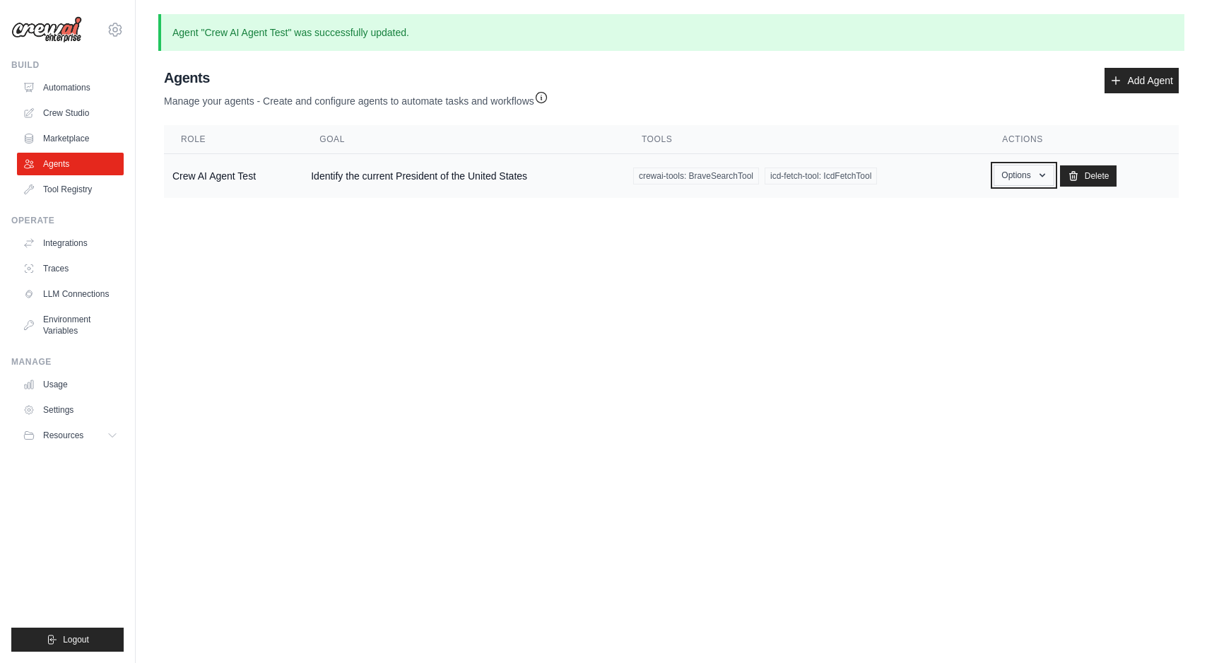
click at [1039, 173] on button "Options" at bounding box center [1024, 175] width 60 height 21
click at [62, 244] on link "Integrations" at bounding box center [71, 243] width 107 height 23
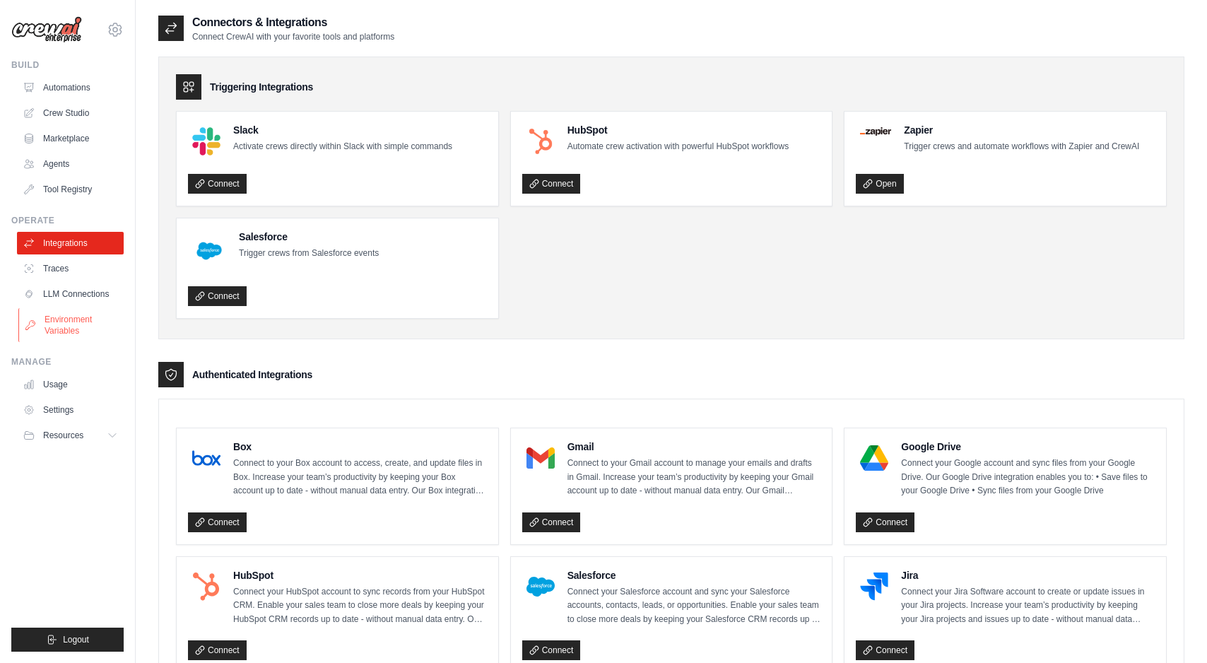
click at [72, 320] on link "Environment Variables" at bounding box center [71, 325] width 107 height 34
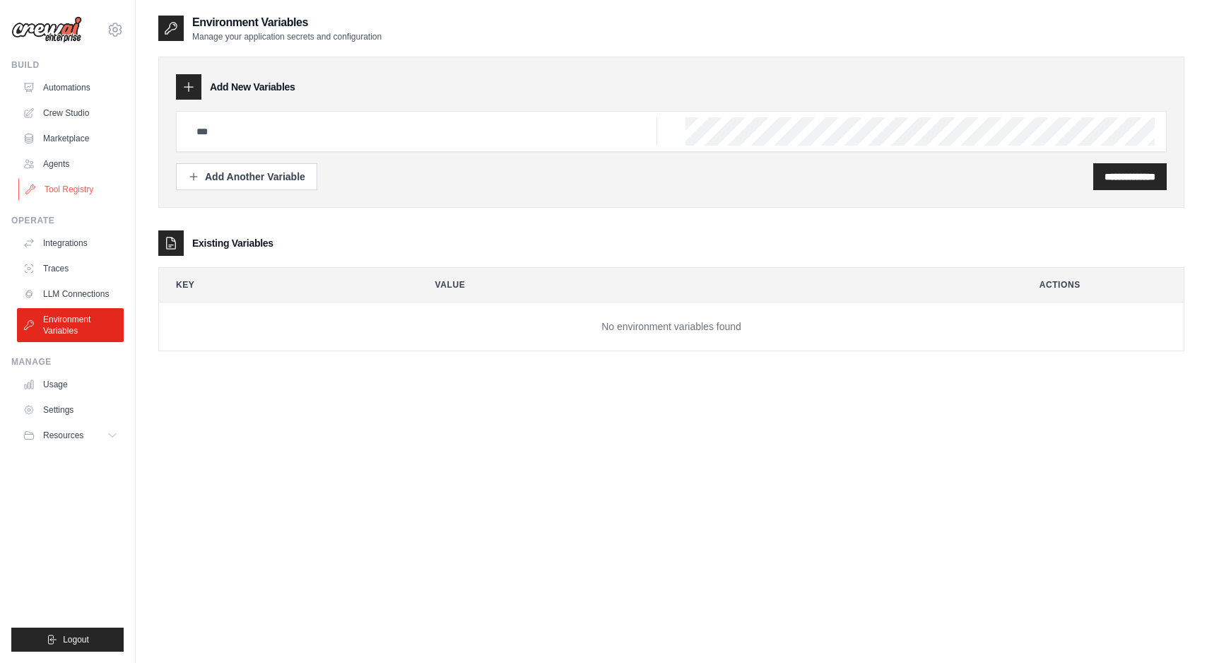
click at [75, 188] on link "Tool Registry" at bounding box center [71, 189] width 107 height 23
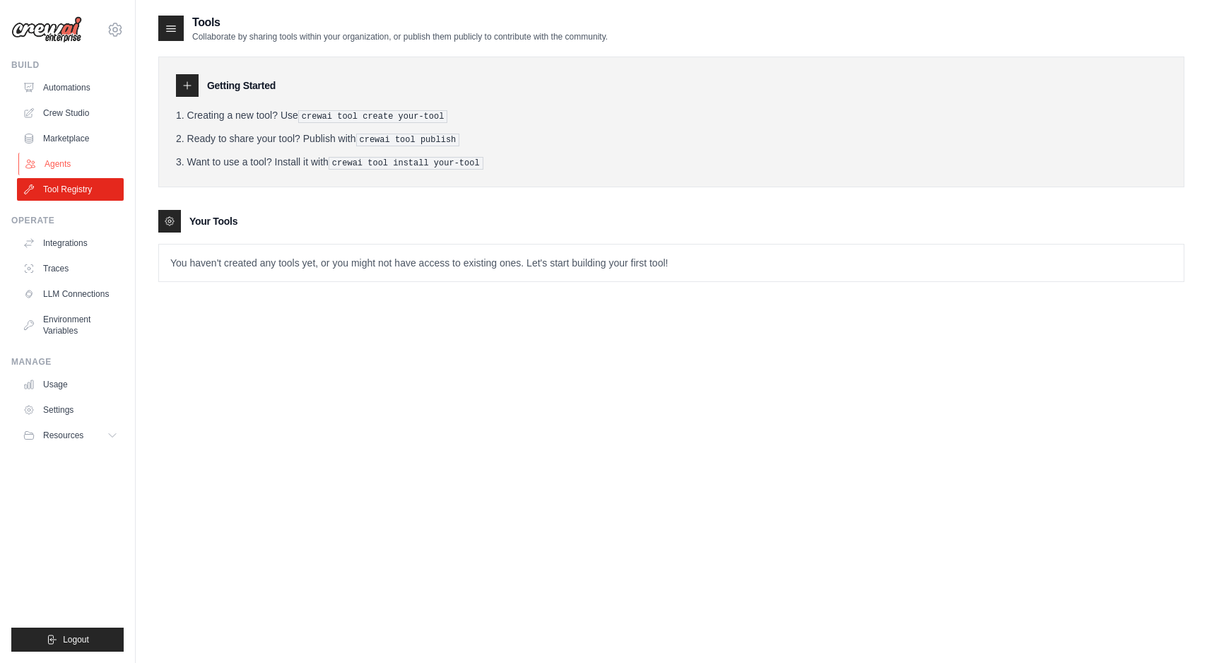
click at [60, 168] on link "Agents" at bounding box center [71, 164] width 107 height 23
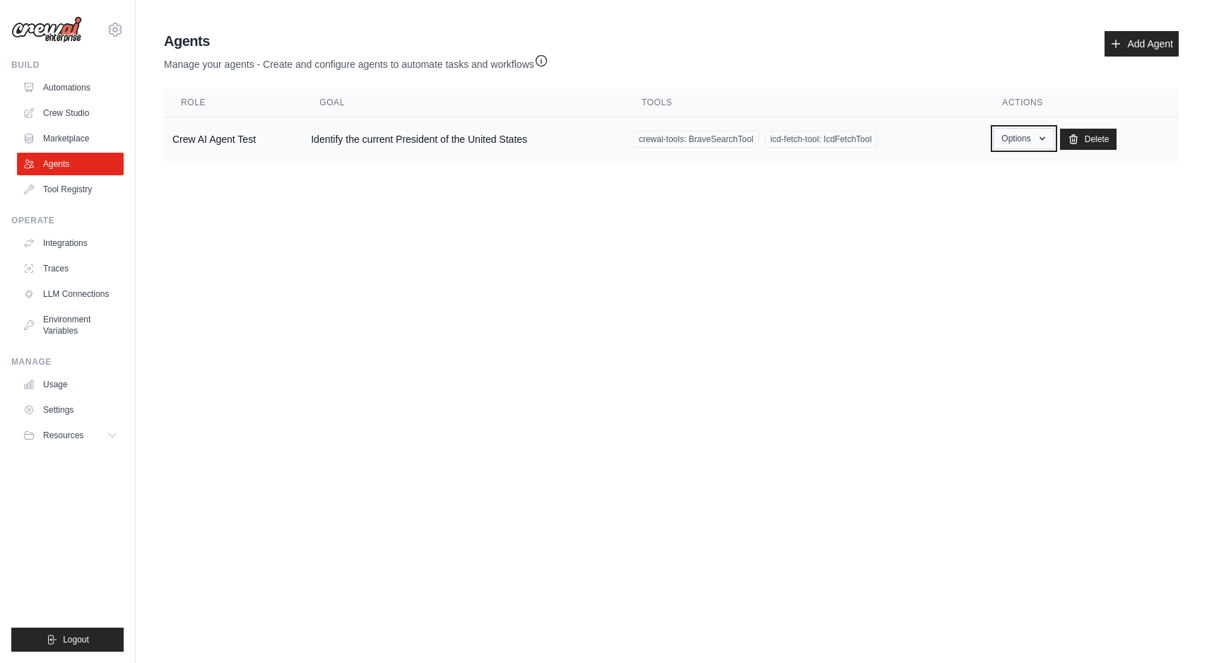
click at [1039, 139] on button "Options" at bounding box center [1024, 138] width 60 height 21
drag, startPoint x: 1039, startPoint y: 139, endPoint x: 681, endPoint y: 178, distance: 360.5
click at [1029, 139] on button "Options" at bounding box center [1024, 139] width 60 height 21
click at [81, 103] on link "Crew Studio" at bounding box center [71, 113] width 107 height 23
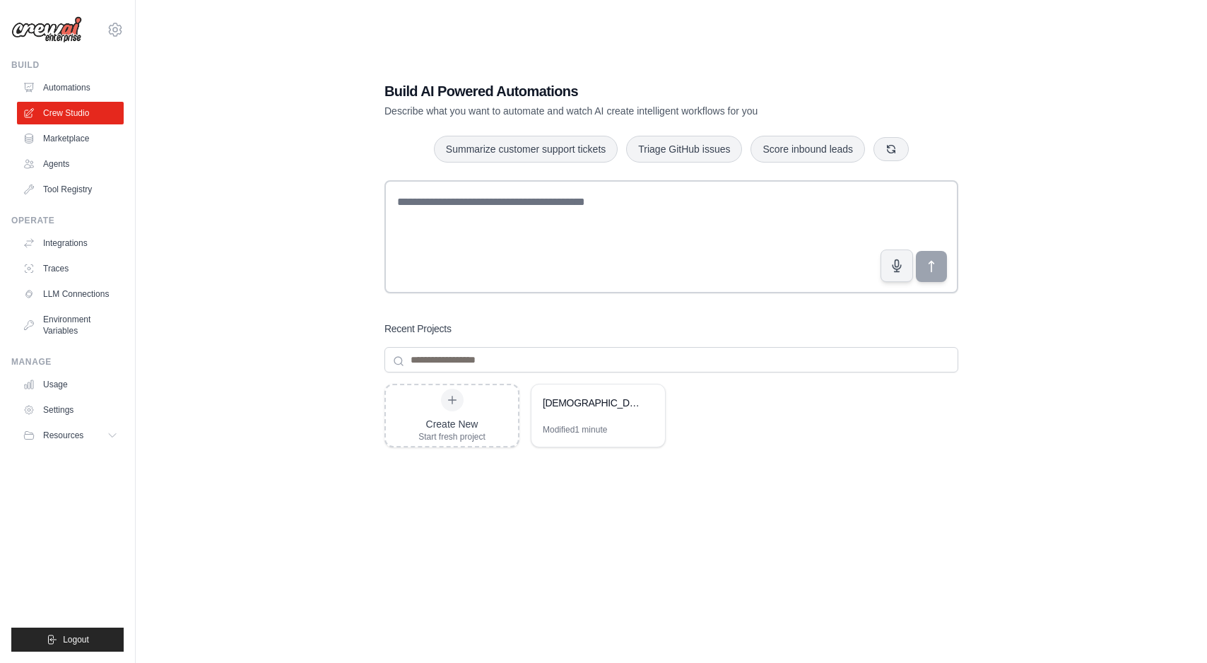
click at [79, 93] on link "Automations" at bounding box center [70, 87] width 107 height 23
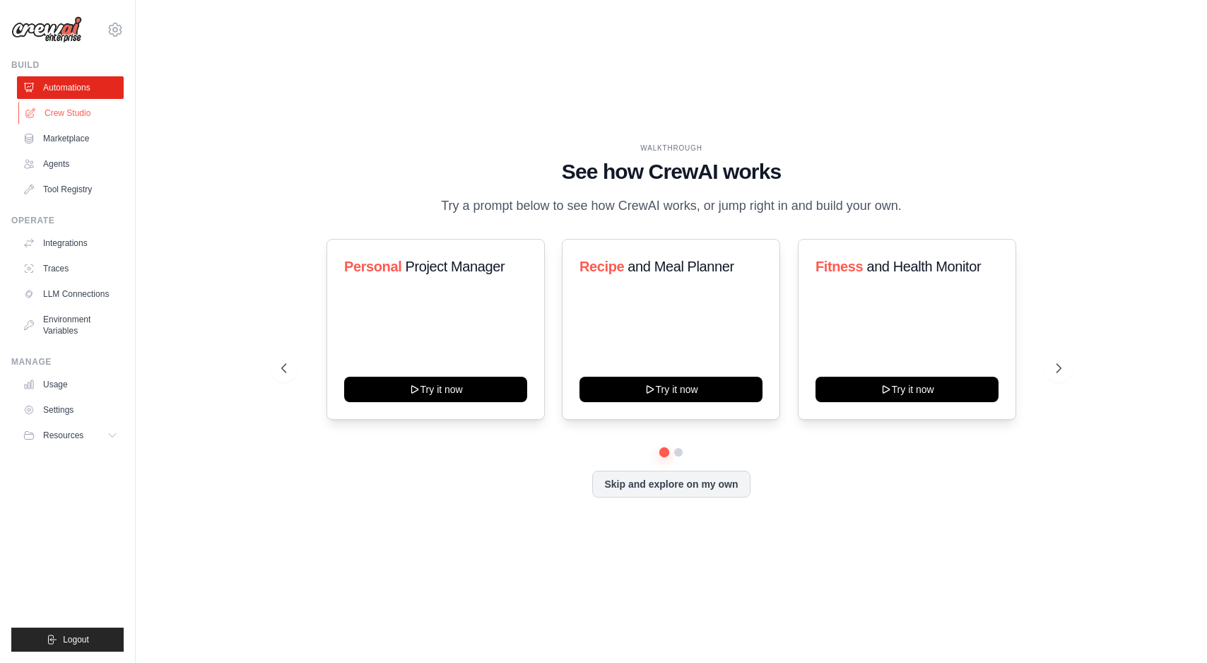
click at [75, 119] on link "Crew Studio" at bounding box center [71, 113] width 107 height 23
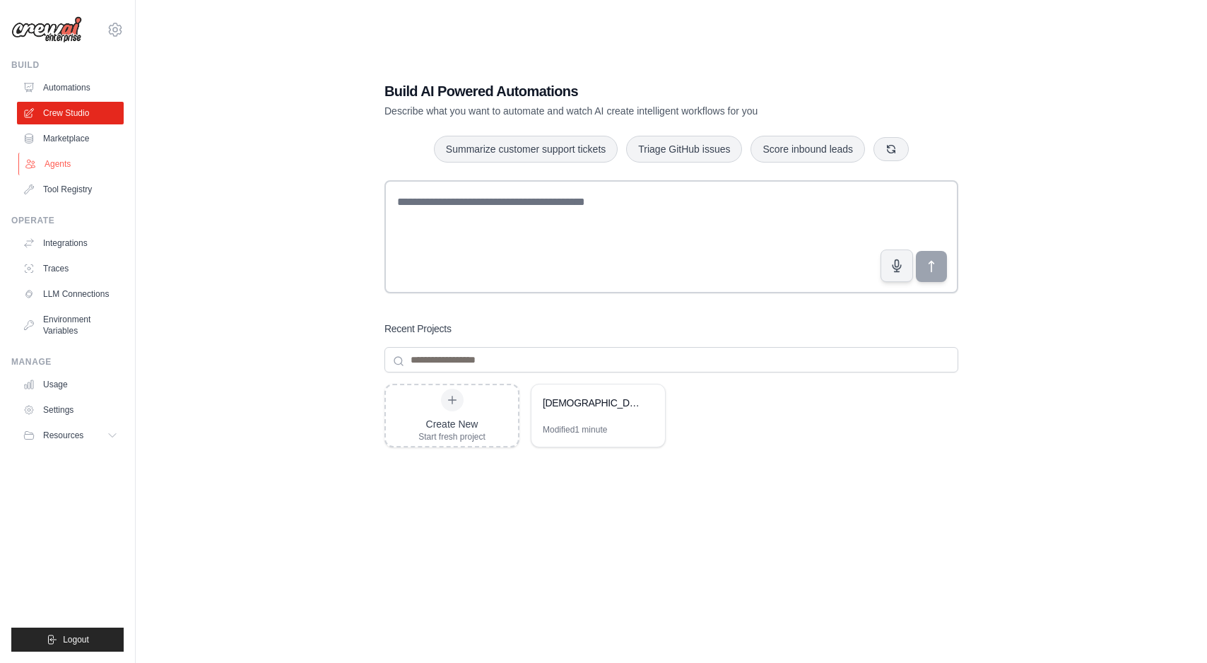
click at [65, 160] on link "Agents" at bounding box center [71, 164] width 107 height 23
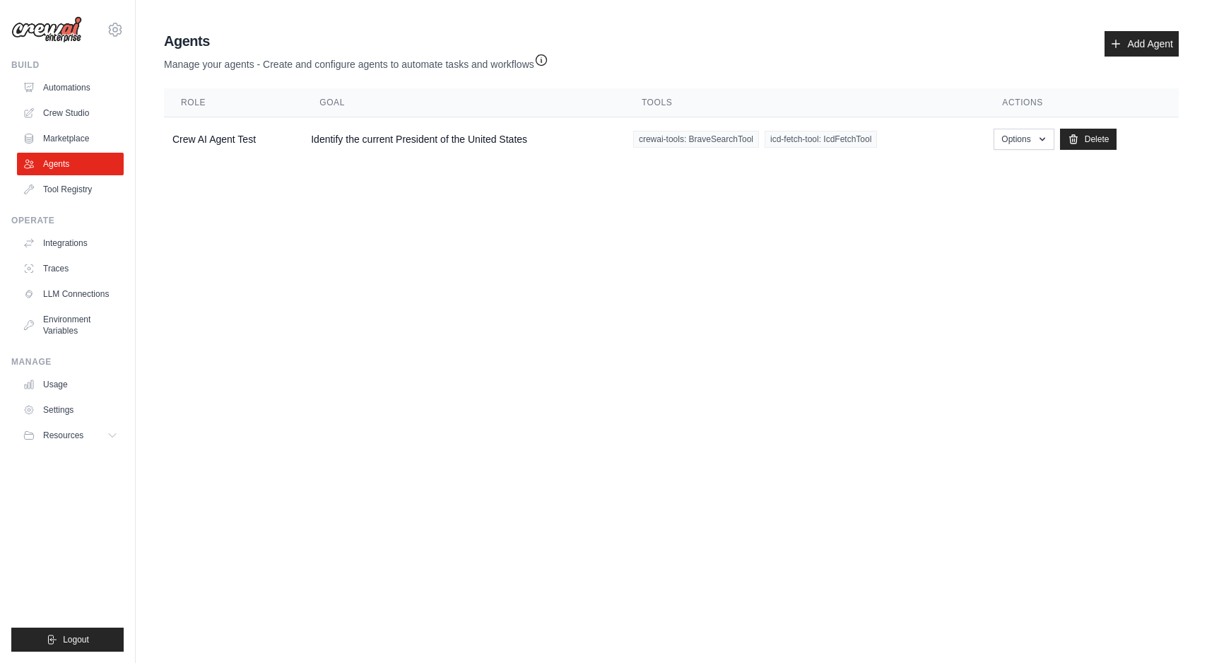
click at [549, 64] on icon "button" at bounding box center [541, 60] width 14 height 14
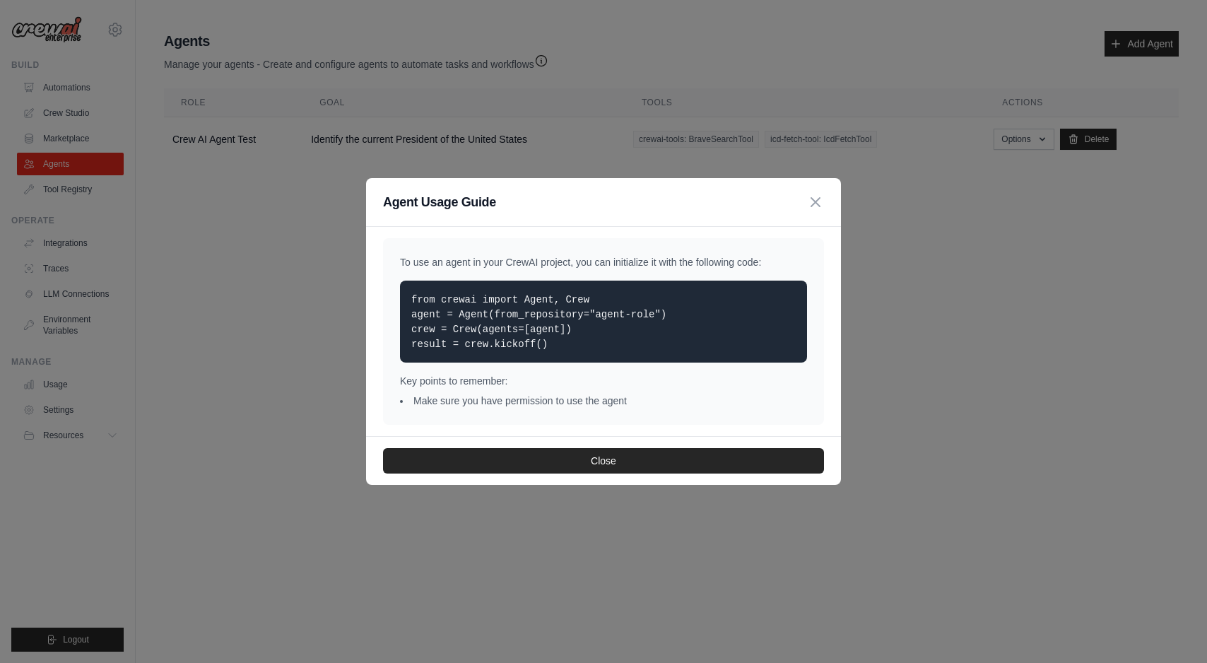
drag, startPoint x: 560, startPoint y: 348, endPoint x: 409, endPoint y: 290, distance: 162.0
click at [409, 290] on div "from crewai import Agent, Crew agent = Agent(from_repository="agent-role") crew…" at bounding box center [603, 322] width 407 height 82
copy code "from crewai import Agent, Crew agent = Agent(from_repository="agent-role") crew…"
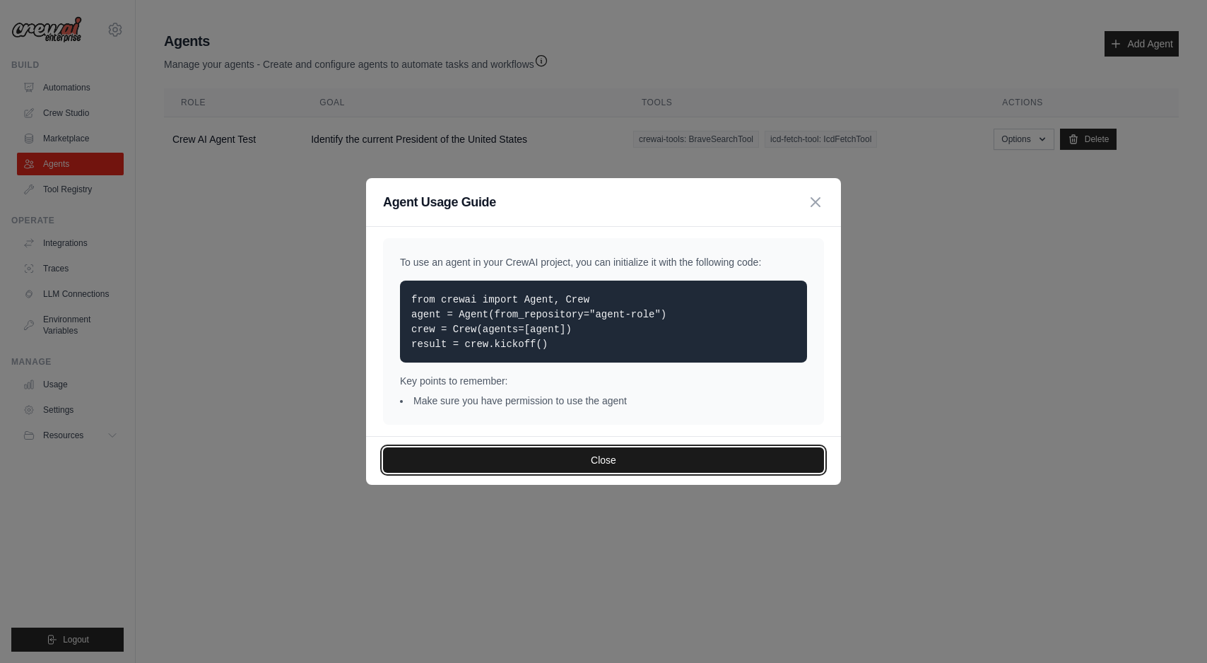
click at [464, 452] on button "Close" at bounding box center [603, 460] width 441 height 25
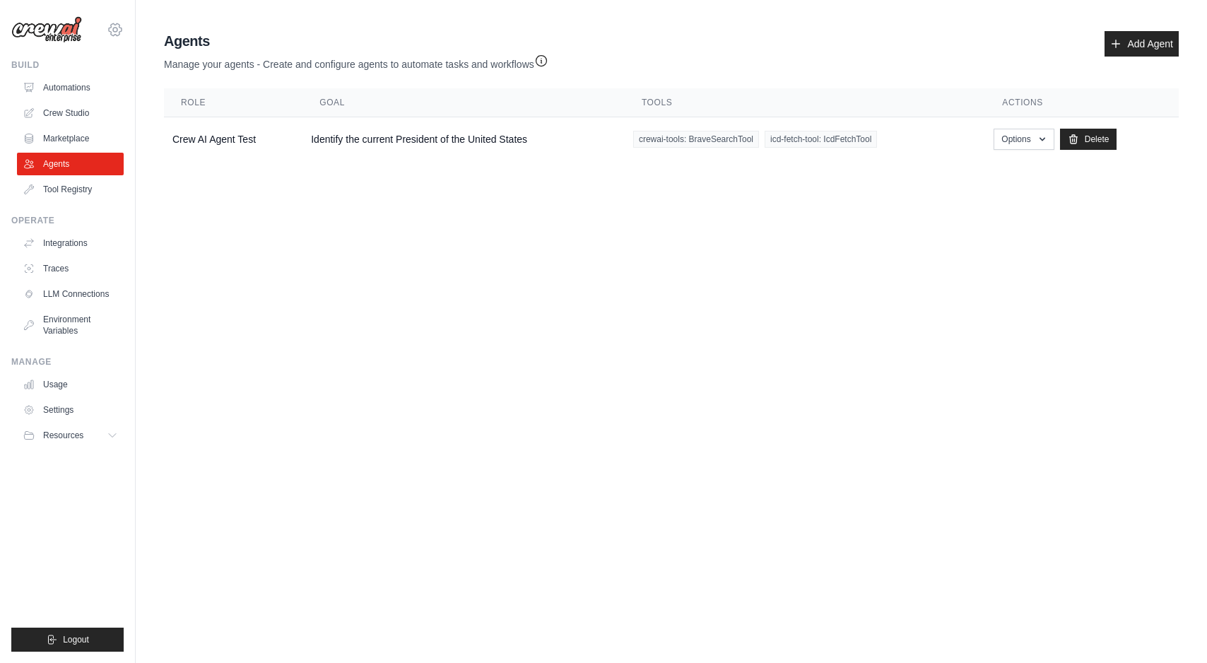
click at [115, 34] on icon at bounding box center [115, 29] width 13 height 12
click at [108, 98] on link "Settings" at bounding box center [115, 95] width 124 height 25
click at [59, 382] on link "Usage" at bounding box center [71, 384] width 107 height 23
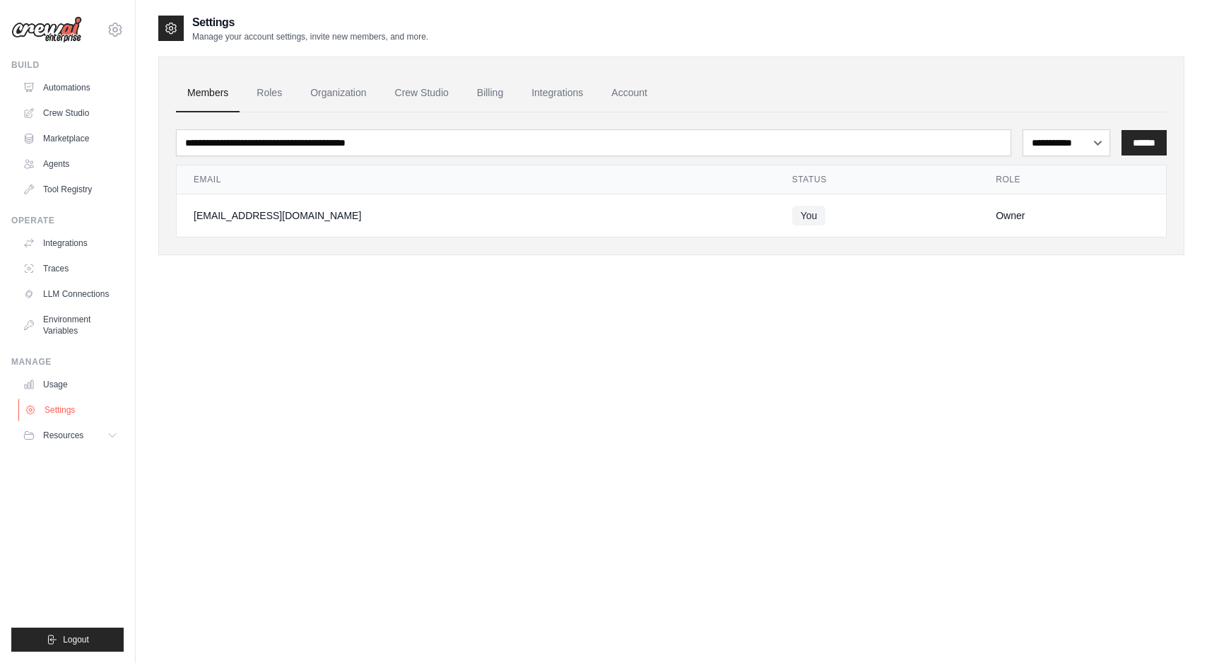
click at [57, 411] on link "Settings" at bounding box center [71, 410] width 107 height 23
click at [230, 423] on div "**********" at bounding box center [671, 345] width 1026 height 663
click at [76, 414] on link "Settings" at bounding box center [71, 410] width 107 height 23
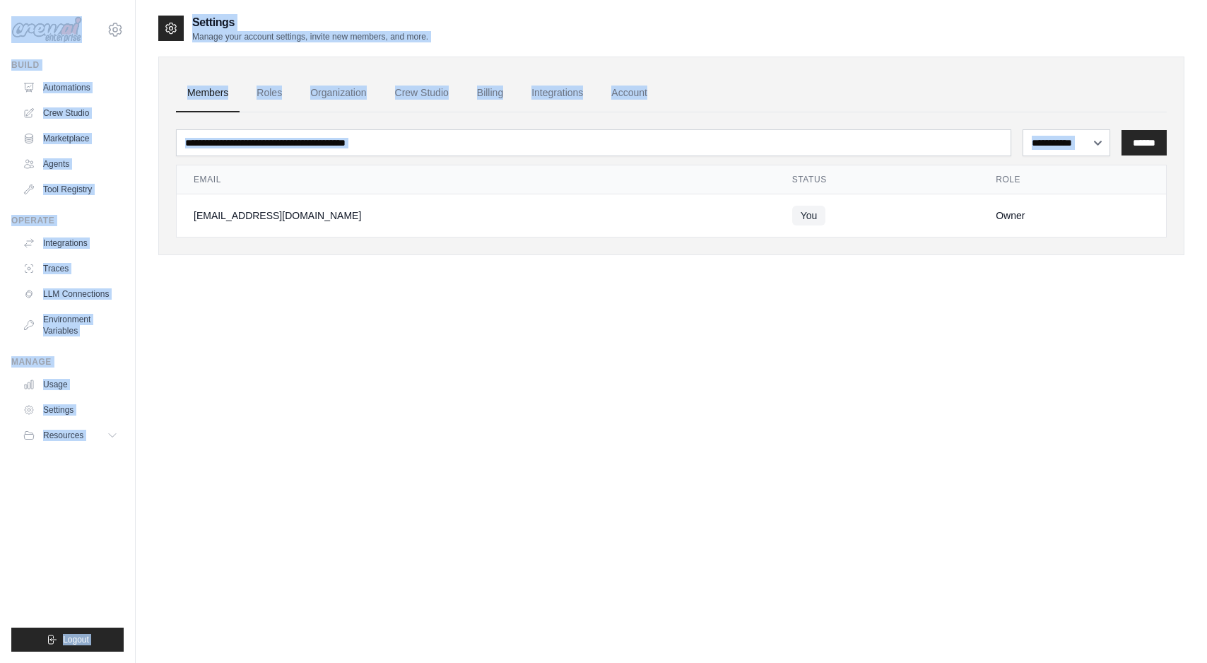
copy div "[EMAIL_ADDRESS][DOMAIN_NAME] Settings Build Automations Crew Studio Marketplace…"
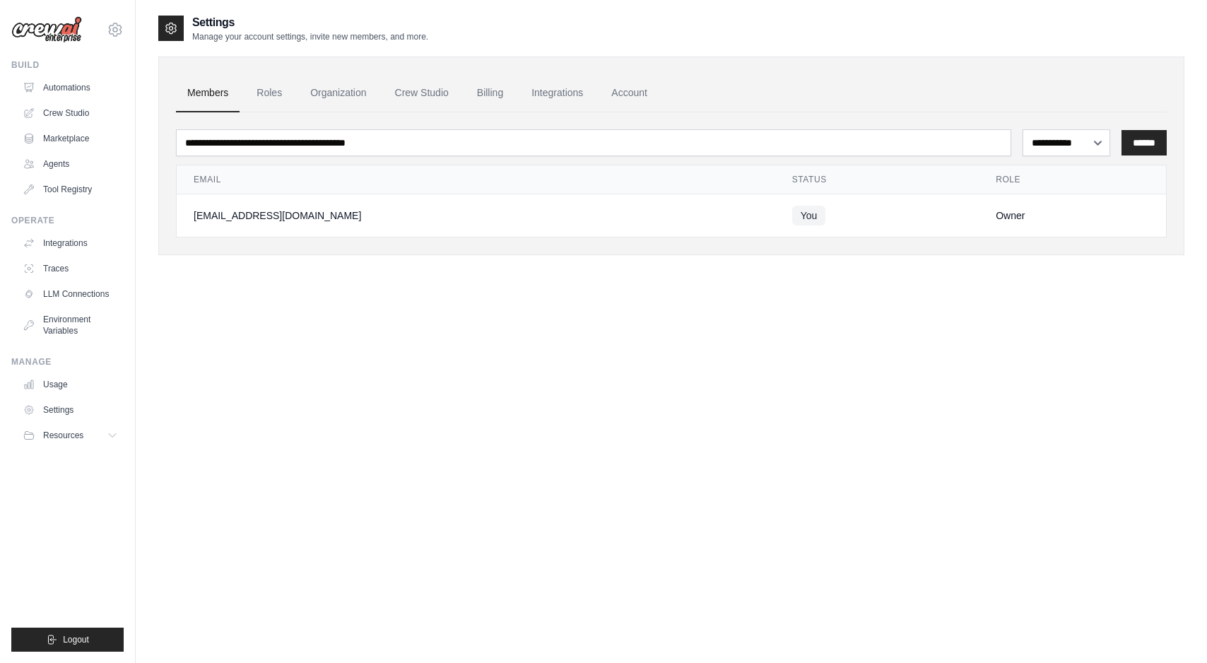
click at [305, 408] on div "**********" at bounding box center [671, 345] width 1026 height 663
click at [76, 416] on link "Settings" at bounding box center [71, 410] width 107 height 23
click at [78, 442] on button "Resources" at bounding box center [71, 435] width 107 height 23
click at [78, 457] on span "Documentation" at bounding box center [78, 459] width 57 height 11
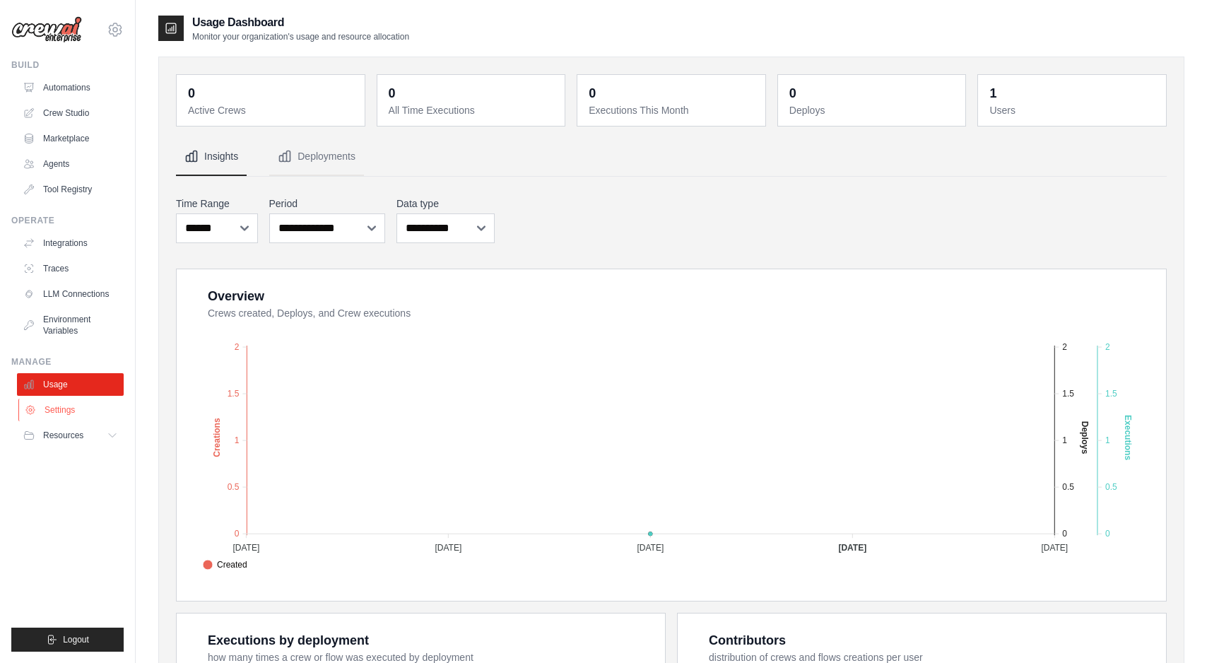
click at [69, 410] on link "Settings" at bounding box center [71, 410] width 107 height 23
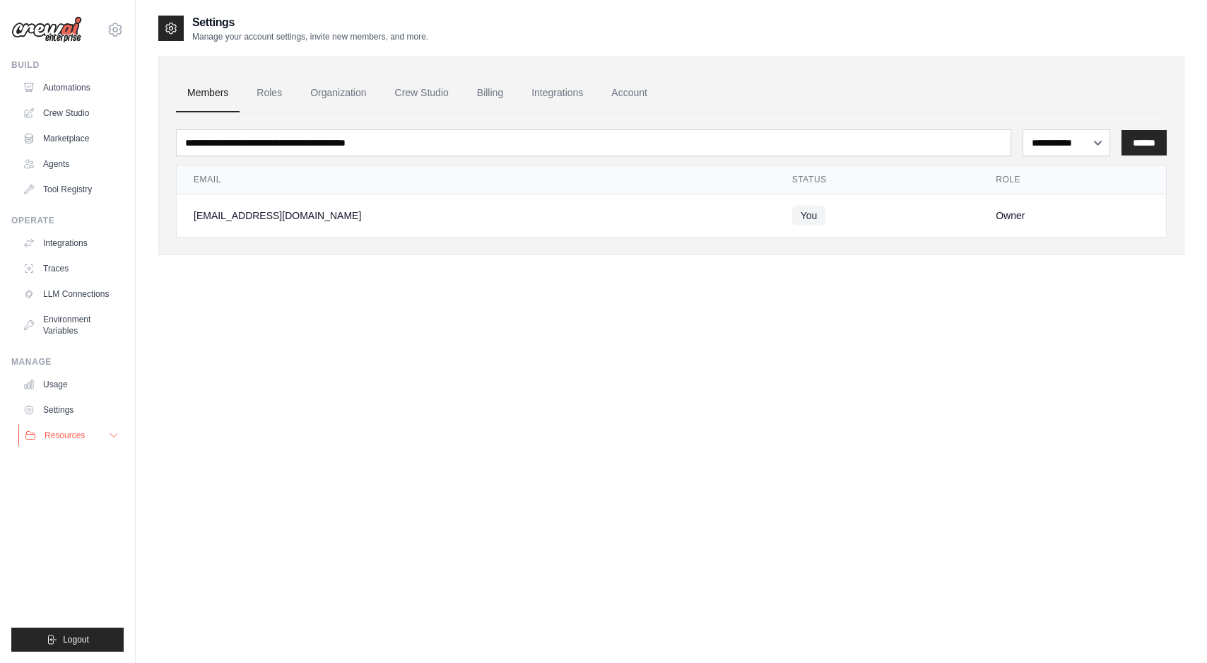
click at [93, 440] on button "Resources" at bounding box center [71, 435] width 107 height 23
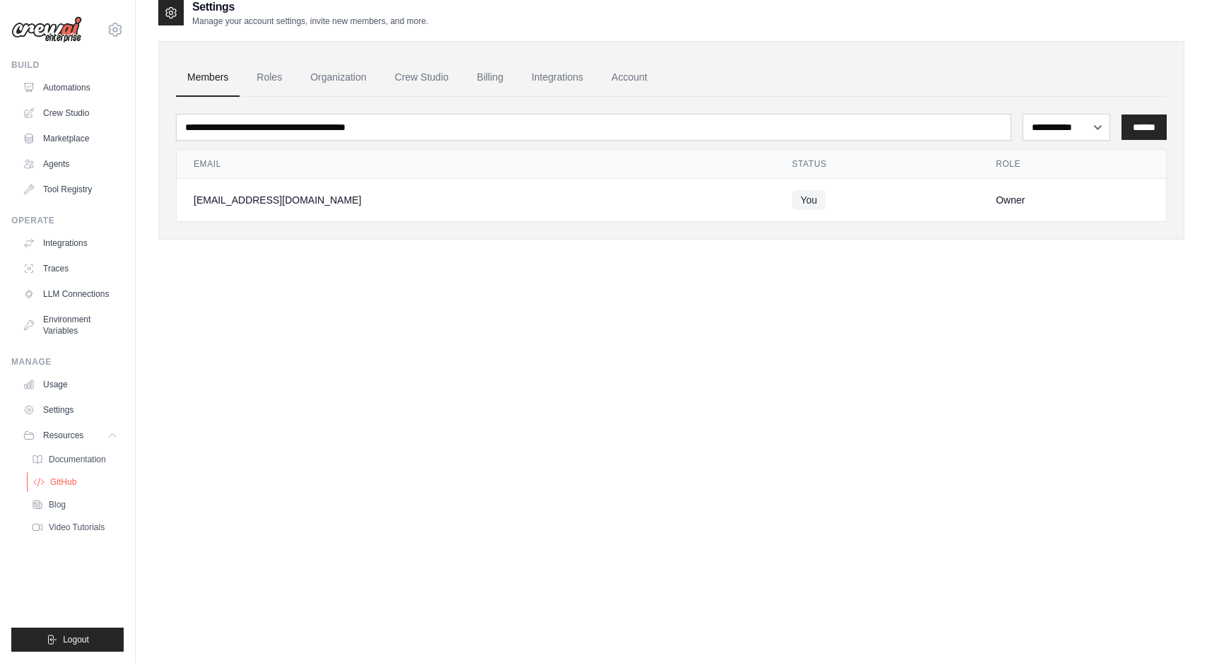
scroll to position [28, 0]
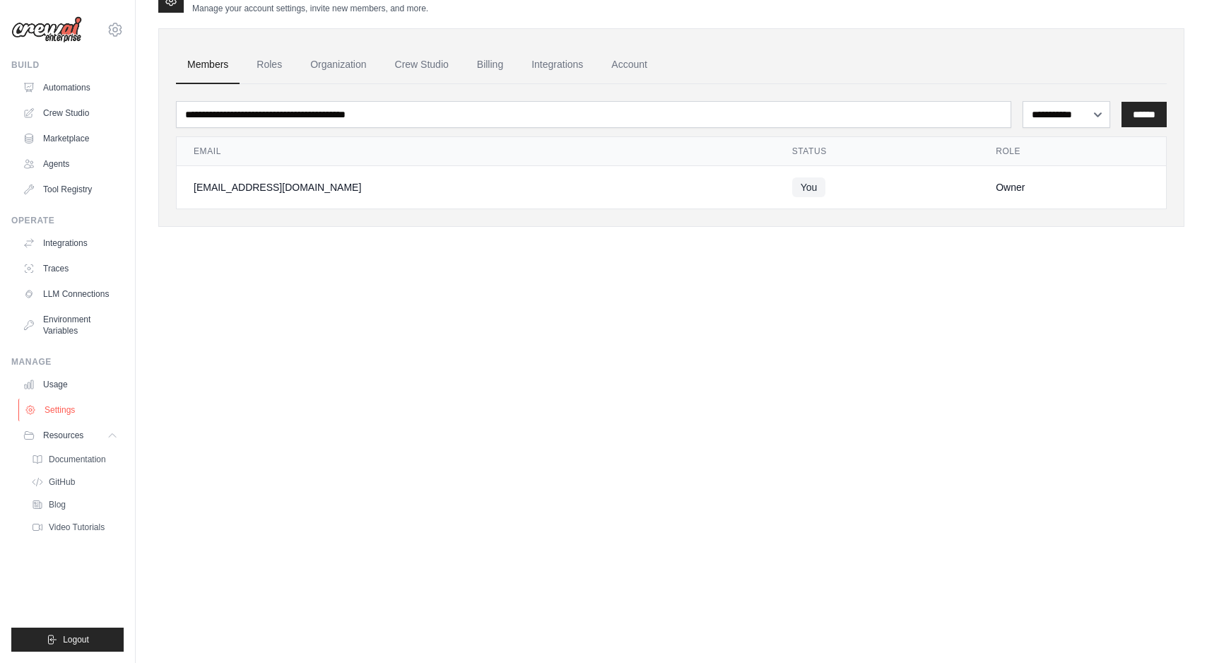
click at [81, 407] on link "Settings" at bounding box center [71, 410] width 107 height 23
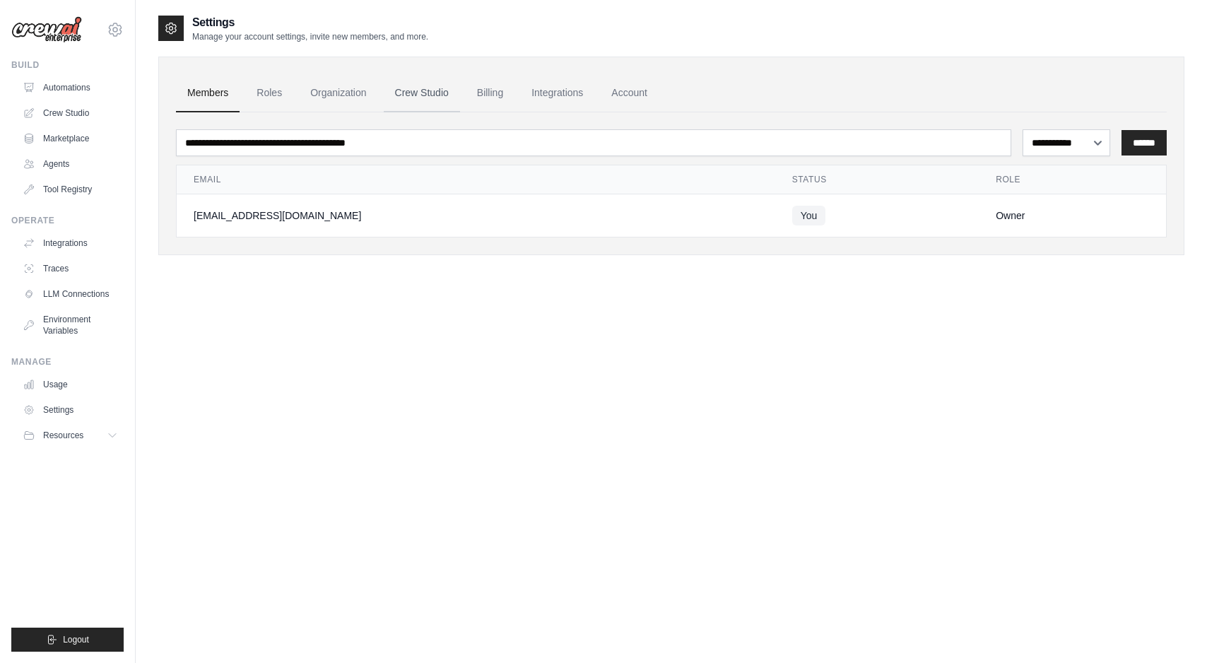
click at [419, 93] on link "Crew Studio" at bounding box center [422, 93] width 76 height 38
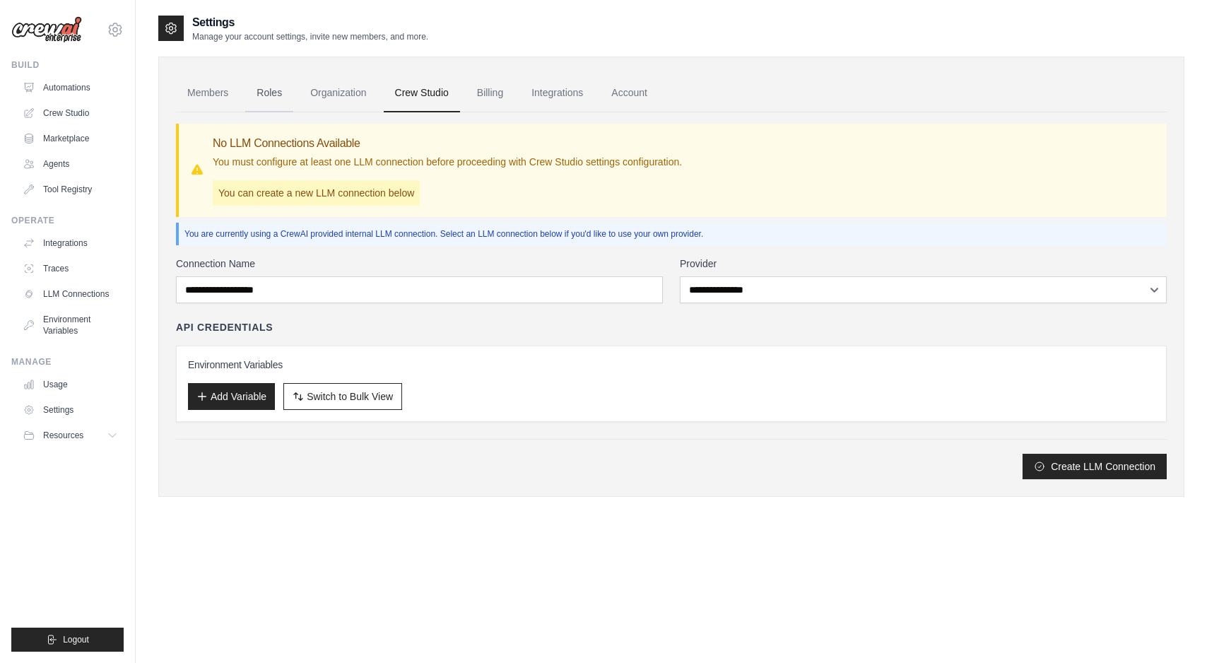
click at [284, 100] on link "Roles" at bounding box center [269, 93] width 48 height 38
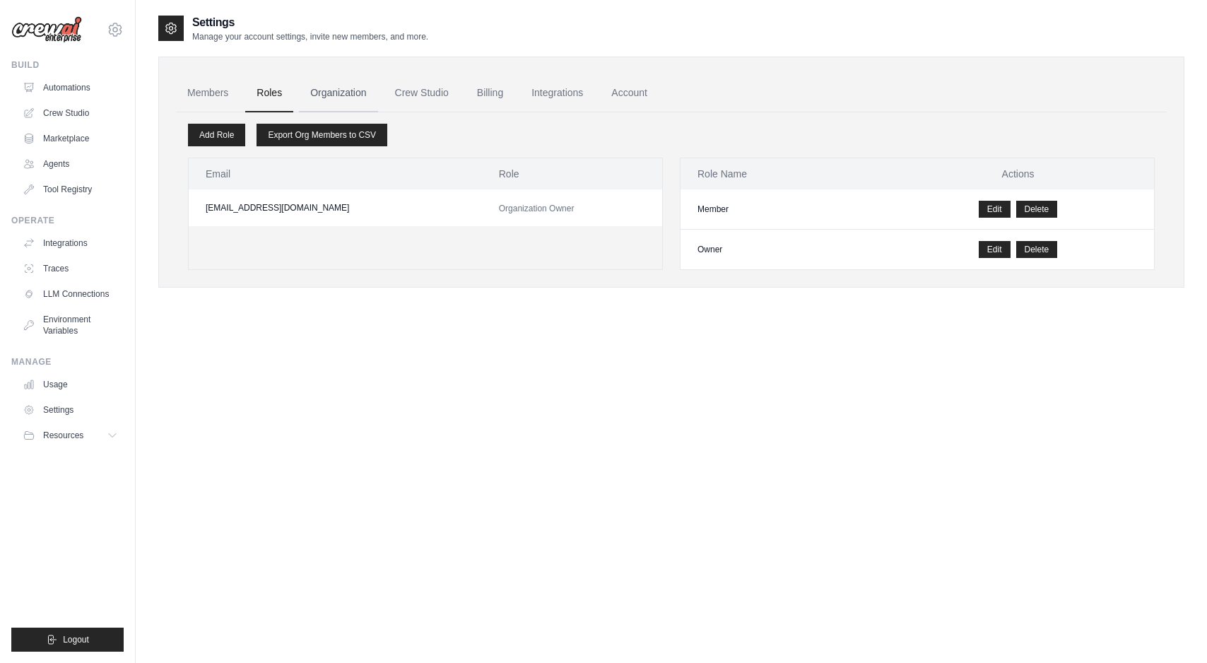
click at [341, 94] on link "Organization" at bounding box center [338, 93] width 78 height 38
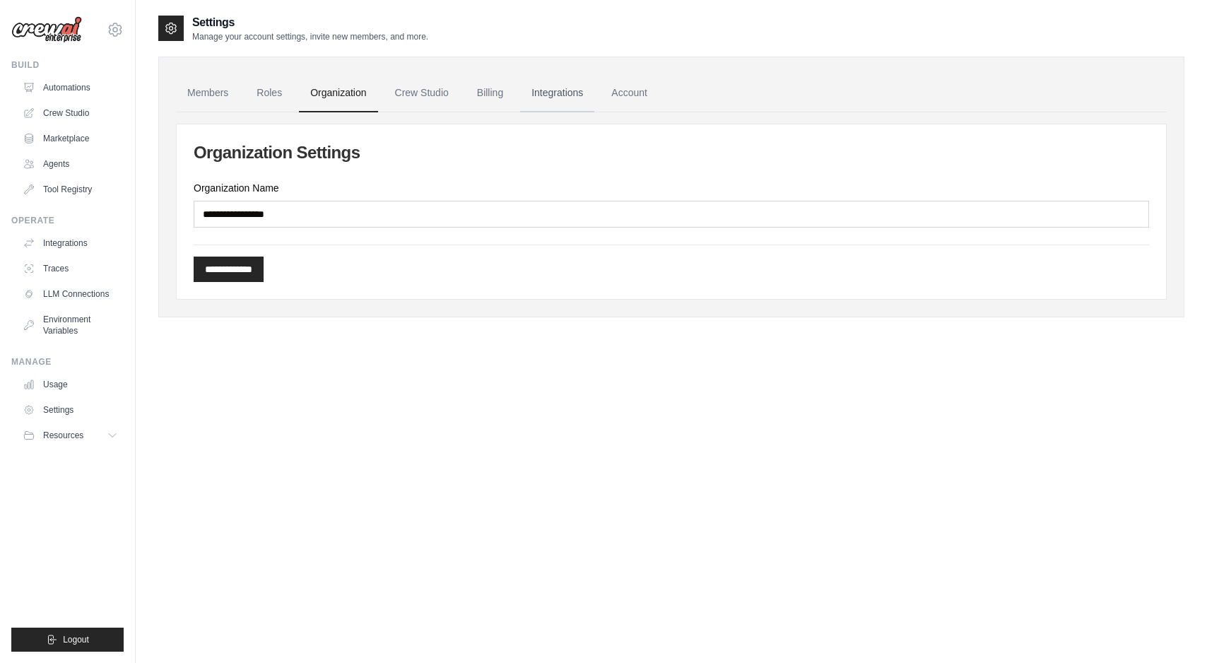
click at [537, 90] on link "Integrations" at bounding box center [557, 93] width 74 height 38
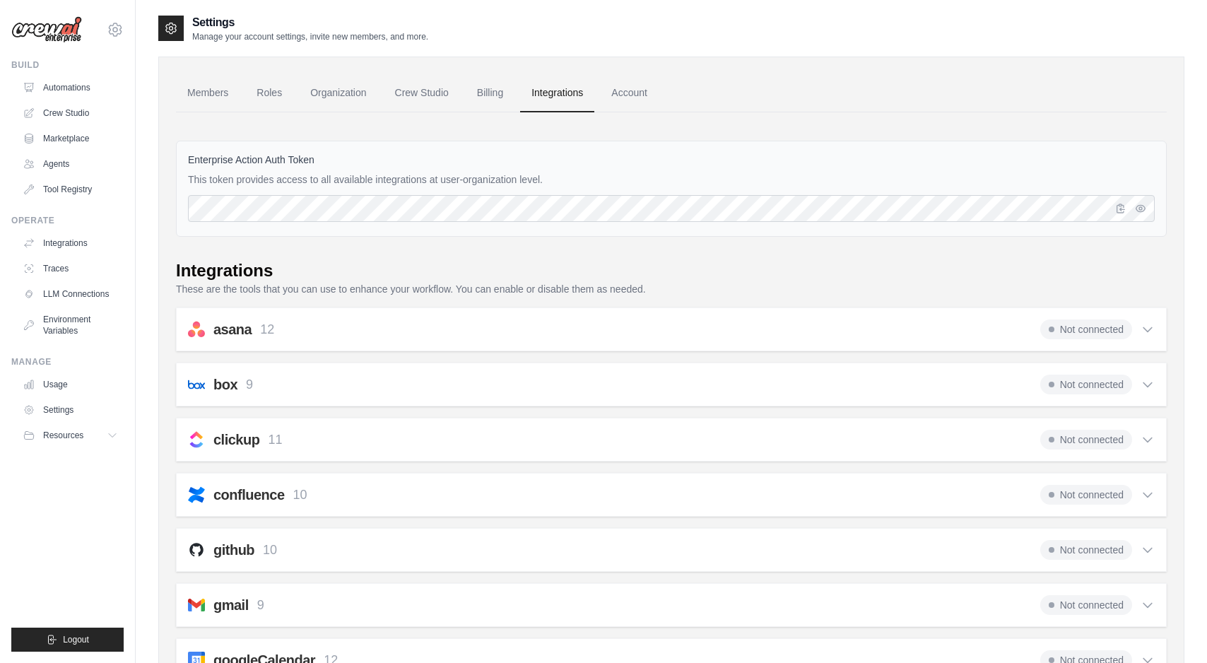
click at [577, 96] on link "Integrations" at bounding box center [557, 93] width 74 height 38
click at [495, 105] on link "Billing" at bounding box center [490, 93] width 49 height 38
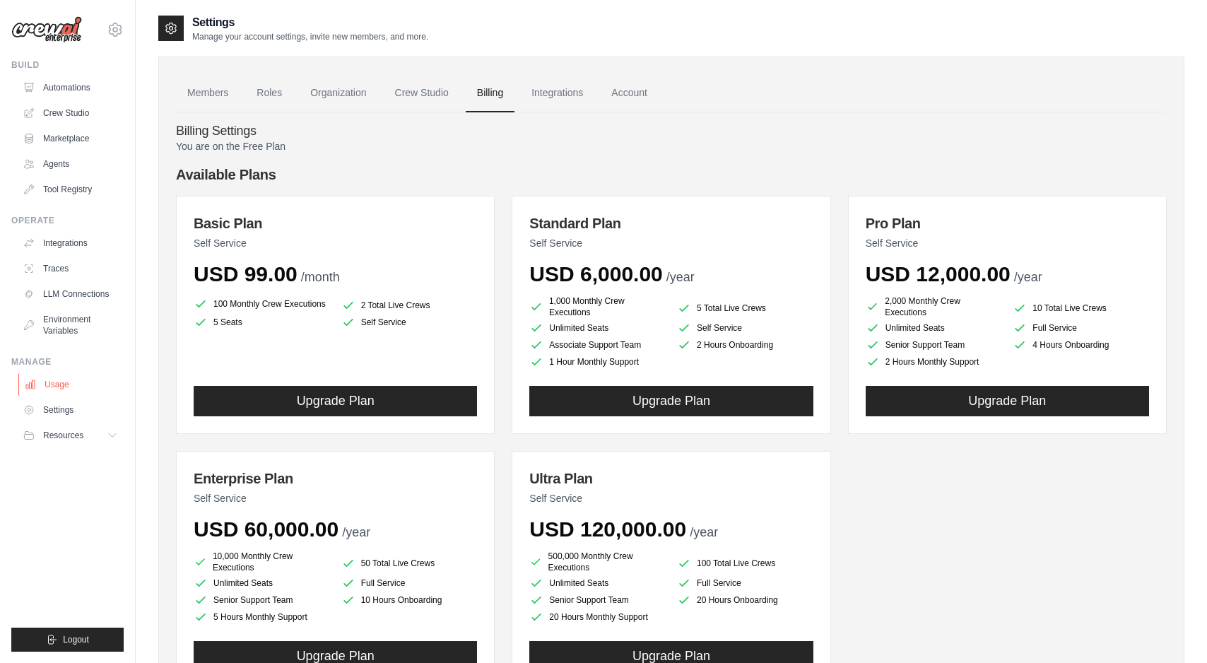
click at [47, 395] on link "Usage" at bounding box center [71, 384] width 107 height 23
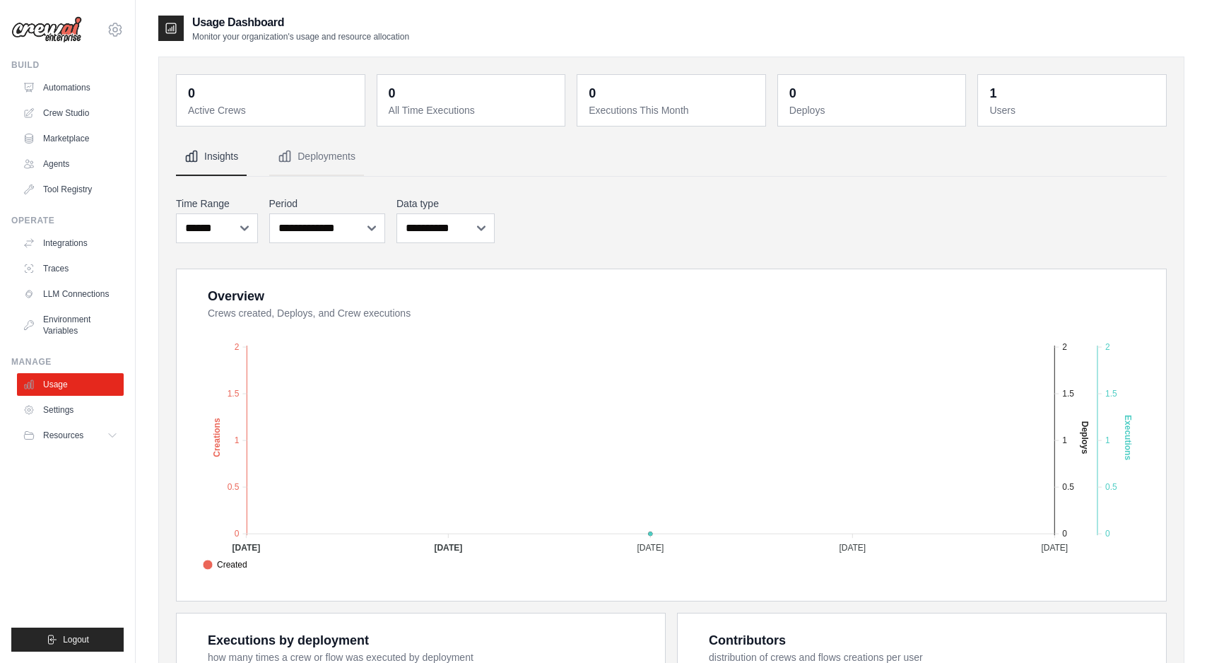
click at [293, 84] on dd "0" at bounding box center [272, 93] width 168 height 20
click at [1009, 88] on dd "1" at bounding box center [1074, 93] width 168 height 20
click at [81, 111] on link "Crew Studio" at bounding box center [71, 113] width 107 height 23
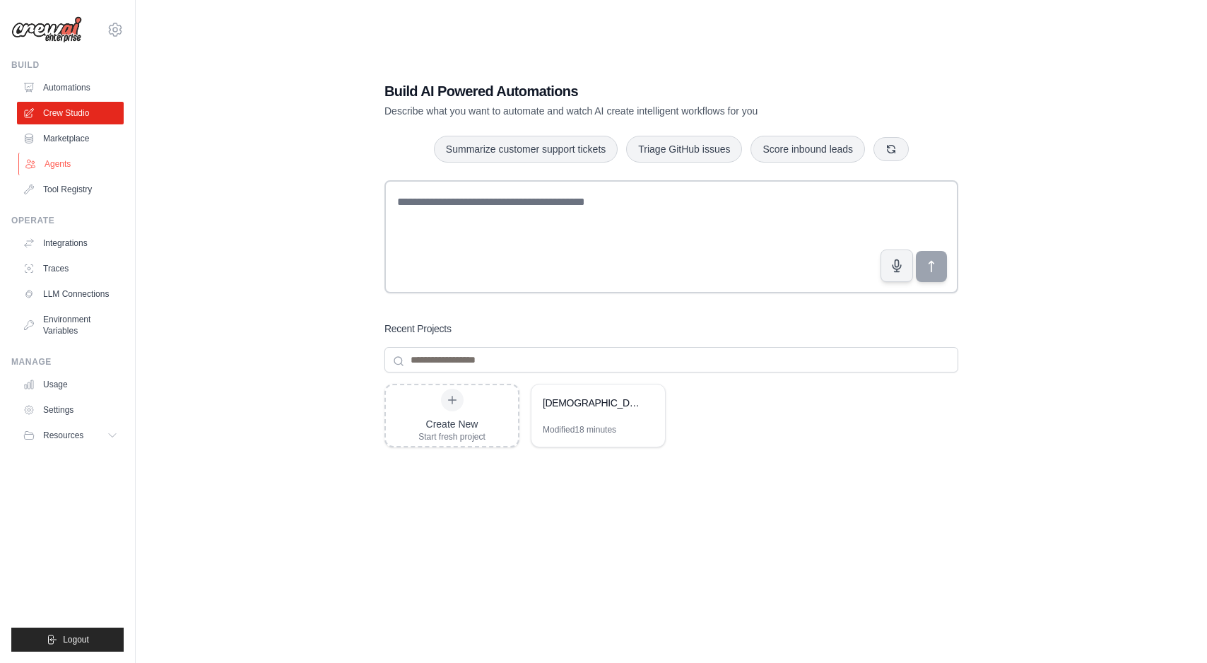
click at [81, 157] on link "Agents" at bounding box center [71, 164] width 107 height 23
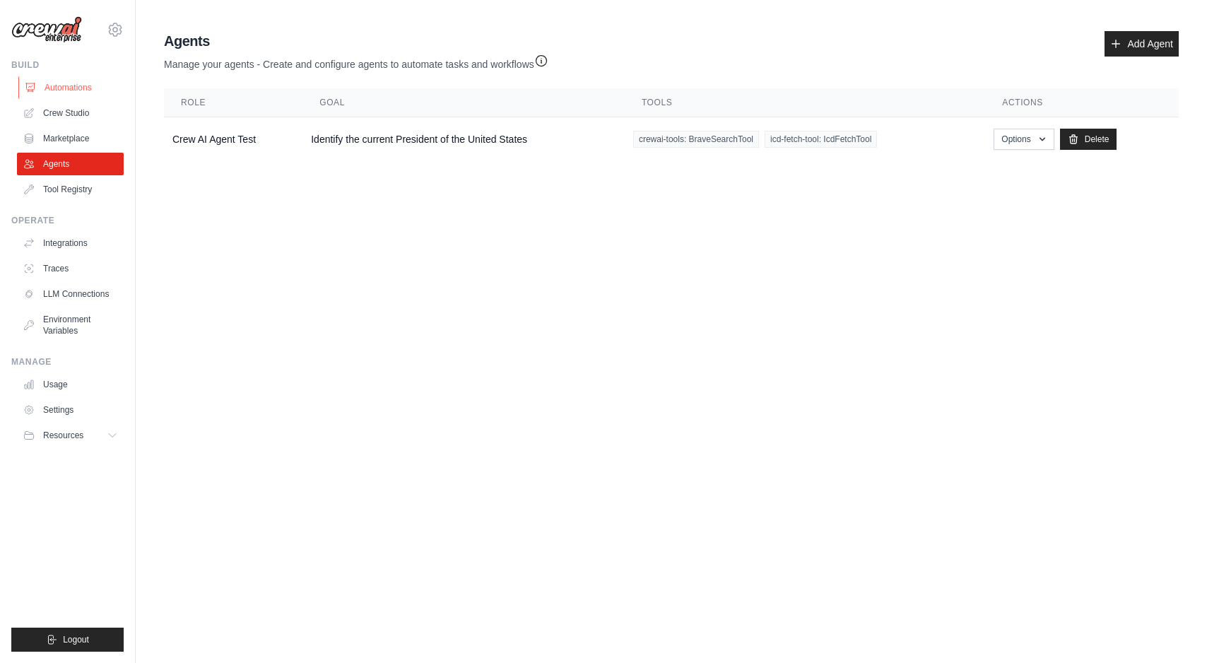
click at [74, 94] on link "Automations" at bounding box center [71, 87] width 107 height 23
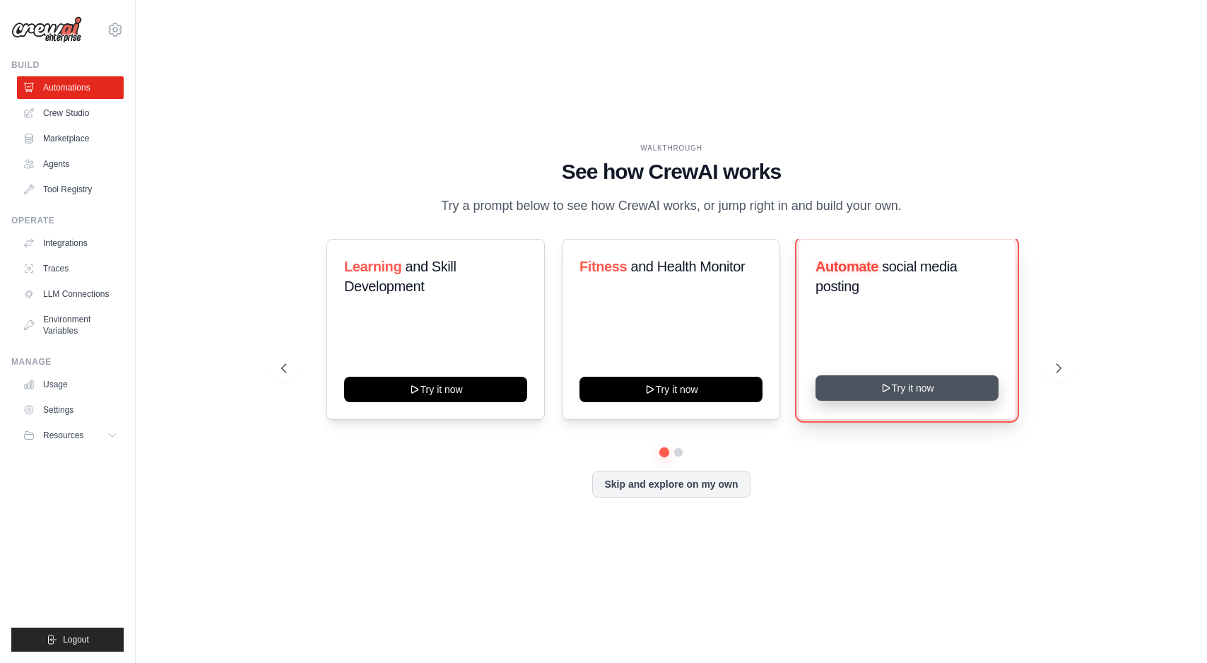
click at [833, 397] on button "Try it now" at bounding box center [907, 387] width 183 height 25
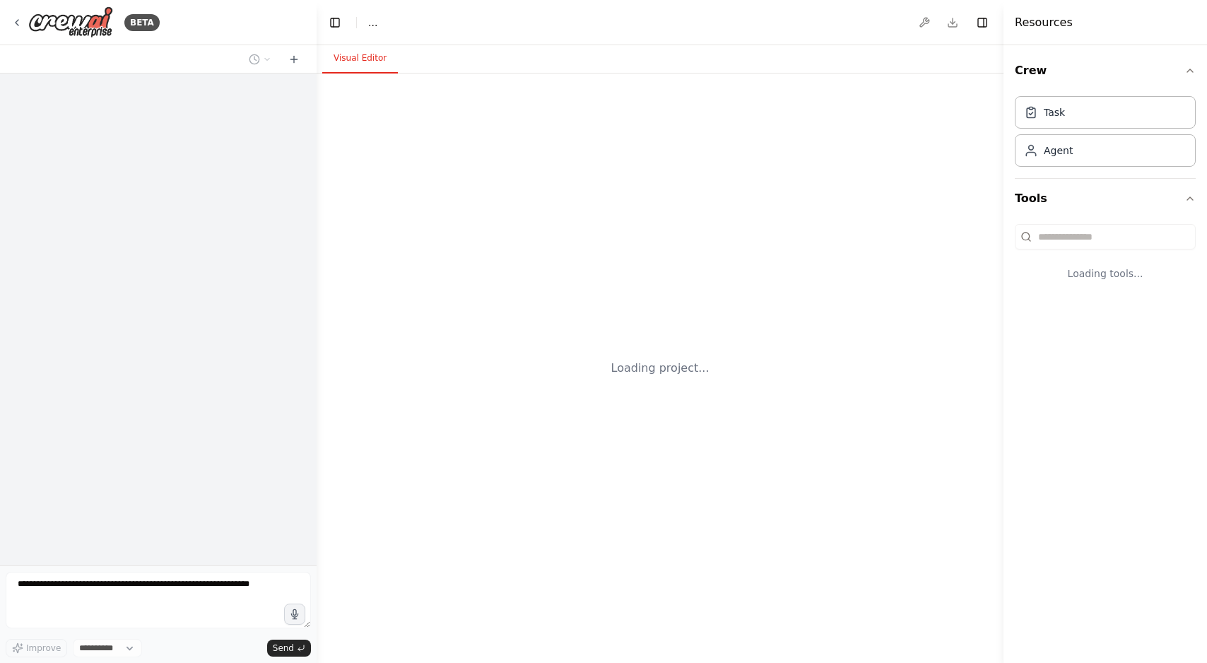
select select "****"
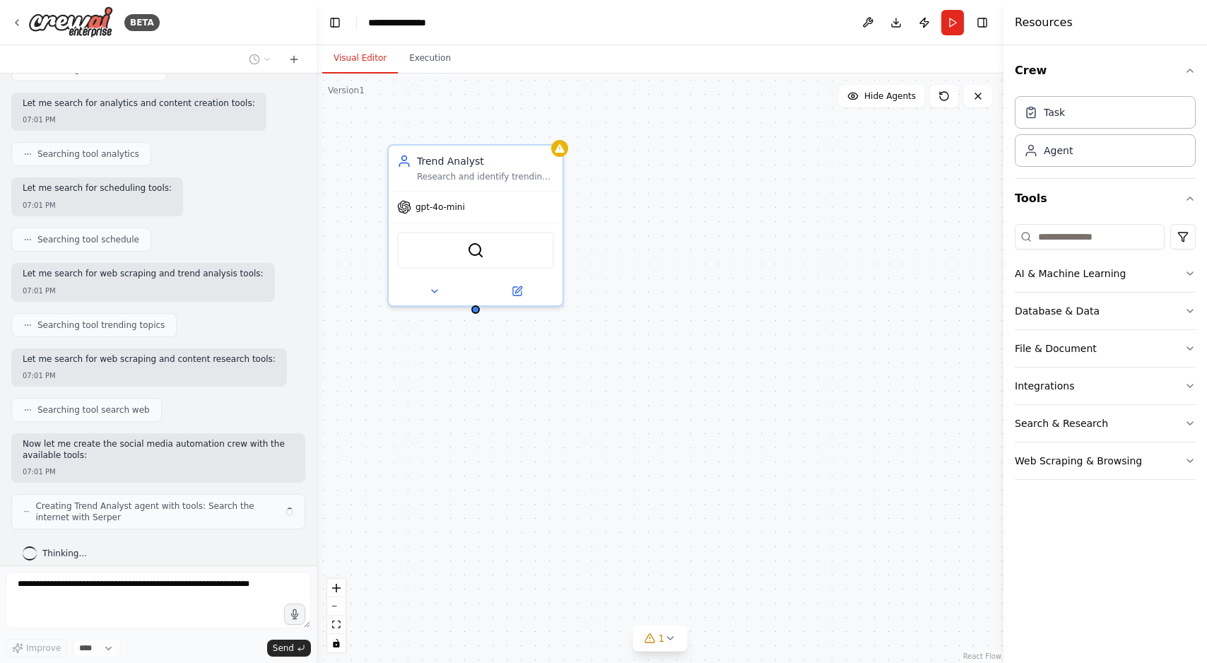
scroll to position [305, 0]
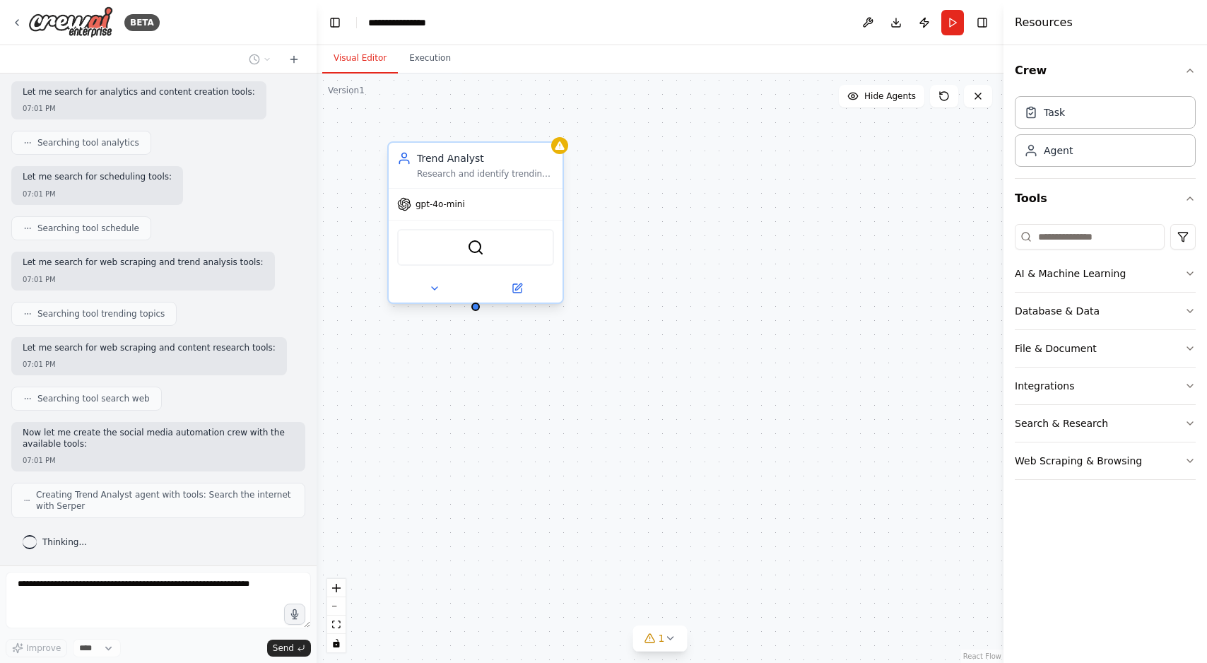
click at [501, 259] on div "SerperDevTool" at bounding box center [475, 247] width 157 height 37
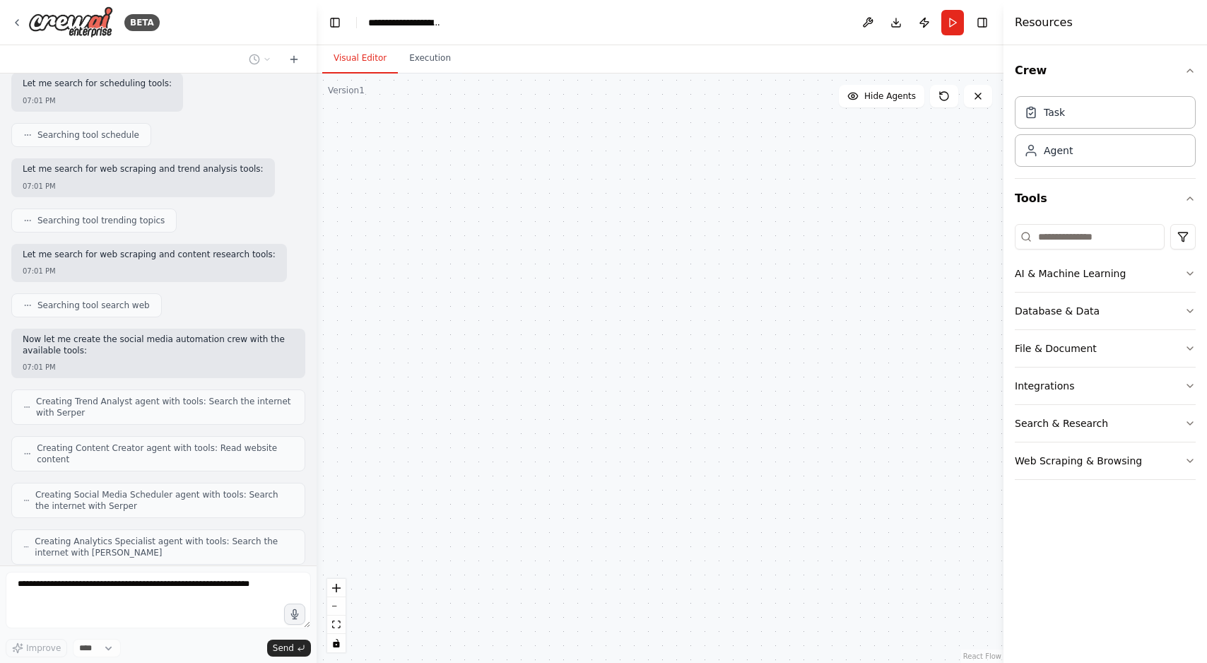
scroll to position [768, 0]
